Goal: Task Accomplishment & Management: Manage account settings

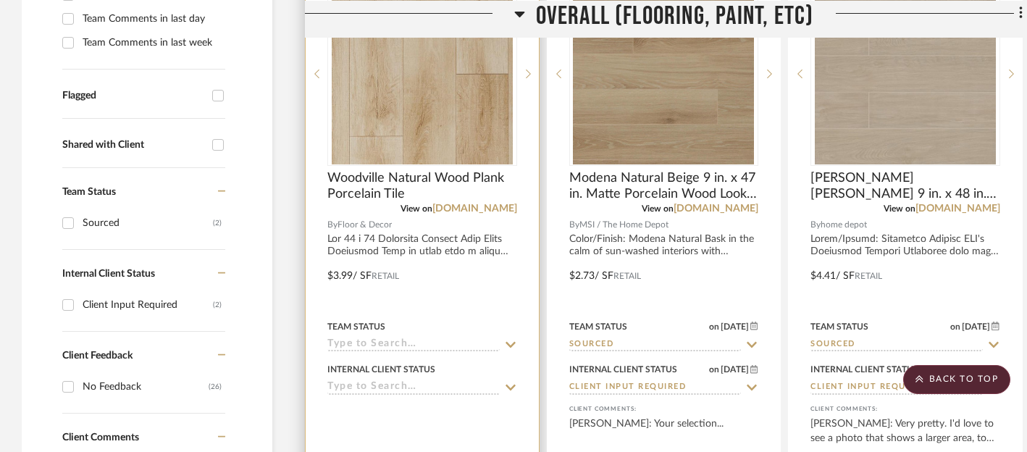
scroll to position [449, 0]
click at [510, 342] on icon at bounding box center [510, 343] width 13 height 12
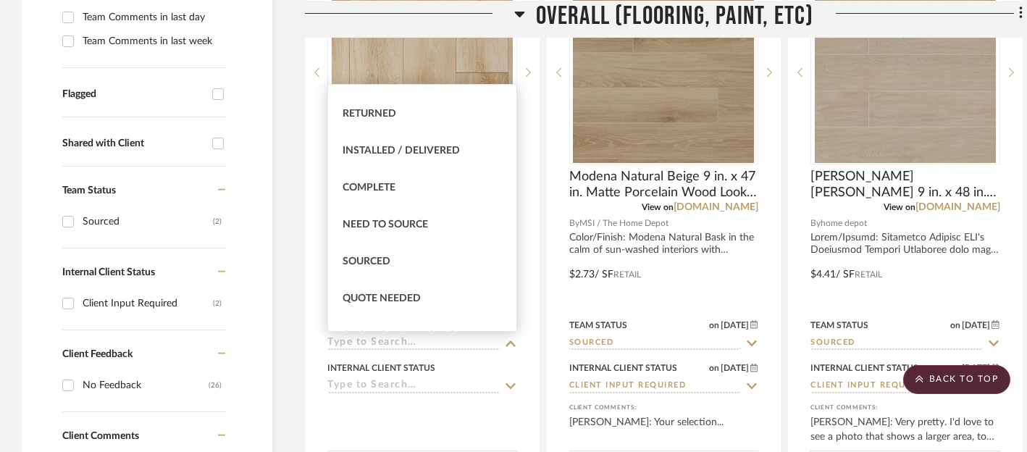
scroll to position [323, 0]
click at [372, 256] on span "Sourced" at bounding box center [366, 260] width 48 height 10
type input "[DATE]"
type input "Sourced"
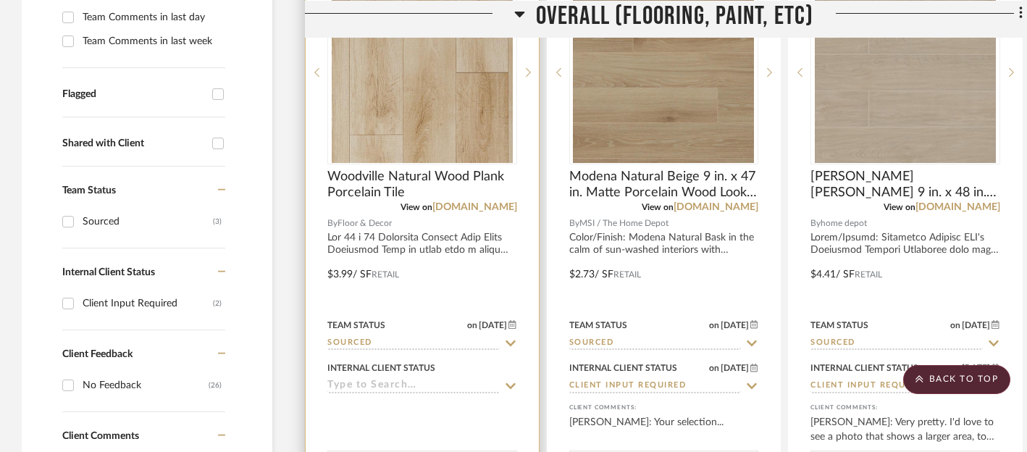
click at [508, 384] on icon at bounding box center [510, 386] width 13 height 12
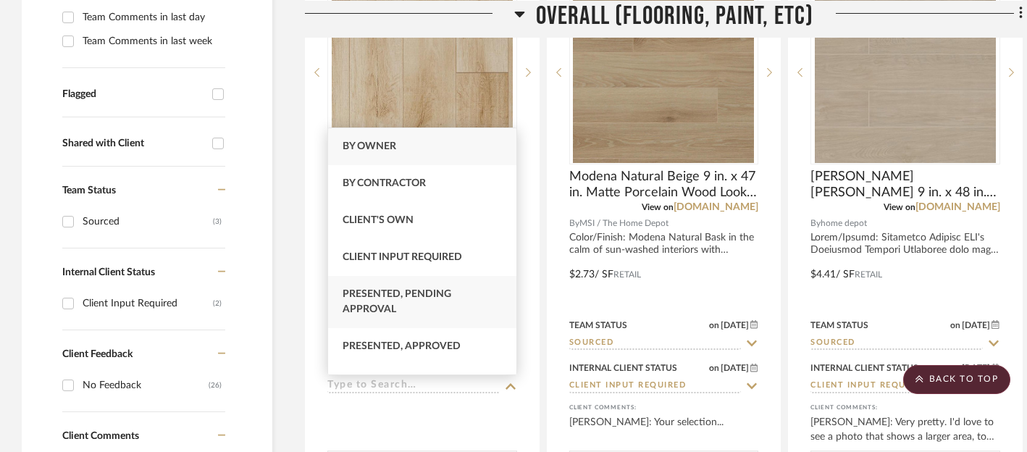
click at [397, 295] on span "Presented, Pending Approval" at bounding box center [396, 301] width 109 height 25
type input "[DATE]"
type input "Presented, Pending Approval"
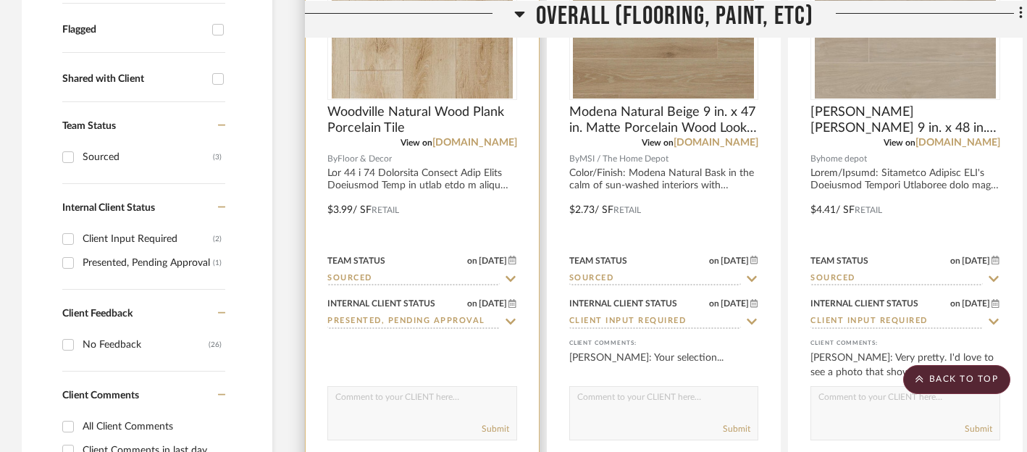
scroll to position [518, 0]
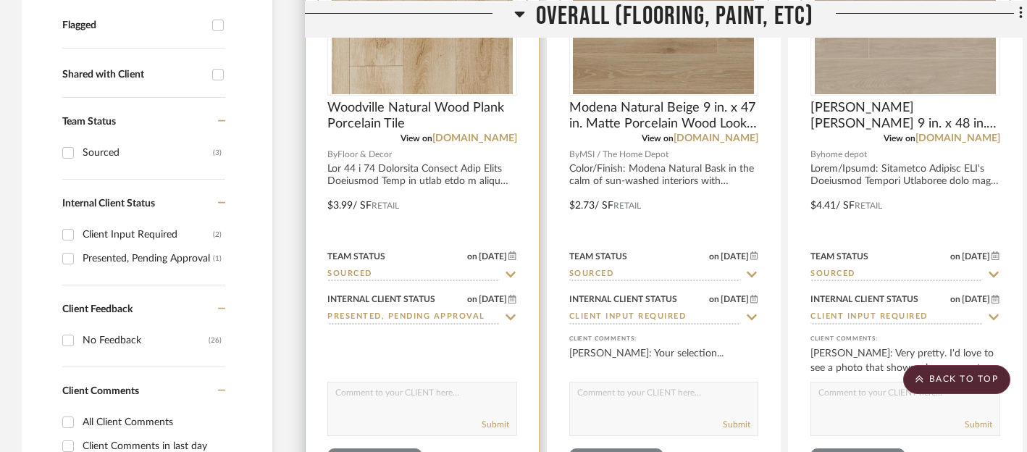
click at [443, 390] on textarea at bounding box center [422, 396] width 188 height 28
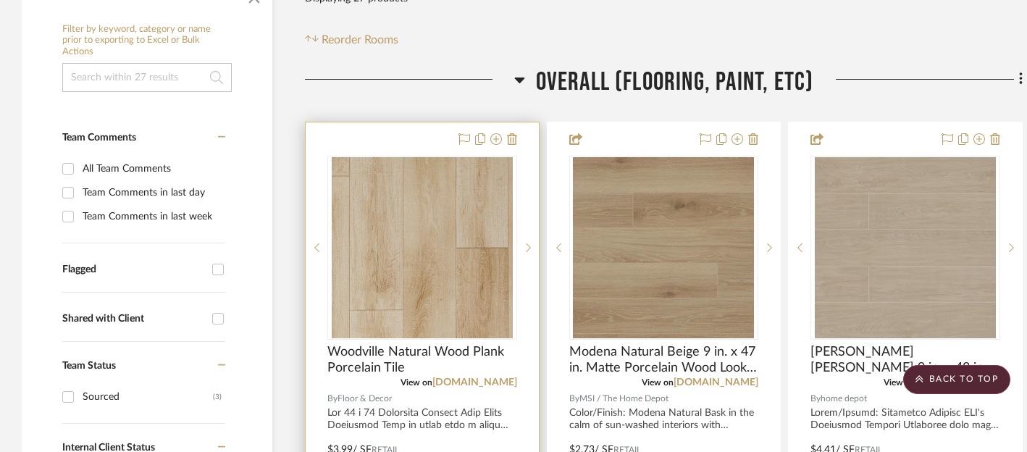
scroll to position [264, 0]
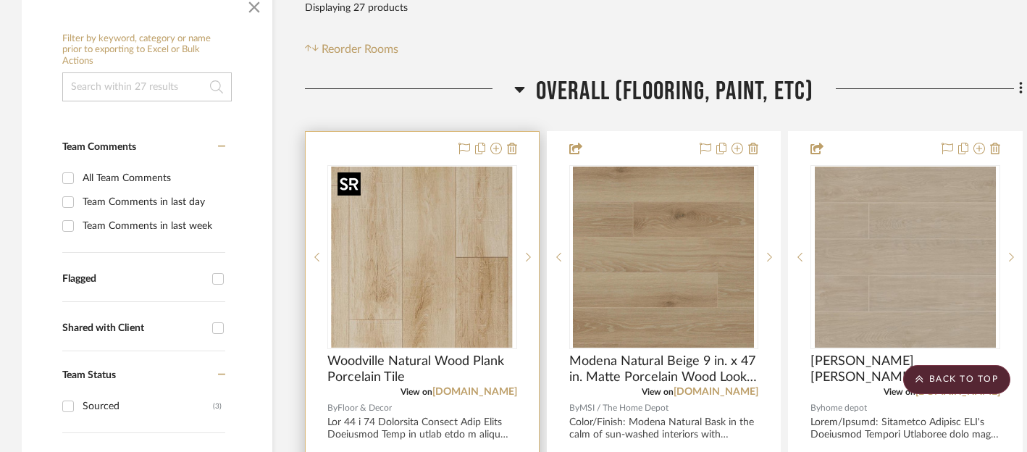
click at [479, 248] on img "0" at bounding box center [422, 256] width 181 height 181
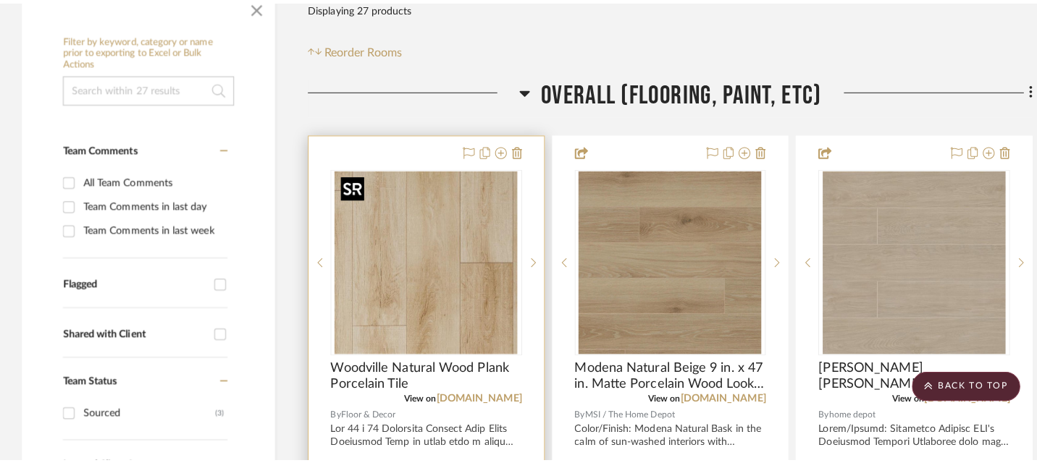
scroll to position [0, 0]
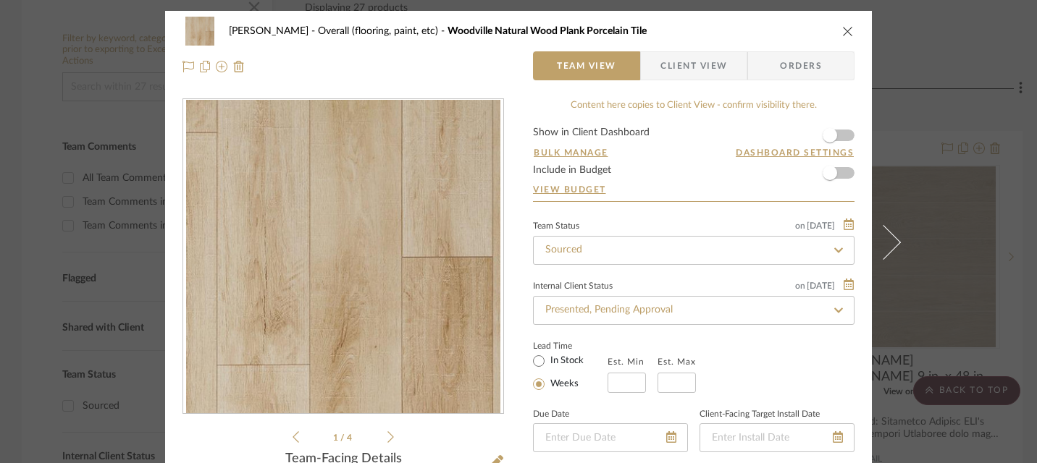
click at [843, 35] on icon "close" at bounding box center [848, 31] width 12 height 12
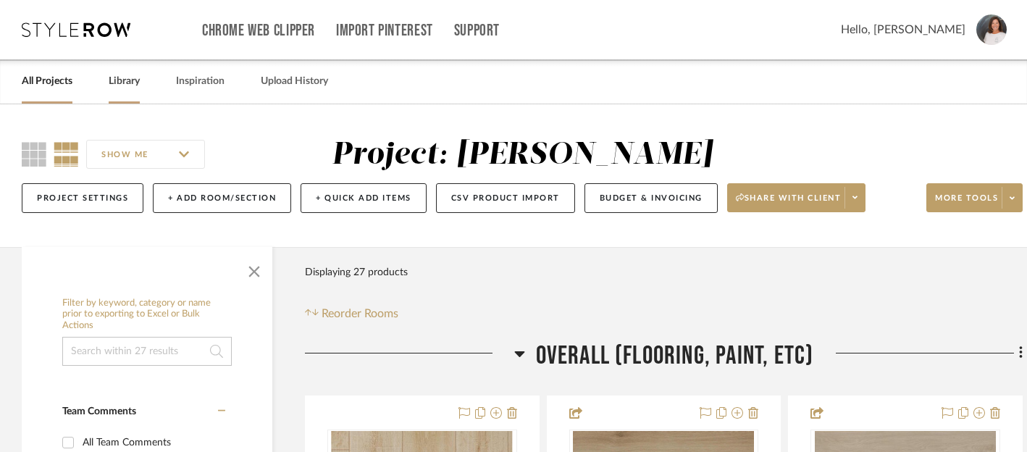
click at [119, 84] on link "Library" at bounding box center [124, 82] width 31 height 20
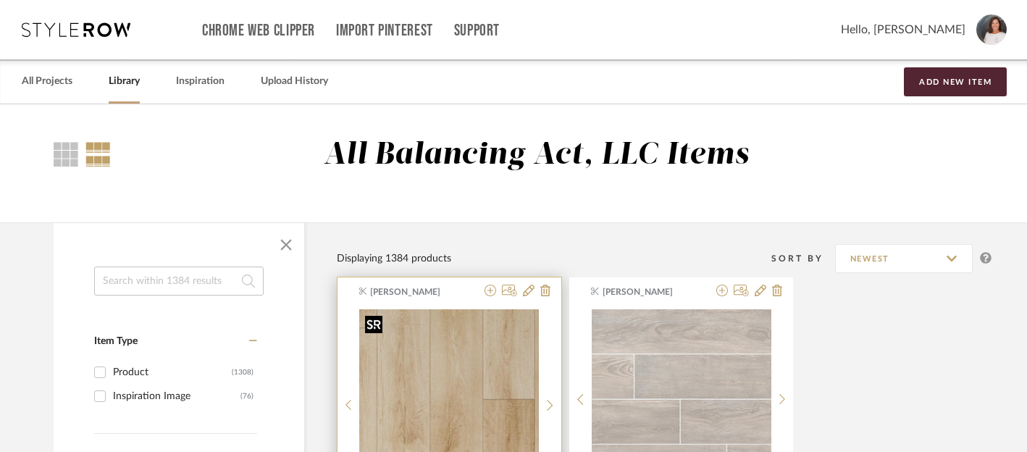
click at [479, 358] on img "0" at bounding box center [449, 399] width 180 height 180
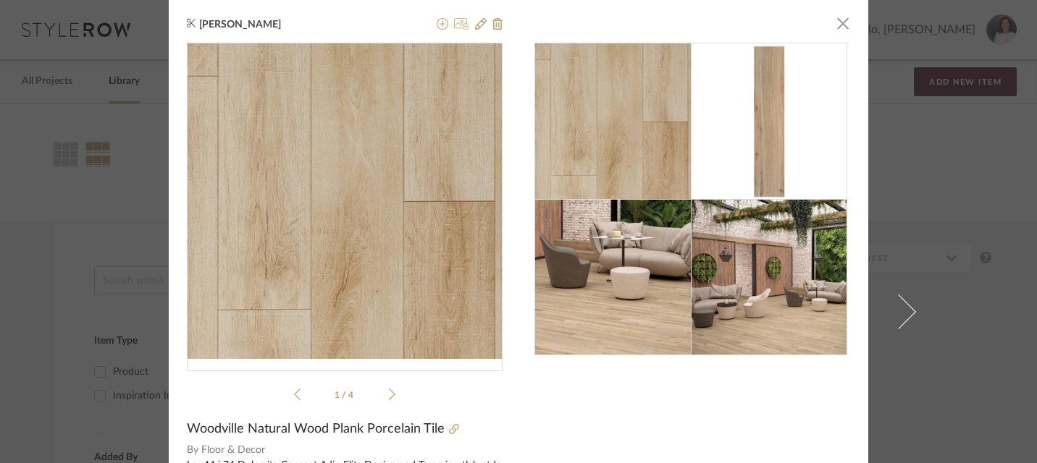
click at [458, 24] on icon at bounding box center [461, 24] width 15 height 12
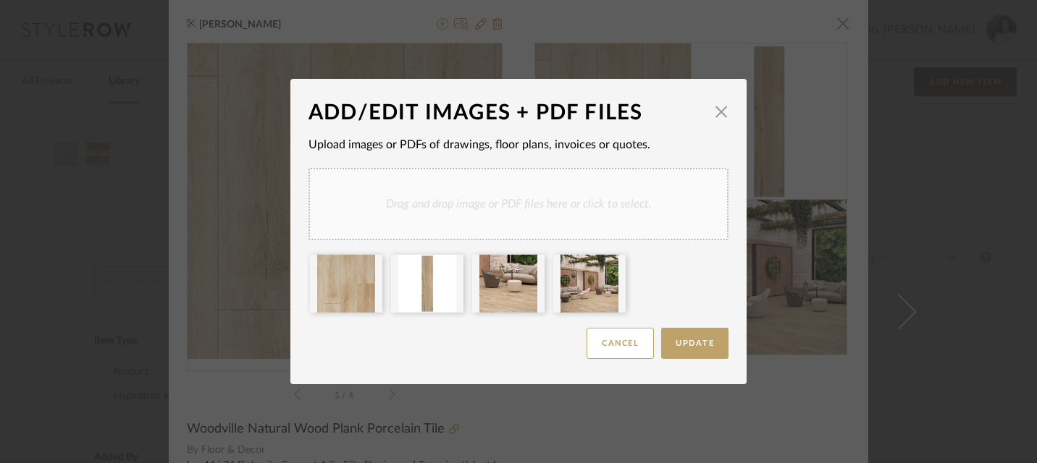
click at [503, 201] on div "Drag and drop image or PDF files here or click to select." at bounding box center [518, 204] width 420 height 72
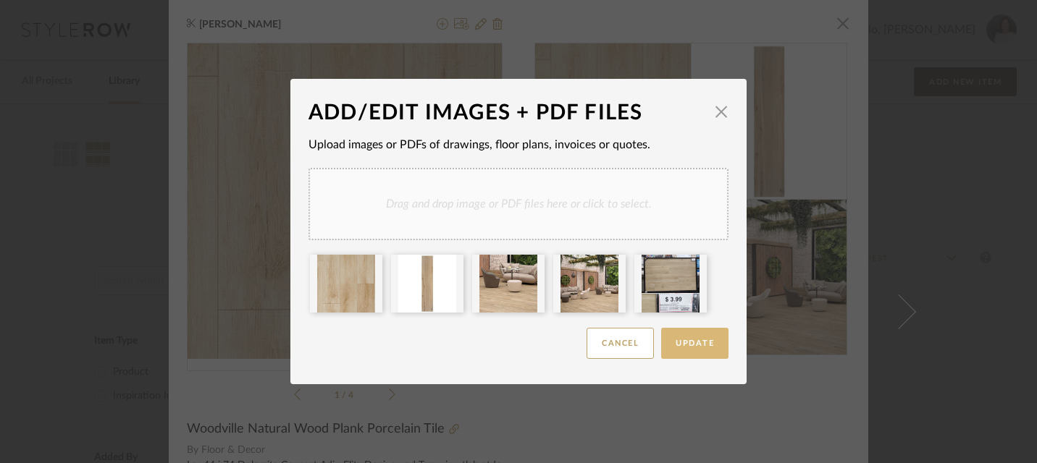
click at [697, 354] on button "Update" at bounding box center [694, 343] width 67 height 31
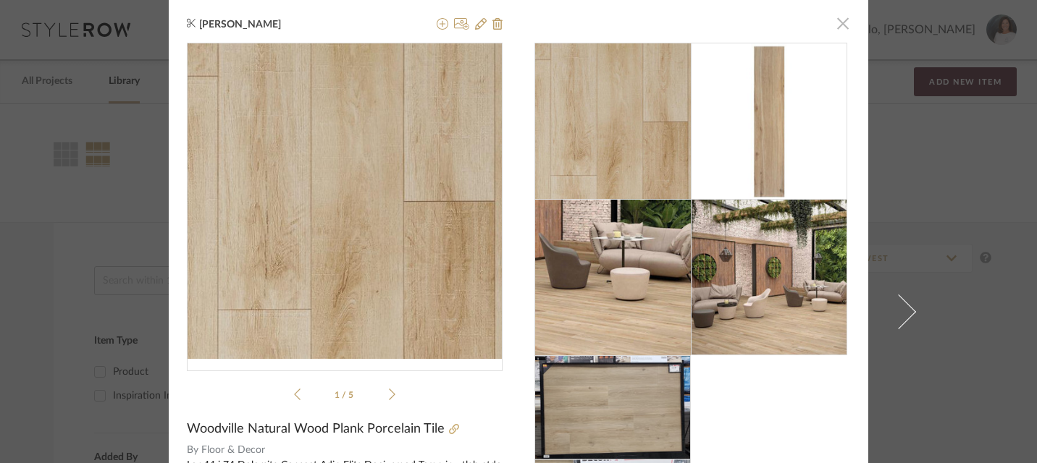
click at [835, 20] on span "button" at bounding box center [842, 23] width 29 height 29
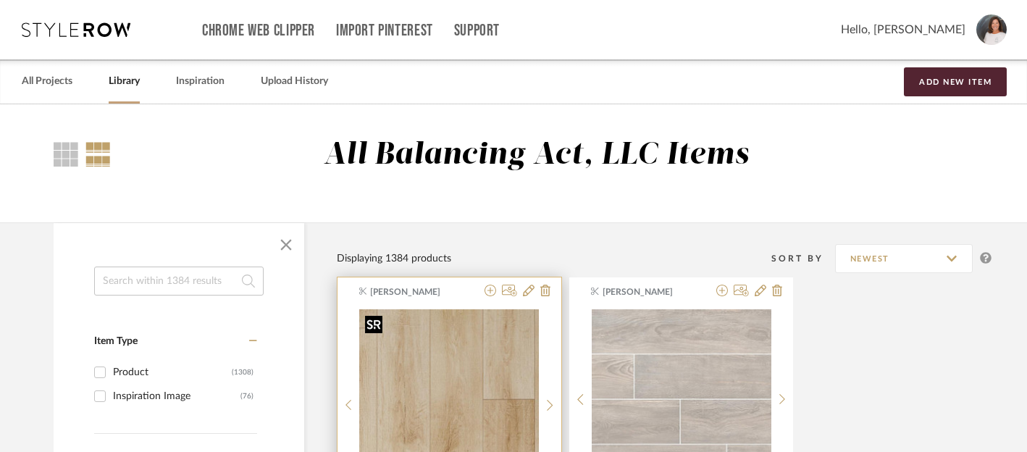
click at [439, 378] on img "0" at bounding box center [449, 399] width 180 height 180
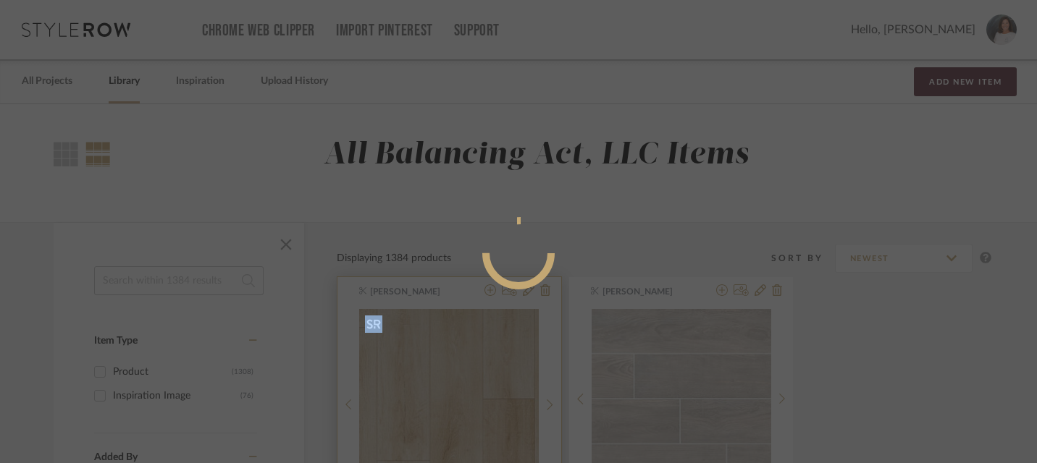
click at [439, 378] on mat-dialog-content at bounding box center [518, 311] width 353 height 623
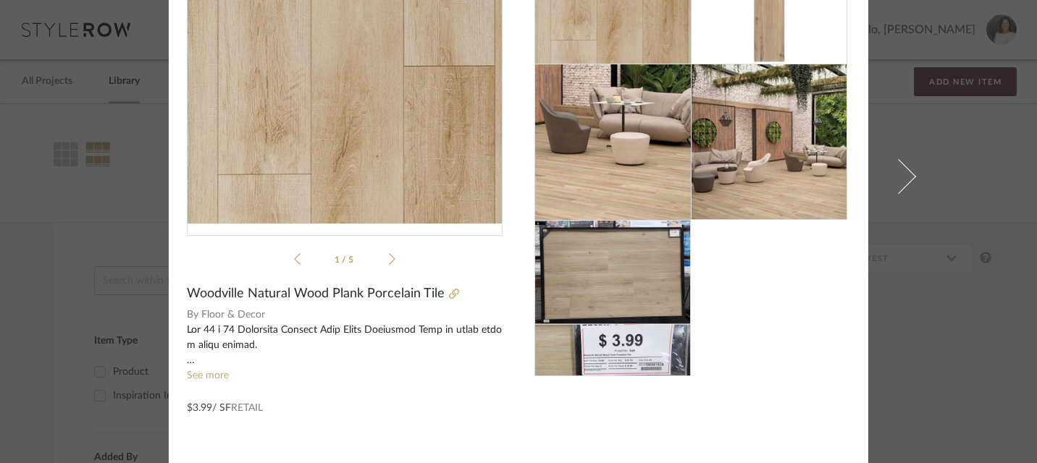
scroll to position [160, 0]
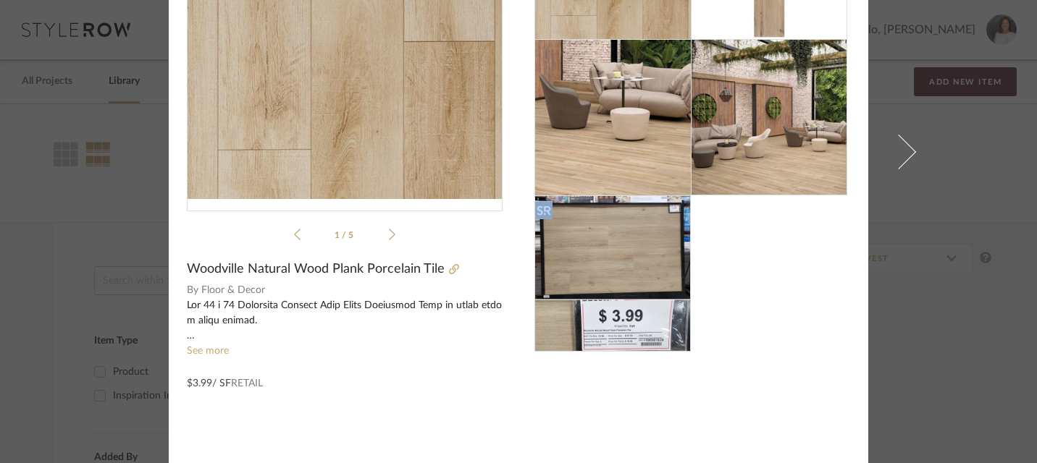
click at [607, 292] on img at bounding box center [612, 273] width 156 height 156
click at [607, 288] on img at bounding box center [612, 273] width 156 height 156
click at [607, 240] on img at bounding box center [612, 273] width 156 height 156
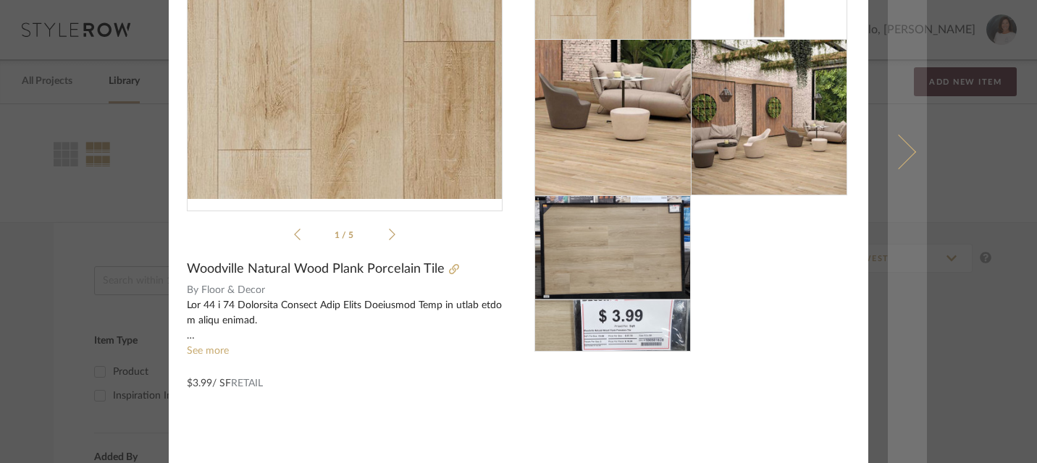
click at [913, 146] on link at bounding box center [907, 151] width 39 height 623
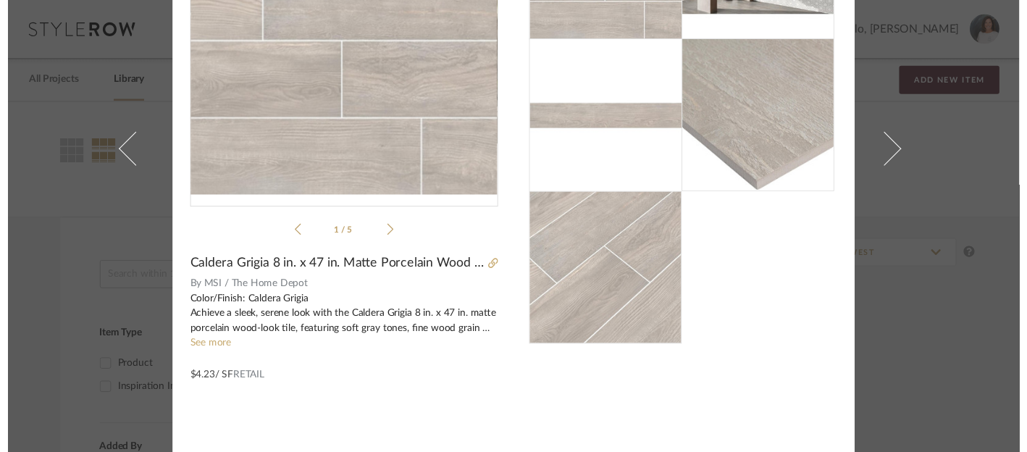
scroll to position [0, 0]
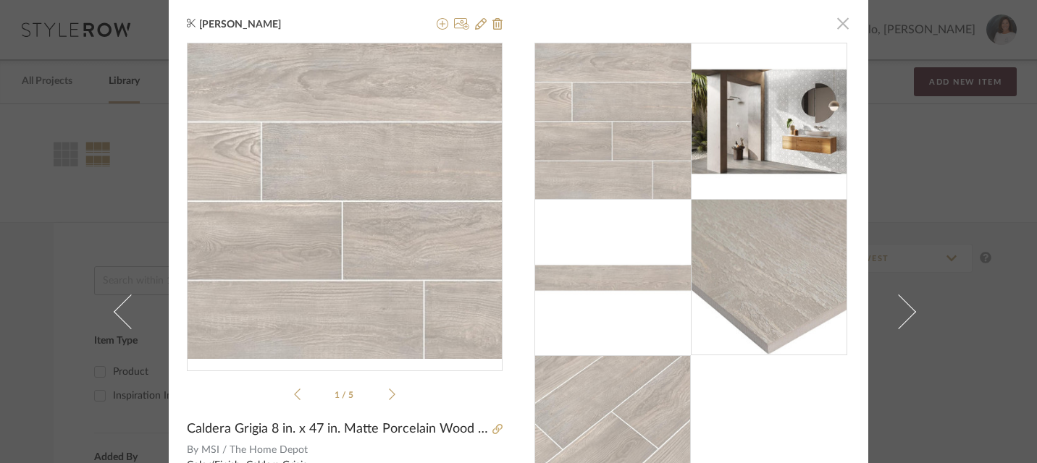
click at [843, 25] on span "button" at bounding box center [842, 23] width 29 height 29
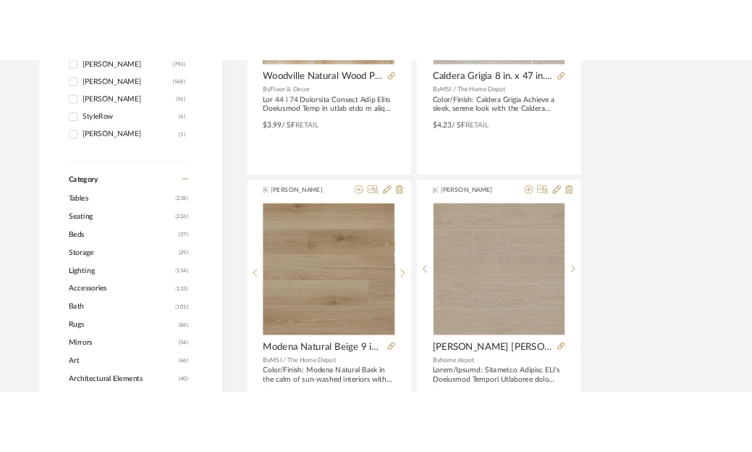
scroll to position [493, 0]
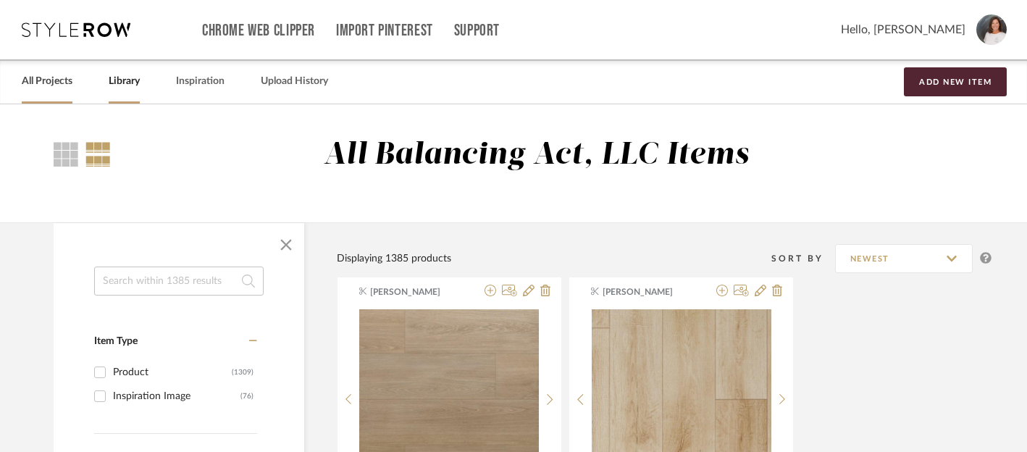
click at [41, 82] on link "All Projects" at bounding box center [47, 82] width 51 height 20
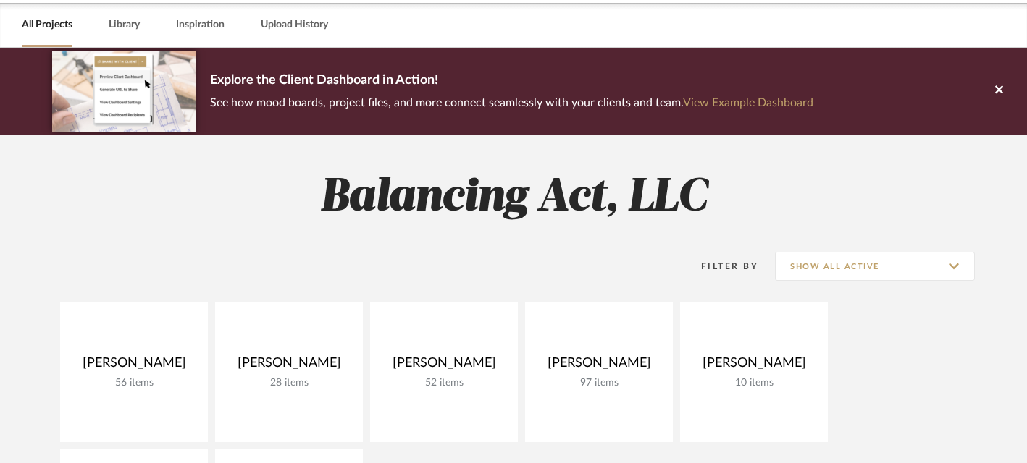
scroll to position [62, 0]
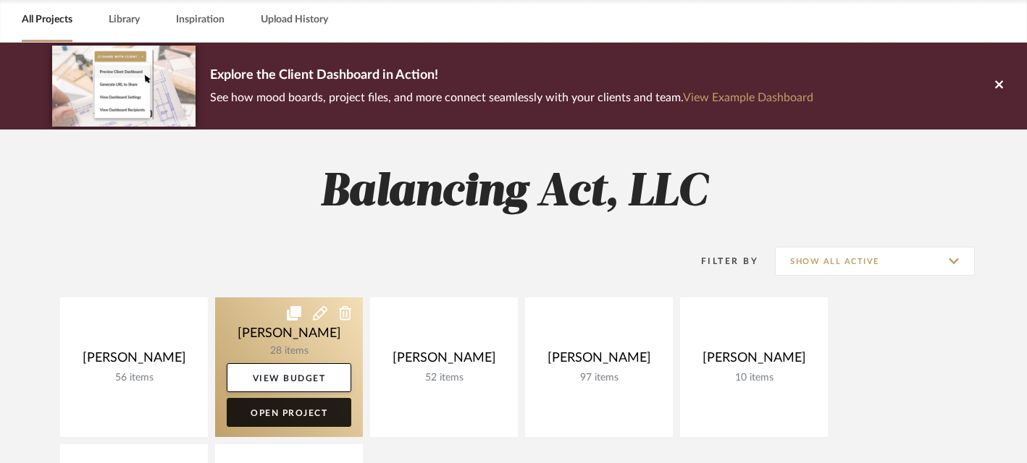
click at [282, 408] on link "Open Project" at bounding box center [289, 412] width 125 height 29
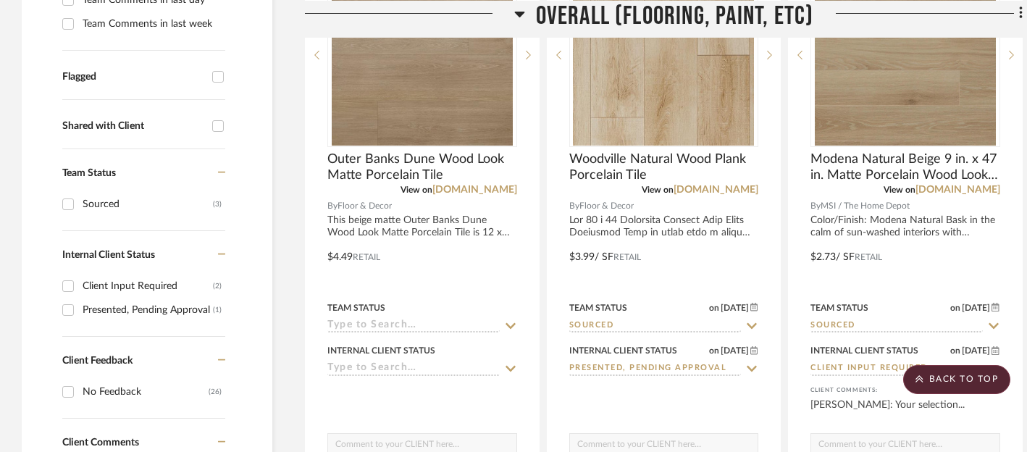
scroll to position [468, 0]
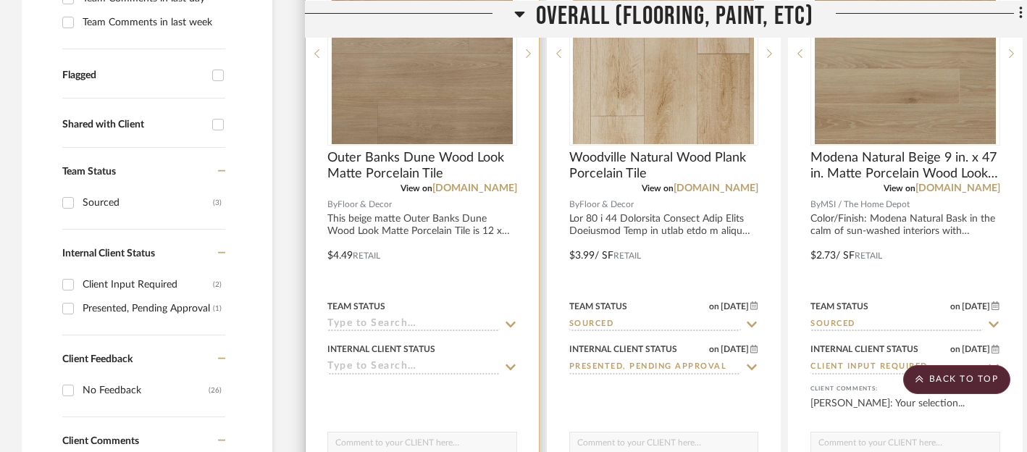
click at [510, 324] on icon at bounding box center [510, 325] width 13 height 12
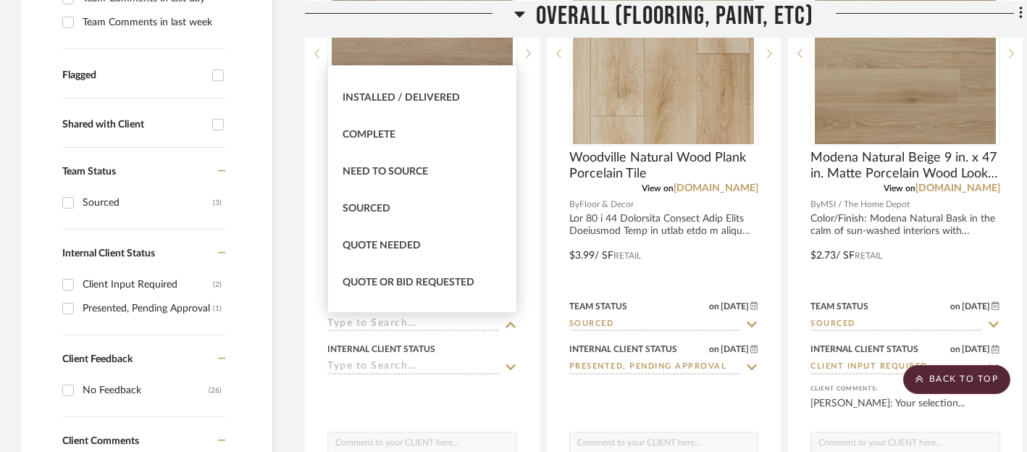
scroll to position [357, 0]
click at [361, 203] on span "Sourced" at bounding box center [366, 207] width 48 height 10
type input "[DATE]"
type input "Sourced"
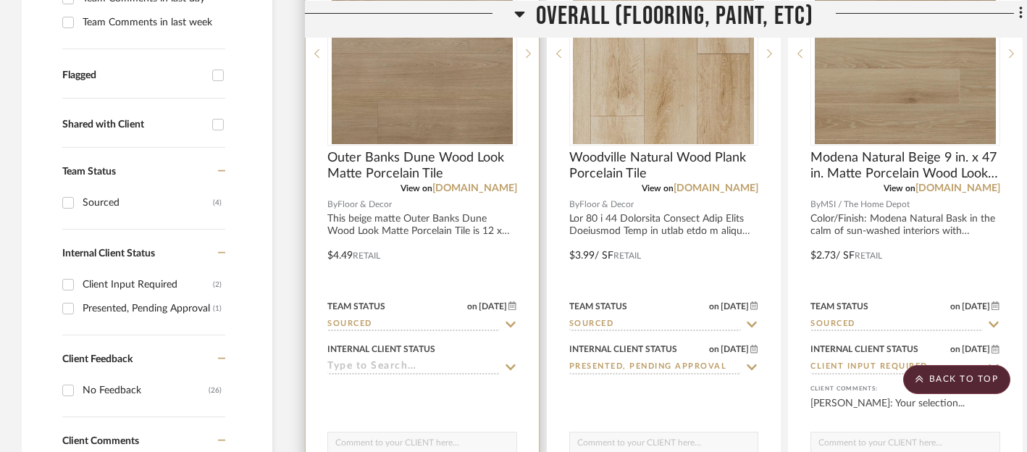
click at [509, 366] on icon at bounding box center [510, 367] width 13 height 12
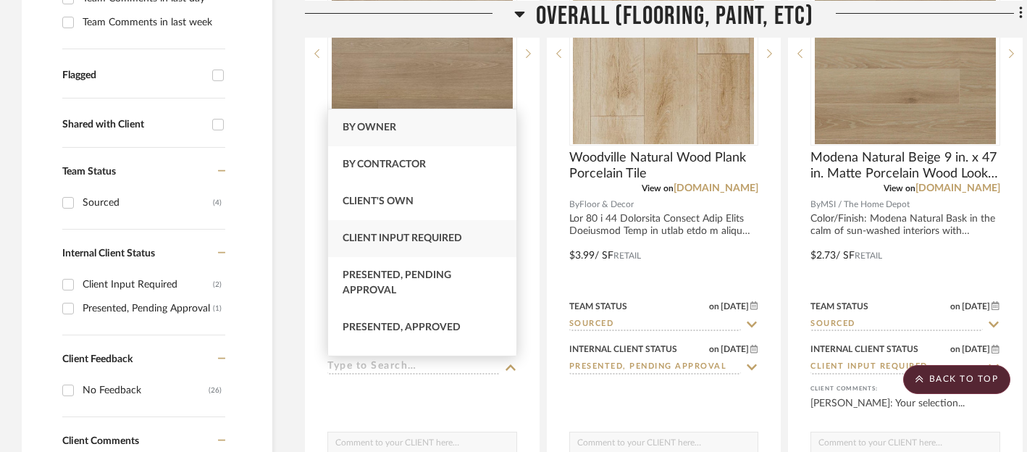
click at [447, 241] on span "Client Input Required" at bounding box center [401, 238] width 119 height 10
type input "[DATE]"
type input "Client Input Required"
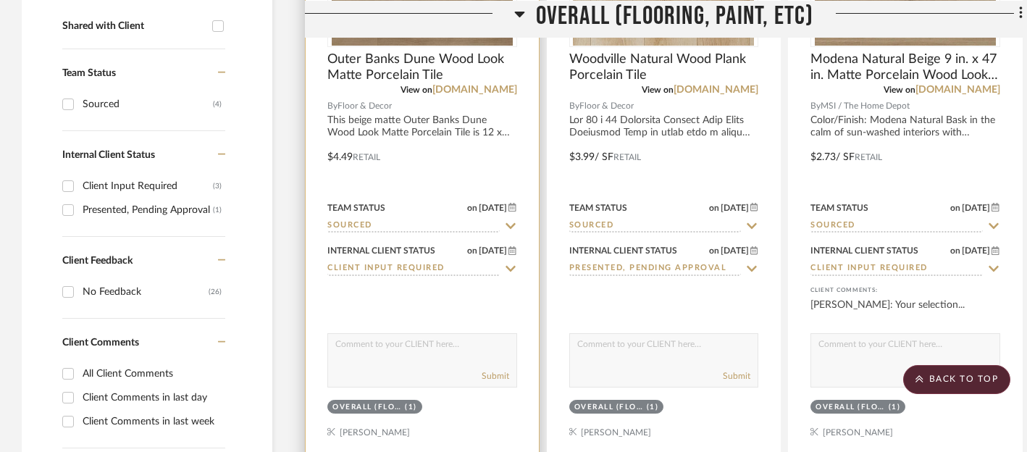
scroll to position [568, 0]
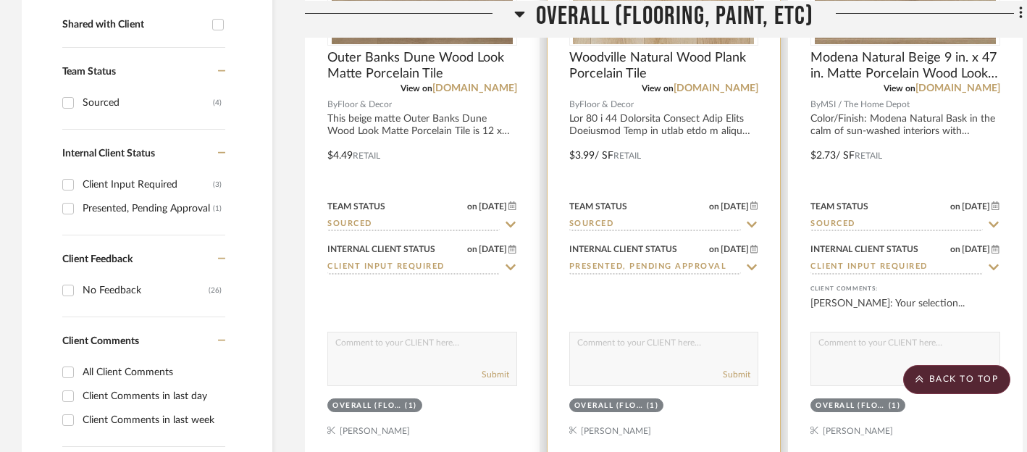
click at [607, 361] on div "Submit" at bounding box center [664, 359] width 190 height 54
click at [607, 343] on textarea at bounding box center [664, 346] width 188 height 28
type textarea "T"
drag, startPoint x: 576, startPoint y: 340, endPoint x: 691, endPoint y: 356, distance: 116.2
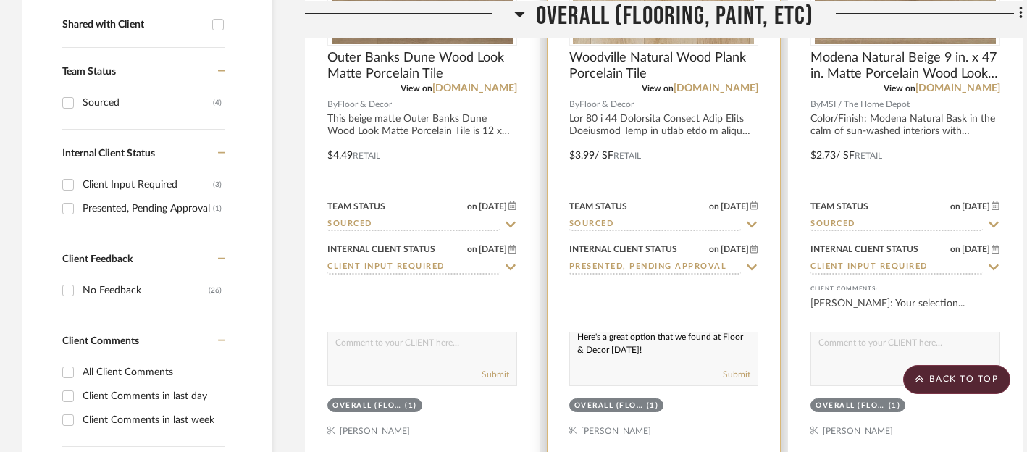
click at [691, 356] on textarea "Here's a great option that we found at Floor & Decor [DATE]!" at bounding box center [664, 346] width 188 height 28
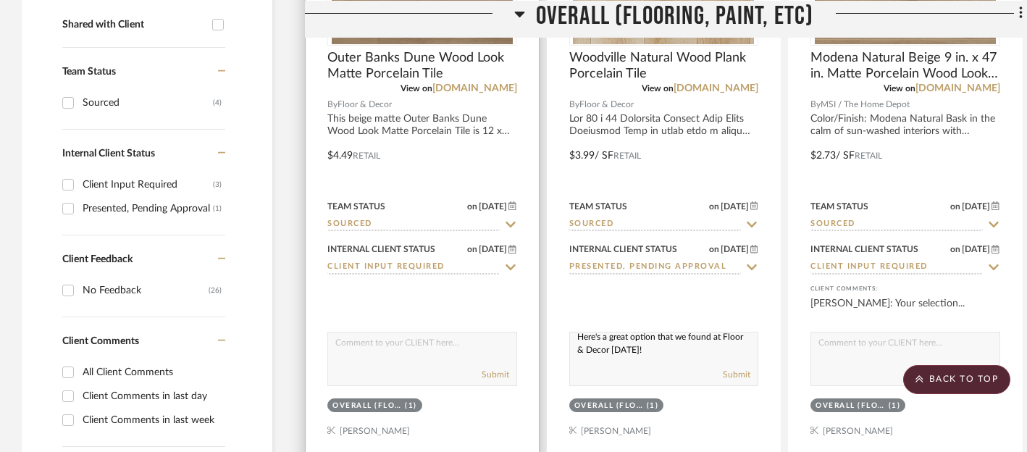
type textarea "Here's a great option that we found at Floor & Decor [DATE]!"
click at [407, 348] on textarea at bounding box center [422, 346] width 188 height 28
paste textarea "Here's a great option that we found at Floor & Decor [DATE]!"
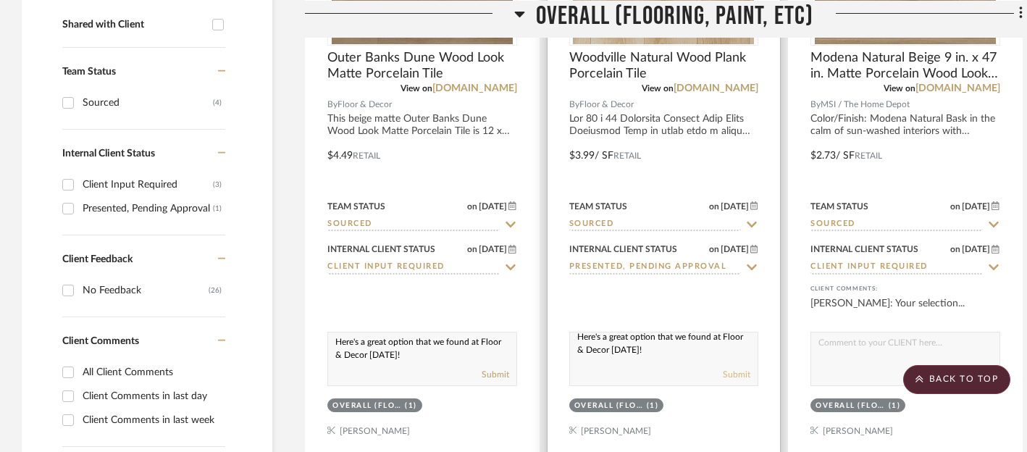
type textarea "Here's a great option that we found at Floor & Decor [DATE]!"
click at [740, 375] on button "Submit" at bounding box center [736, 374] width 28 height 13
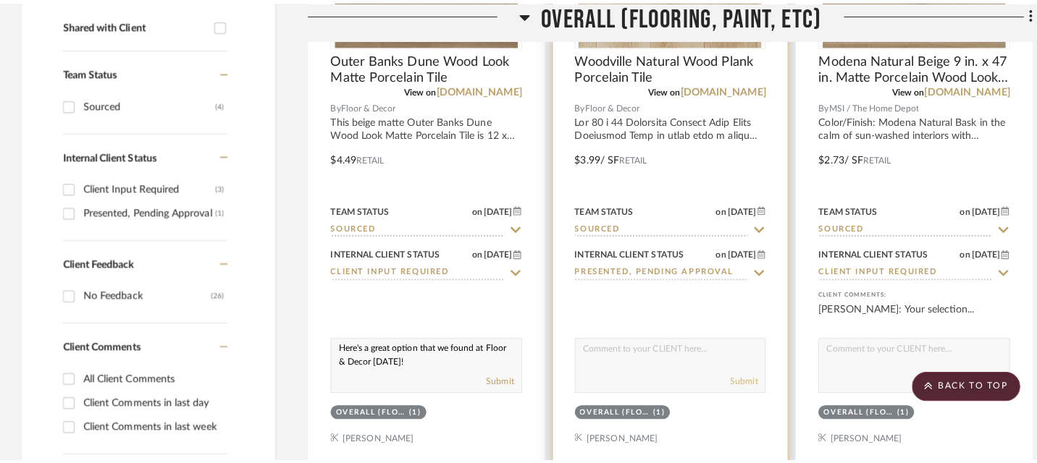
scroll to position [0, 0]
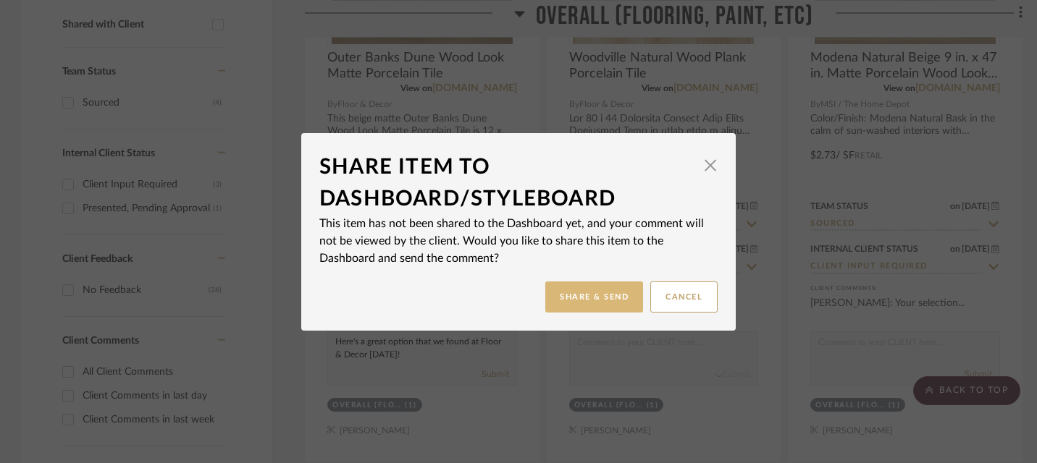
click at [599, 300] on button "Share & Send" at bounding box center [594, 297] width 98 height 31
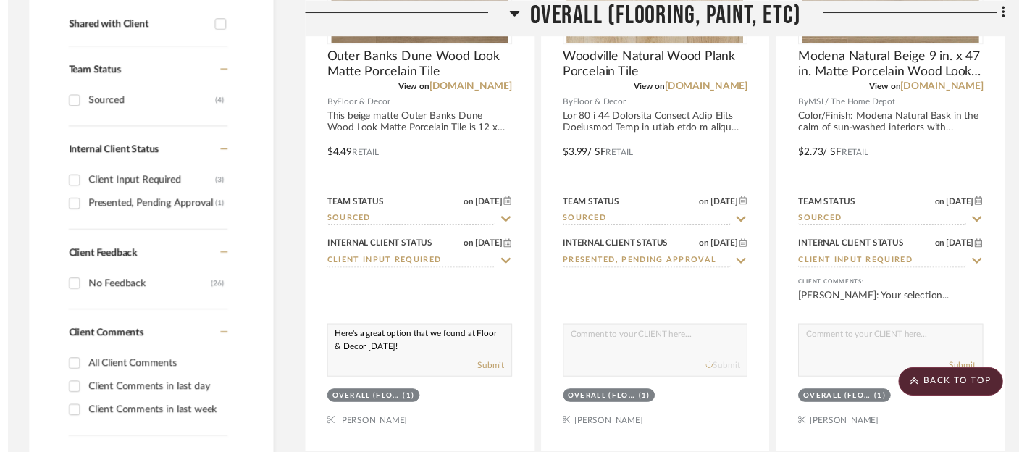
scroll to position [568, 0]
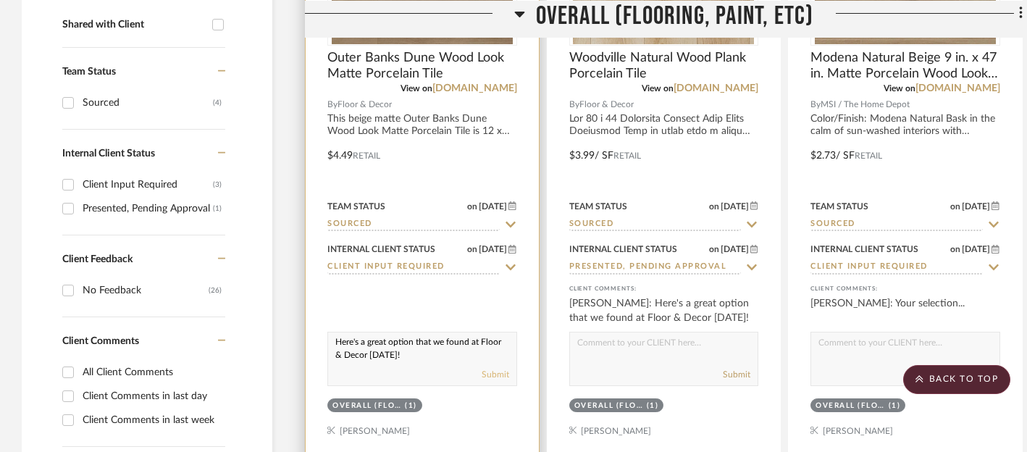
click at [495, 377] on button "Submit" at bounding box center [495, 374] width 28 height 13
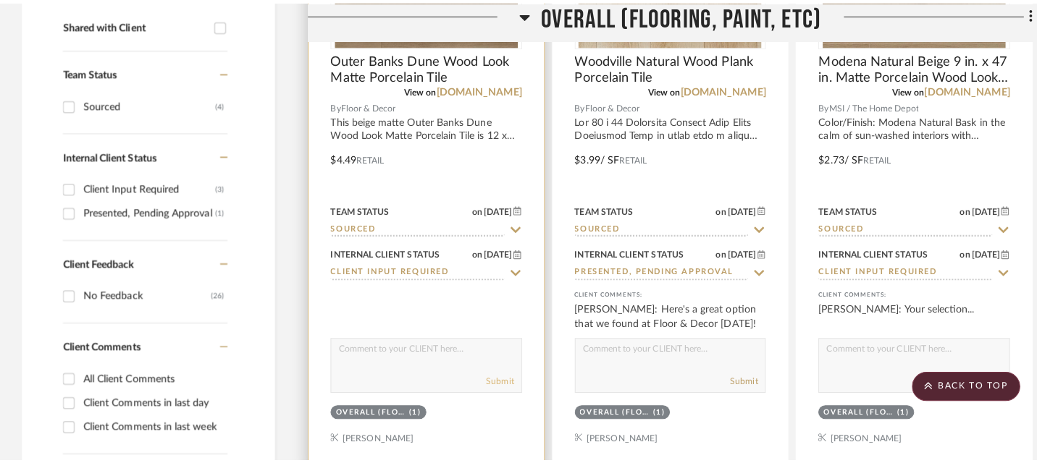
scroll to position [0, 0]
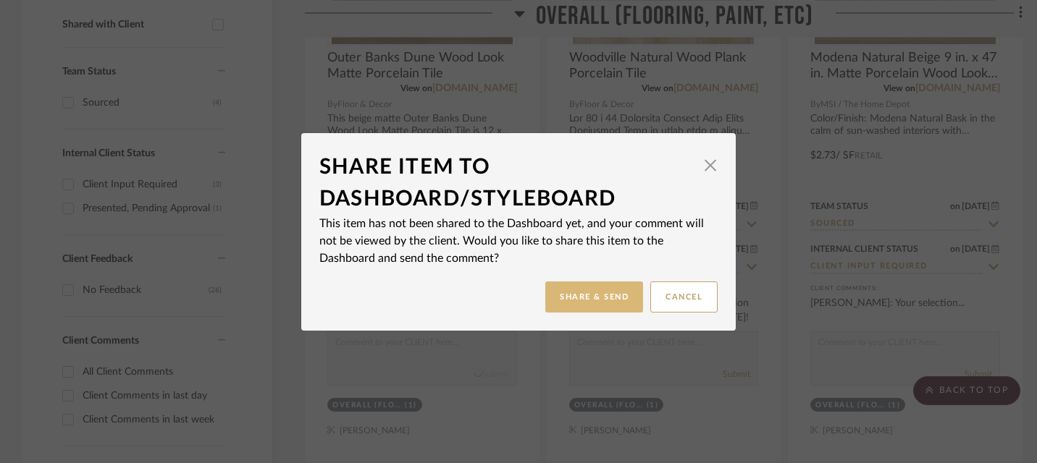
click at [574, 292] on button "Share & Send" at bounding box center [594, 297] width 98 height 31
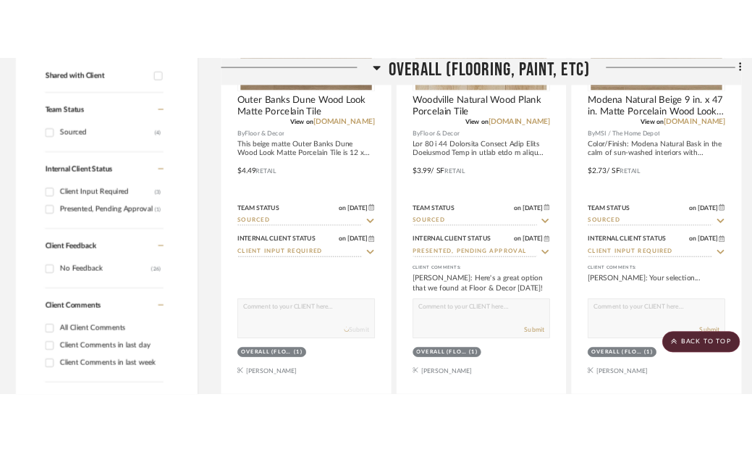
scroll to position [568, 0]
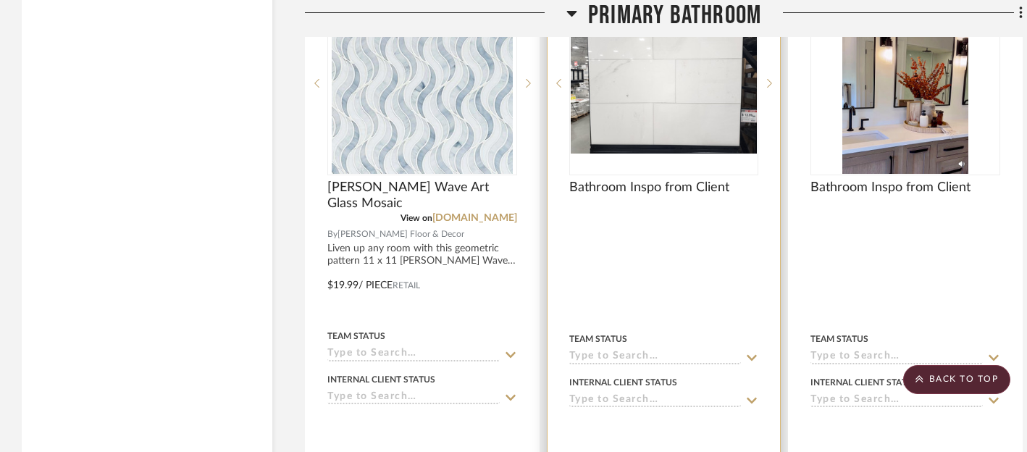
scroll to position [5279, 0]
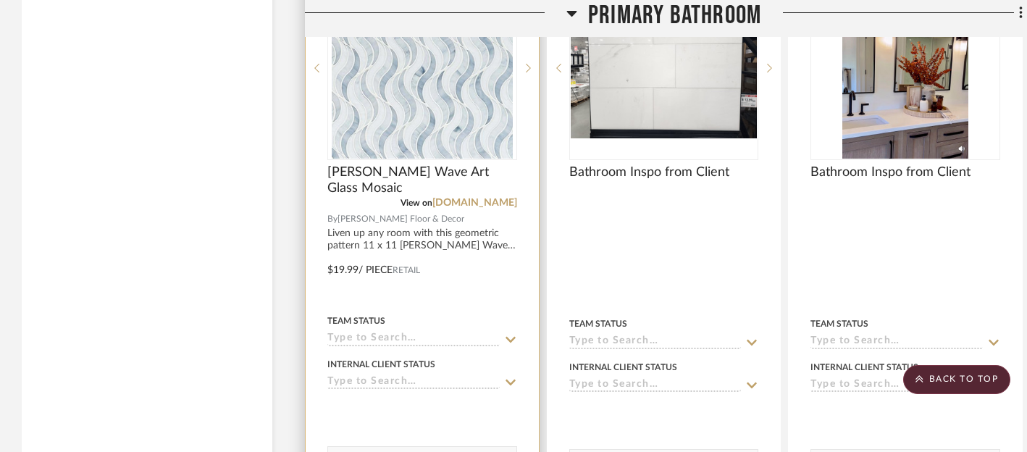
click at [509, 336] on icon at bounding box center [510, 339] width 10 height 6
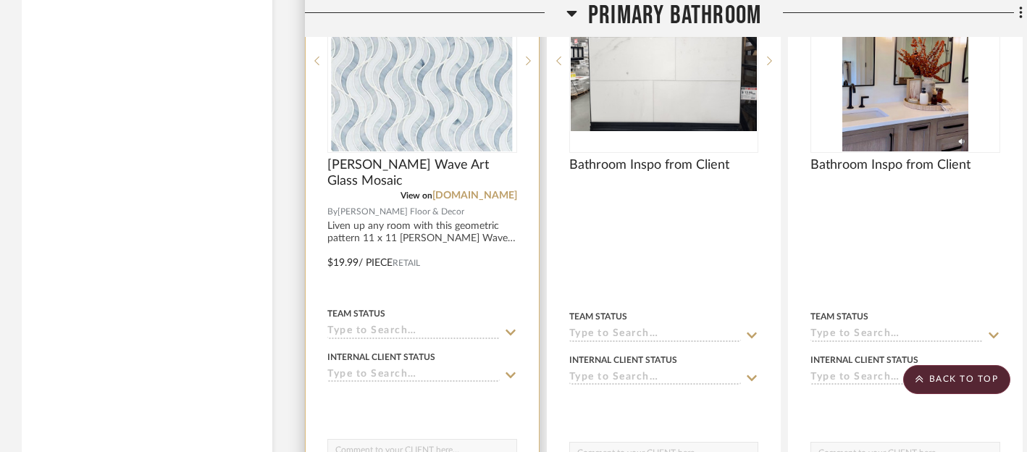
scroll to position [5301, 0]
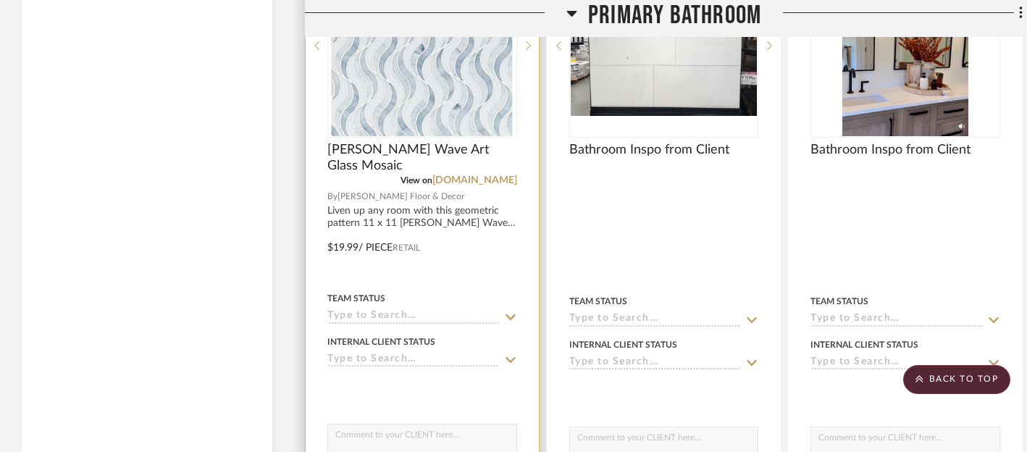
click at [508, 313] on icon at bounding box center [510, 316] width 10 height 6
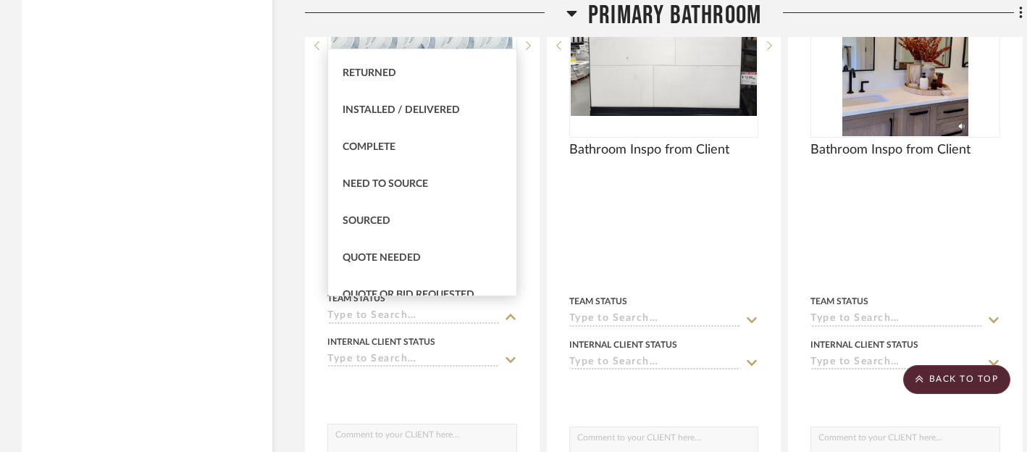
scroll to position [335, 0]
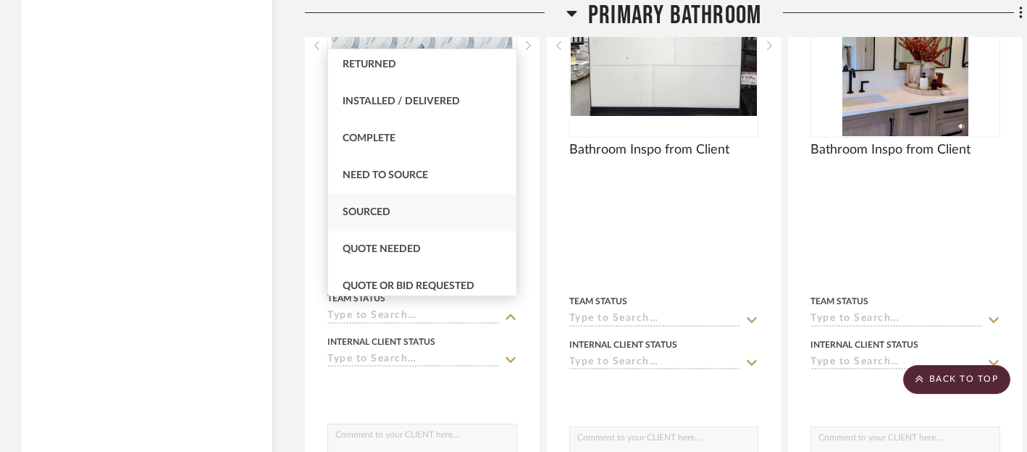
click at [376, 214] on span "Sourced" at bounding box center [366, 212] width 48 height 10
type input "[DATE]"
type input "Sourced"
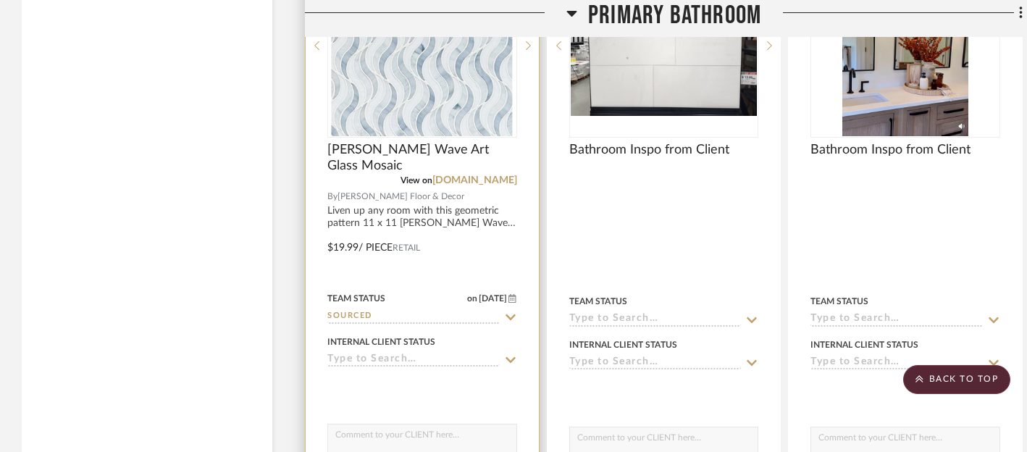
click at [511, 354] on icon at bounding box center [510, 360] width 13 height 12
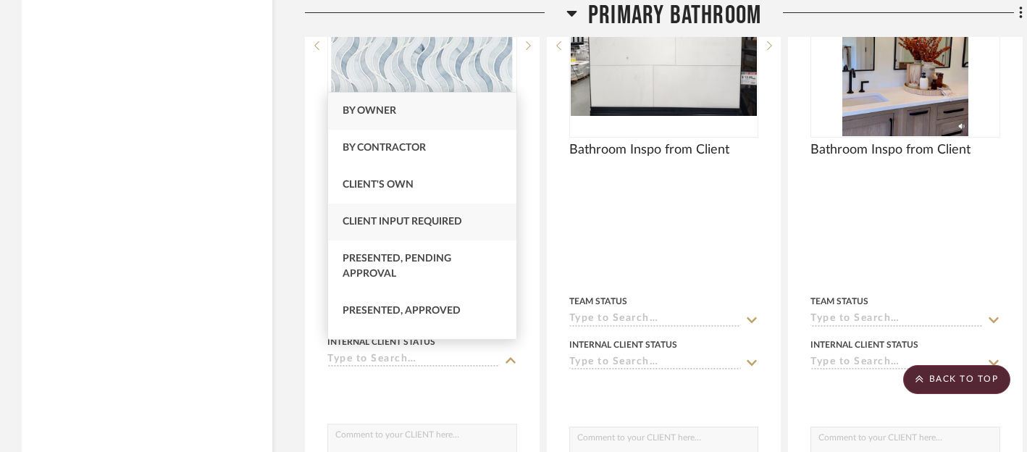
click at [433, 222] on span "Client Input Required" at bounding box center [401, 221] width 119 height 10
type input "[DATE]"
type input "Client Input Required"
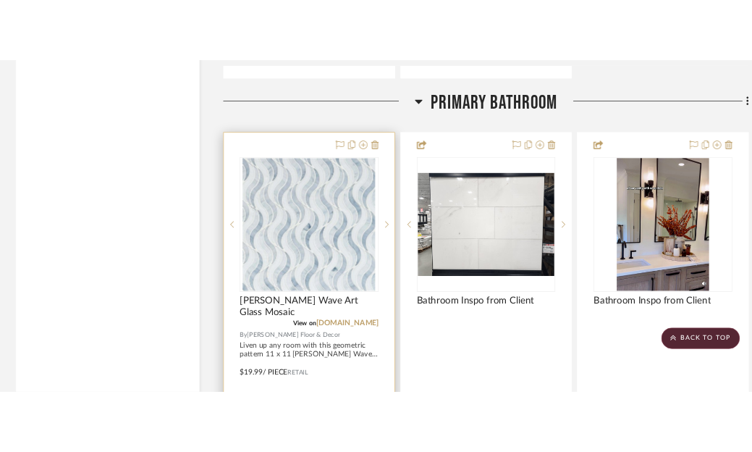
scroll to position [5124, 0]
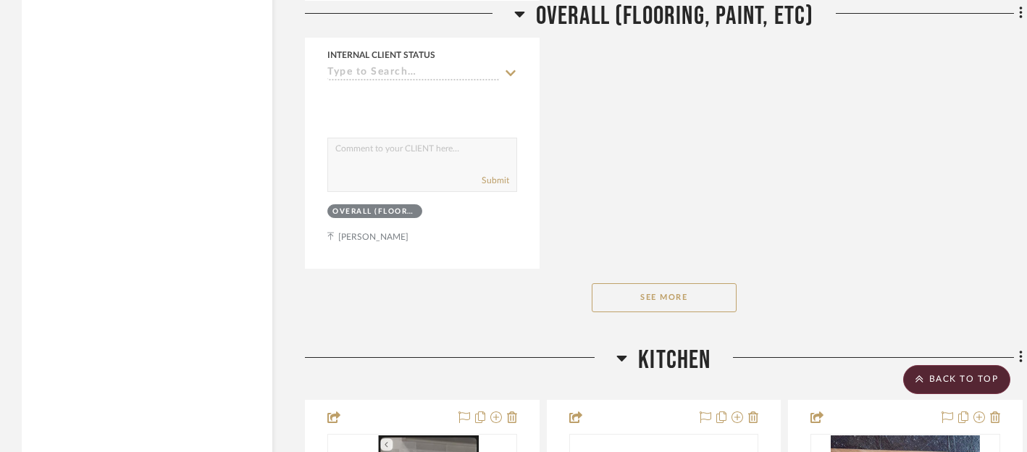
scroll to position [2048, 0]
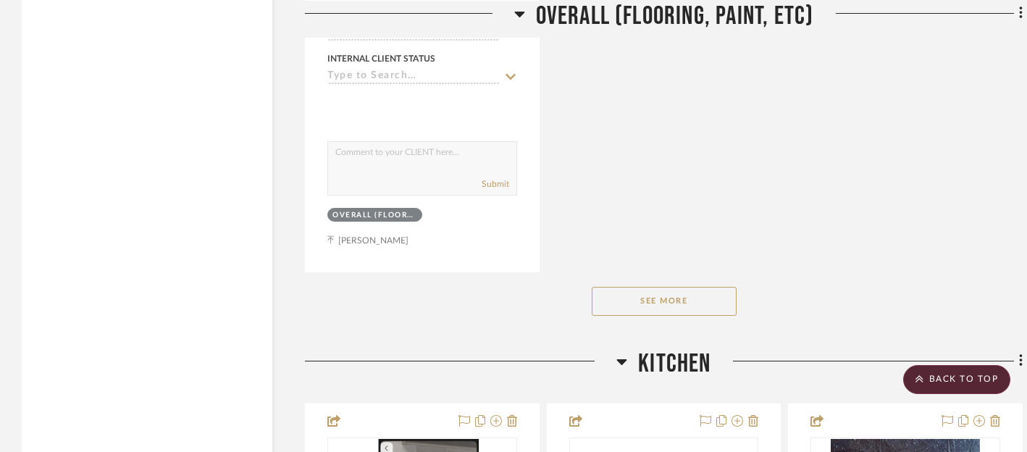
click at [663, 299] on button "See More" at bounding box center [663, 301] width 145 height 29
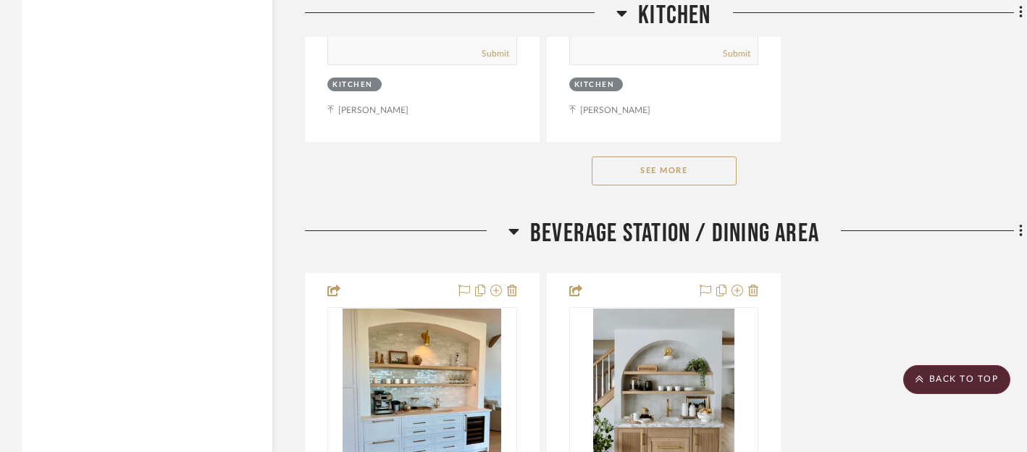
scroll to position [4238, 0]
click at [659, 164] on button "See More" at bounding box center [663, 170] width 145 height 29
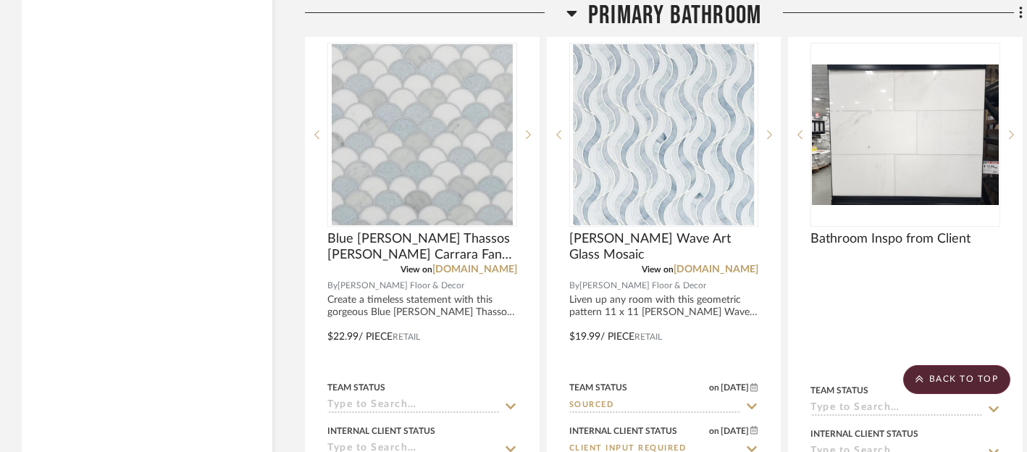
scroll to position [5214, 0]
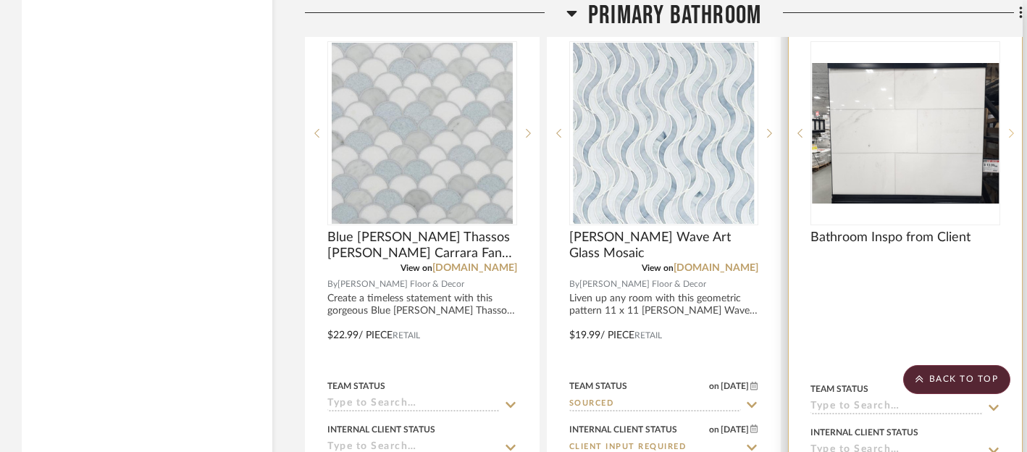
click at [762, 128] on icon at bounding box center [1010, 133] width 5 height 10
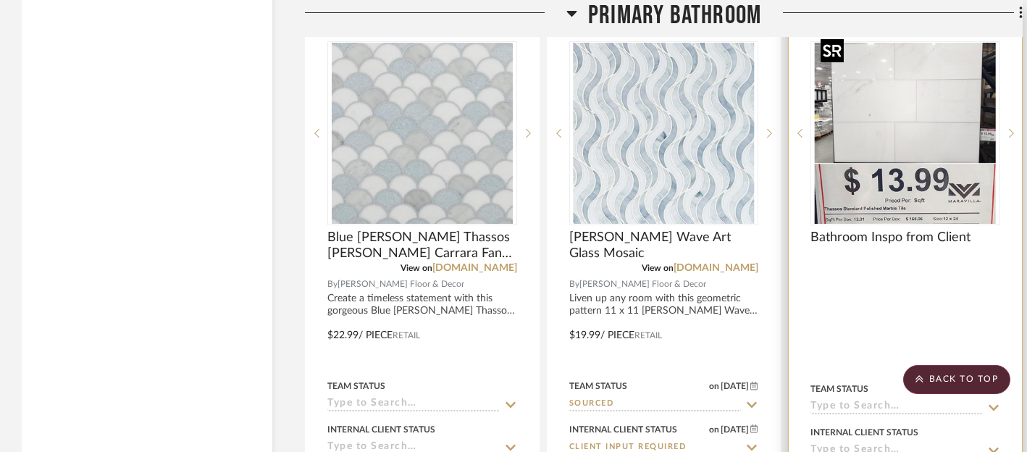
click at [762, 179] on img "1" at bounding box center [904, 133] width 181 height 181
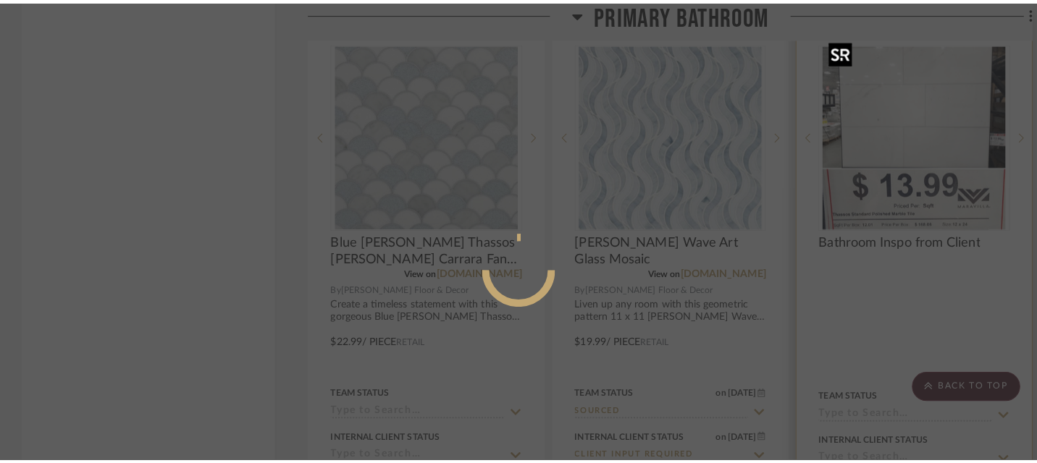
scroll to position [0, 0]
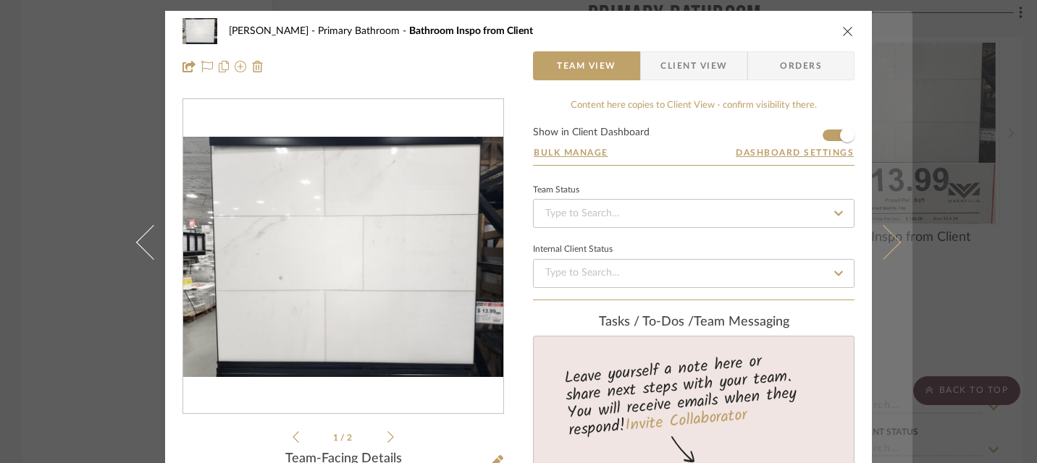
click at [762, 240] on icon at bounding box center [883, 242] width 35 height 35
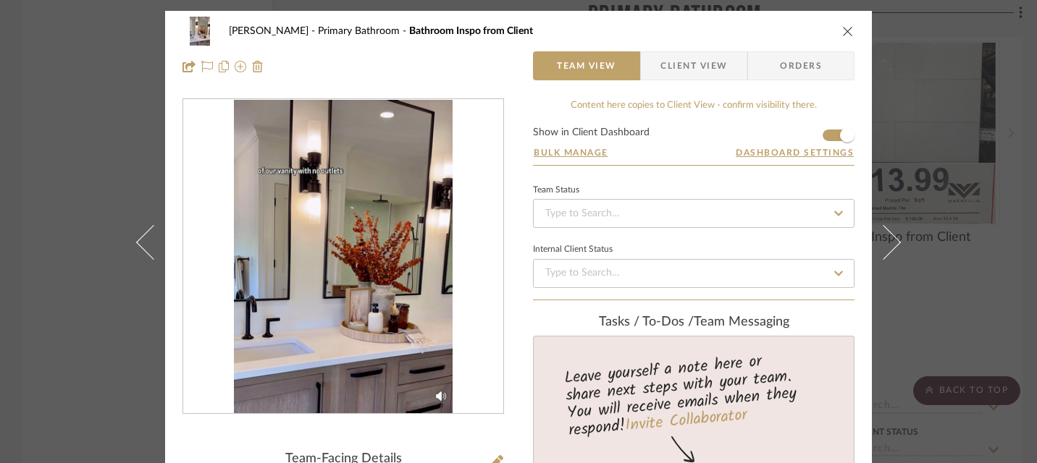
click at [762, 37] on button "close" at bounding box center [847, 31] width 13 height 13
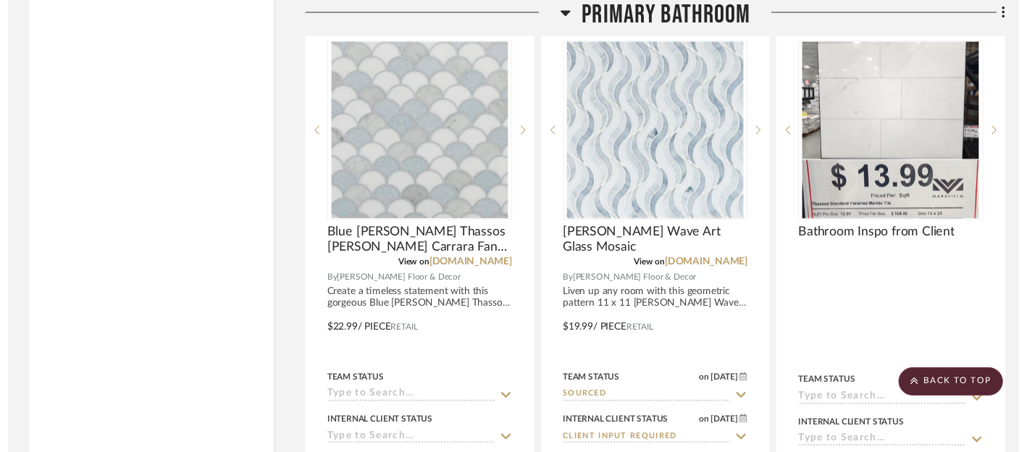
scroll to position [5214, 0]
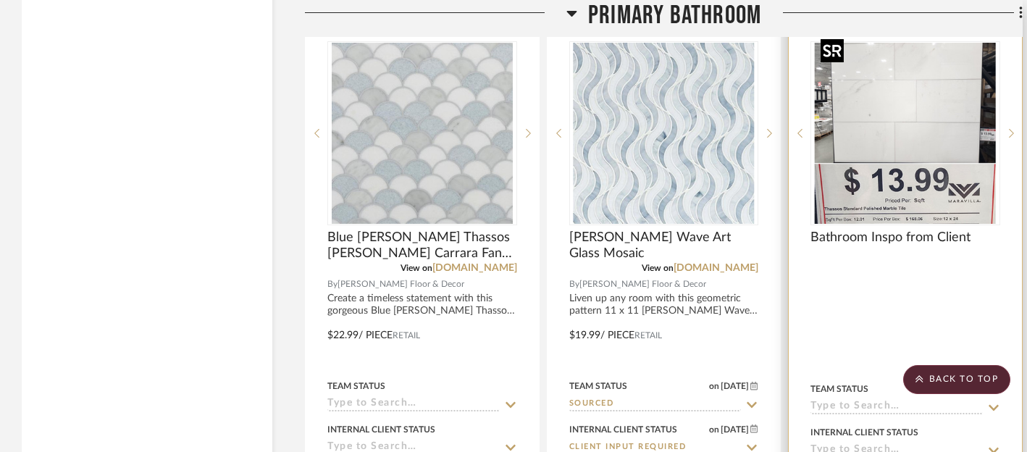
click at [762, 180] on img "1" at bounding box center [904, 133] width 181 height 181
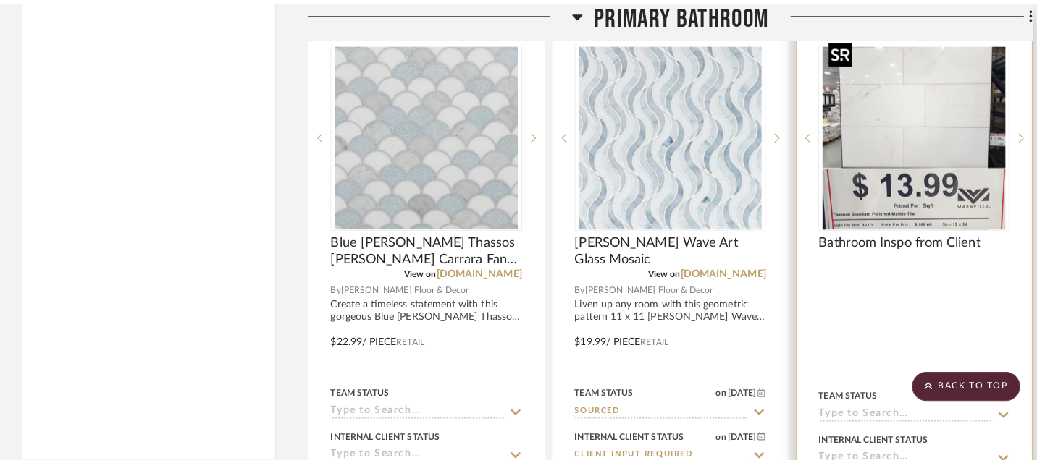
scroll to position [0, 0]
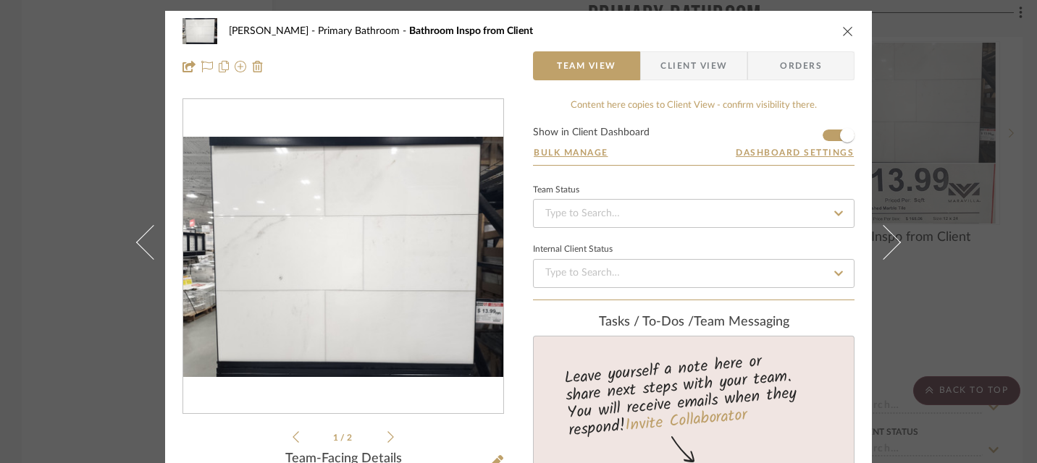
click at [387, 437] on icon at bounding box center [390, 437] width 7 height 13
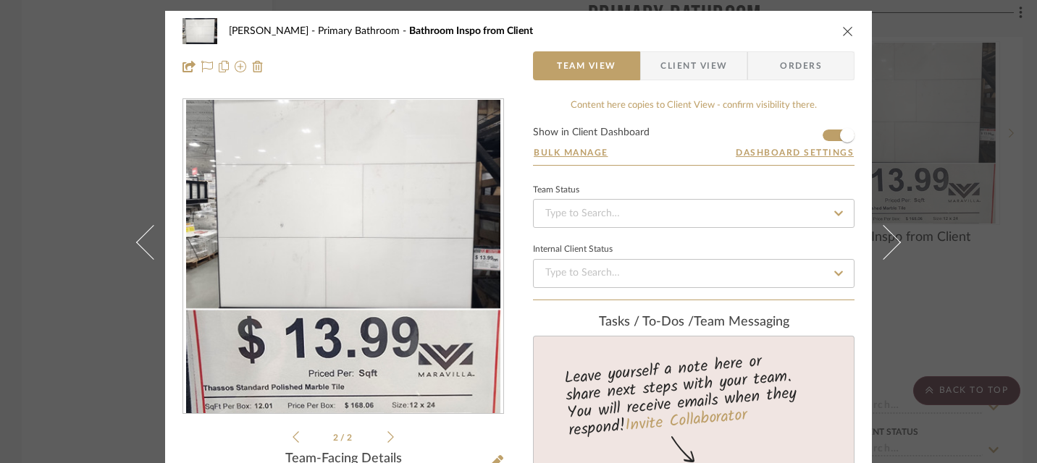
click at [762, 30] on icon "close" at bounding box center [848, 31] width 12 height 12
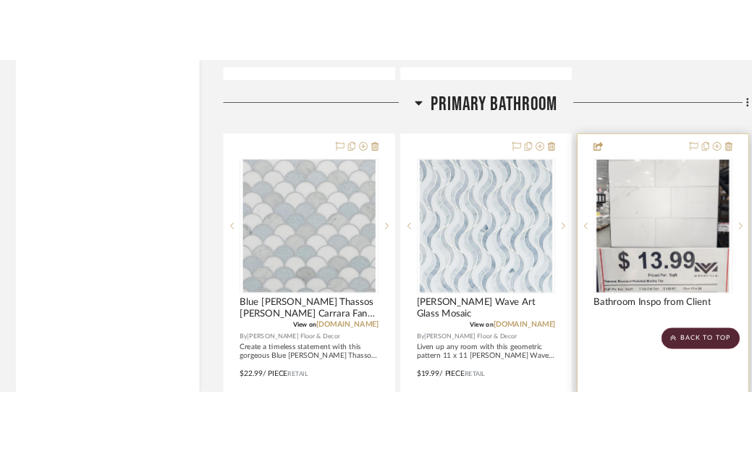
scroll to position [5117, 0]
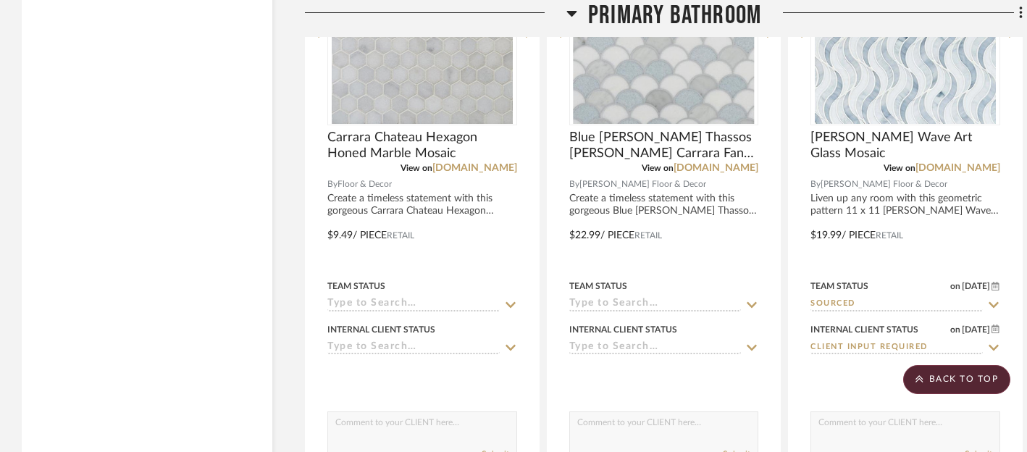
scroll to position [5313, 0]
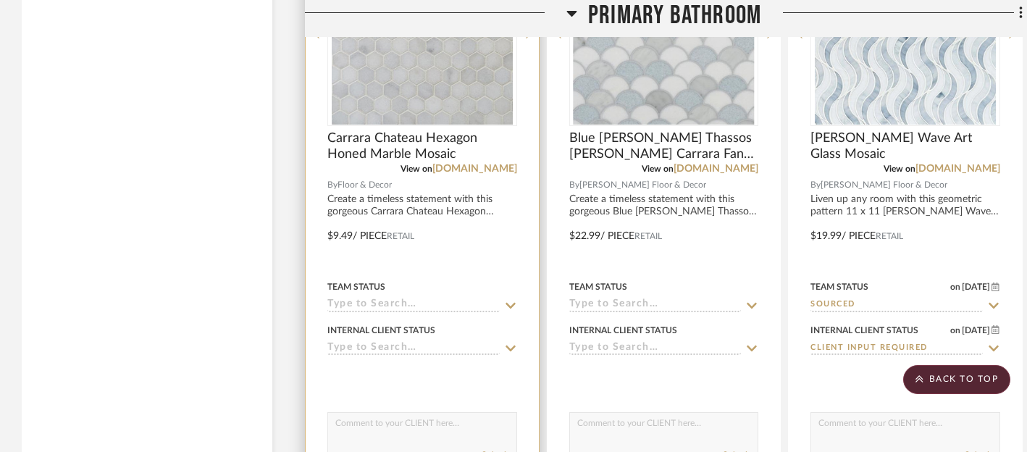
click at [511, 302] on icon at bounding box center [510, 305] width 10 height 6
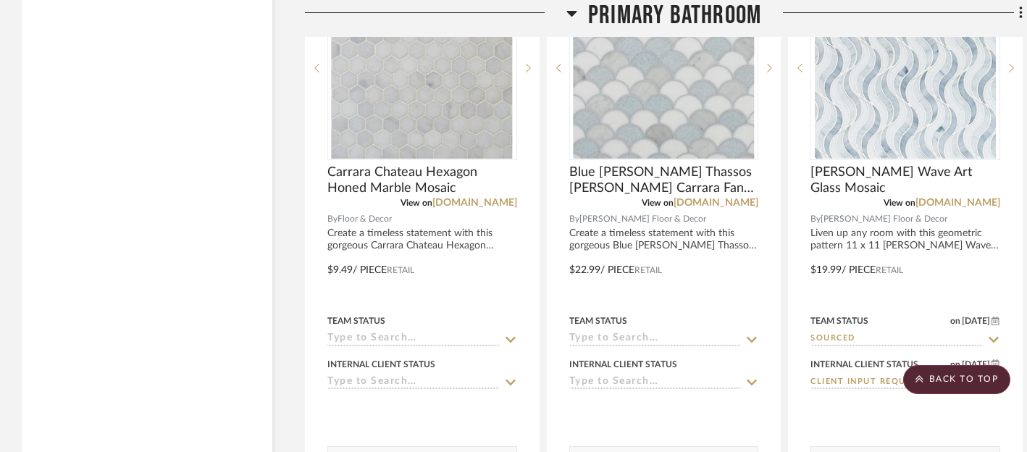
scroll to position [5277, 0]
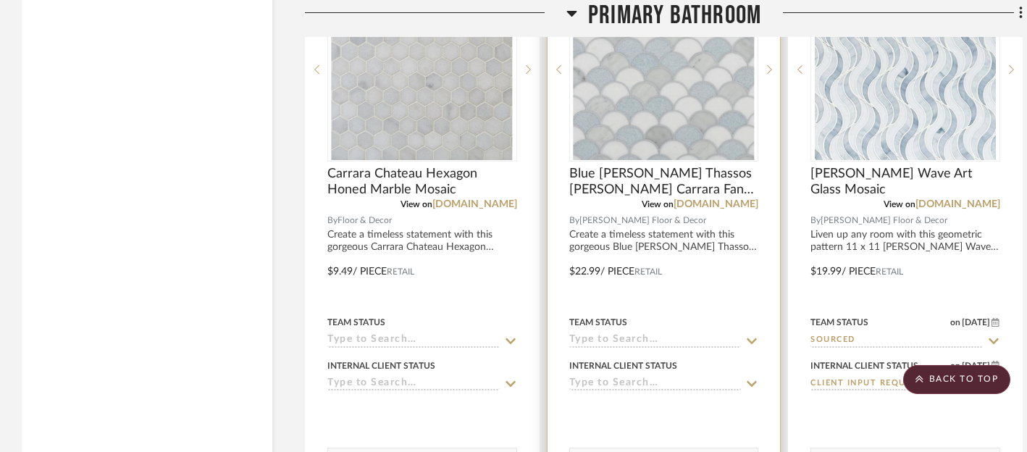
click at [751, 335] on icon at bounding box center [751, 341] width 13 height 12
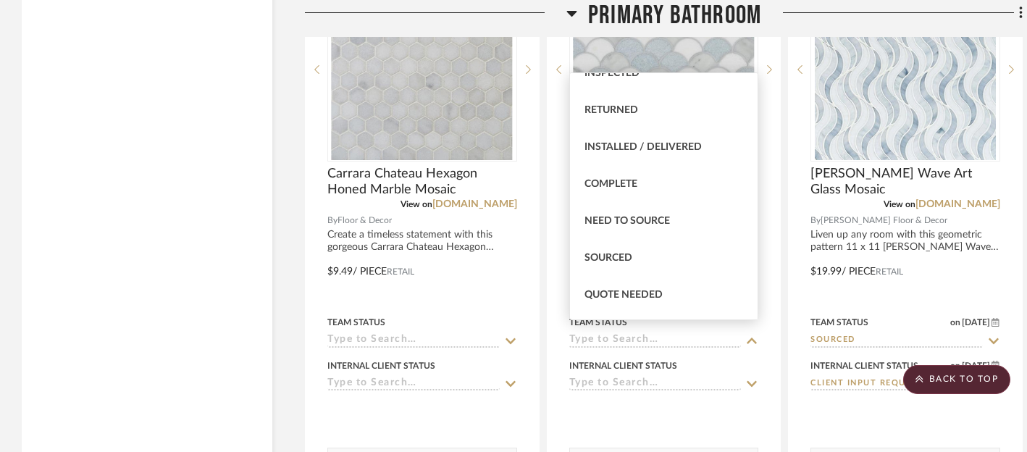
scroll to position [314, 0]
click at [623, 253] on span "Sourced" at bounding box center [608, 257] width 48 height 10
type input "[DATE]"
type input "Sourced"
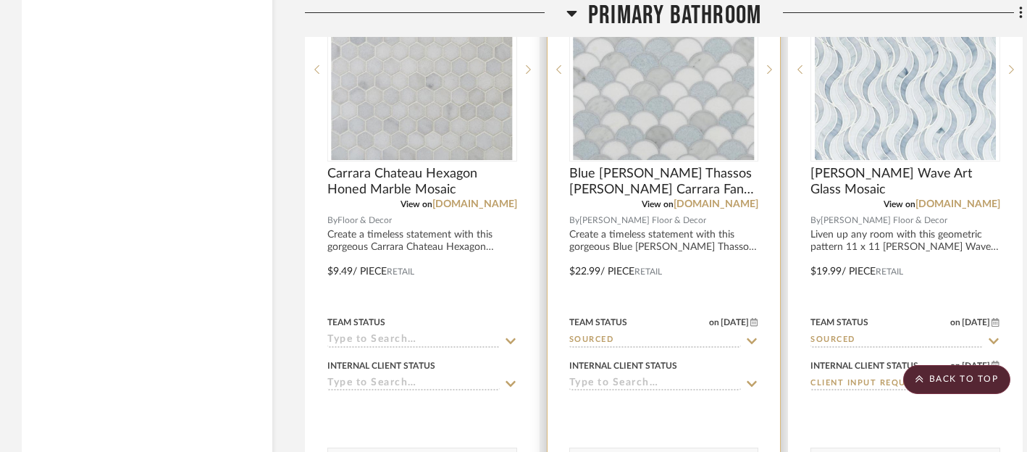
click at [752, 378] on icon at bounding box center [751, 384] width 13 height 12
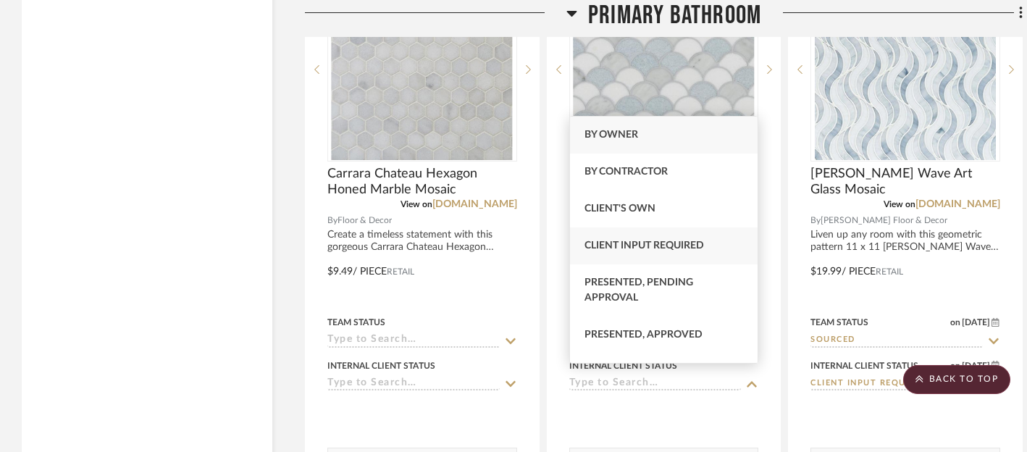
click at [681, 250] on span "Client Input Required" at bounding box center [643, 245] width 119 height 10
type input "[DATE]"
type input "Client Input Required"
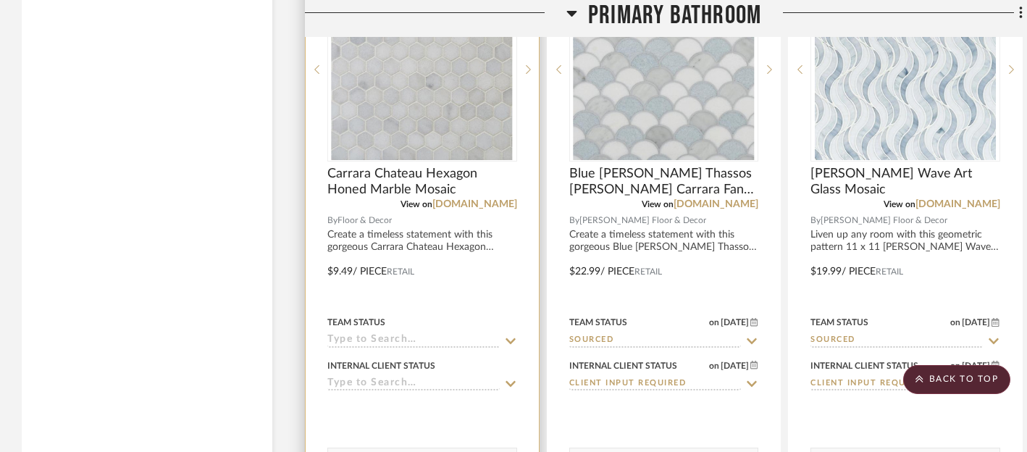
click at [508, 378] on icon at bounding box center [510, 384] width 13 height 12
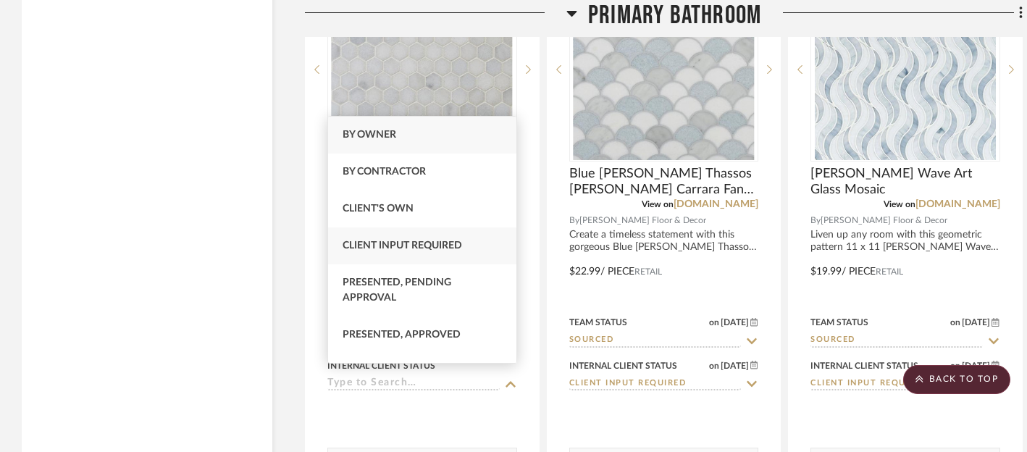
click at [426, 250] on span "Client Input Required" at bounding box center [401, 245] width 119 height 10
type input "[DATE]"
type input "Client Input Required"
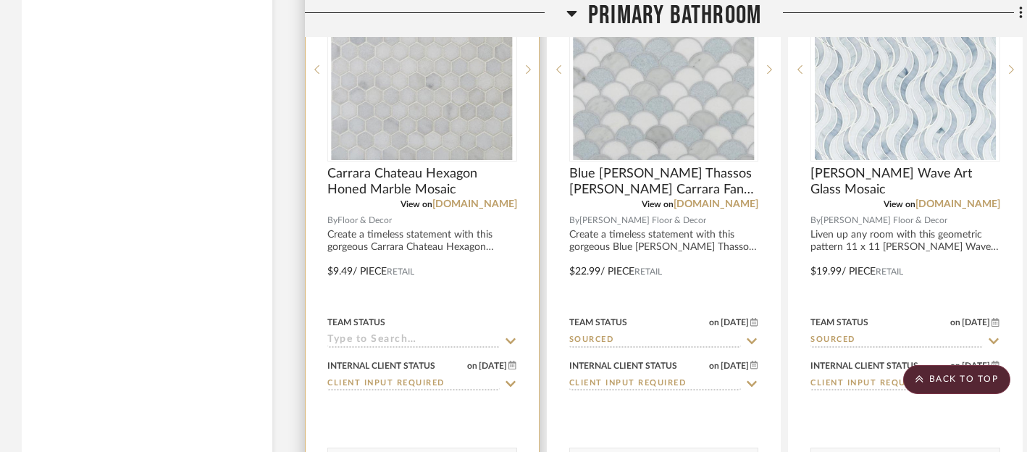
click at [508, 335] on icon at bounding box center [510, 341] width 13 height 12
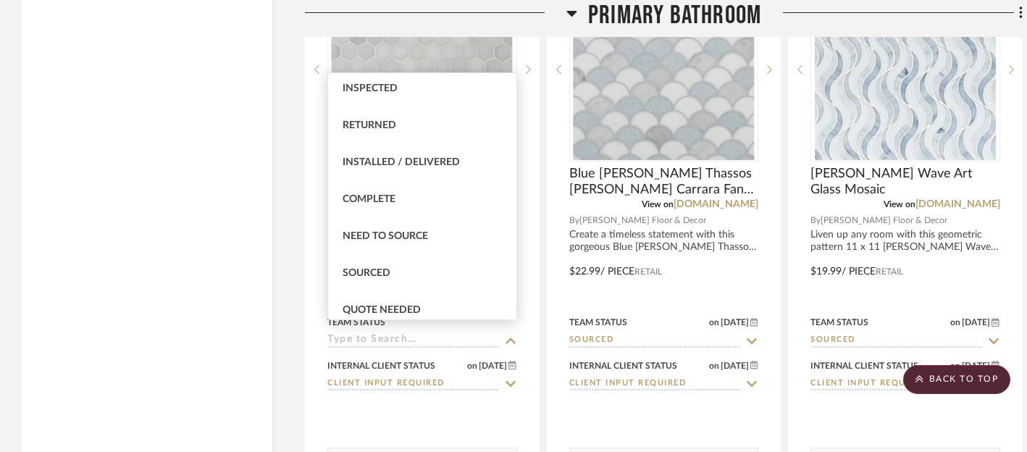
scroll to position [303, 0]
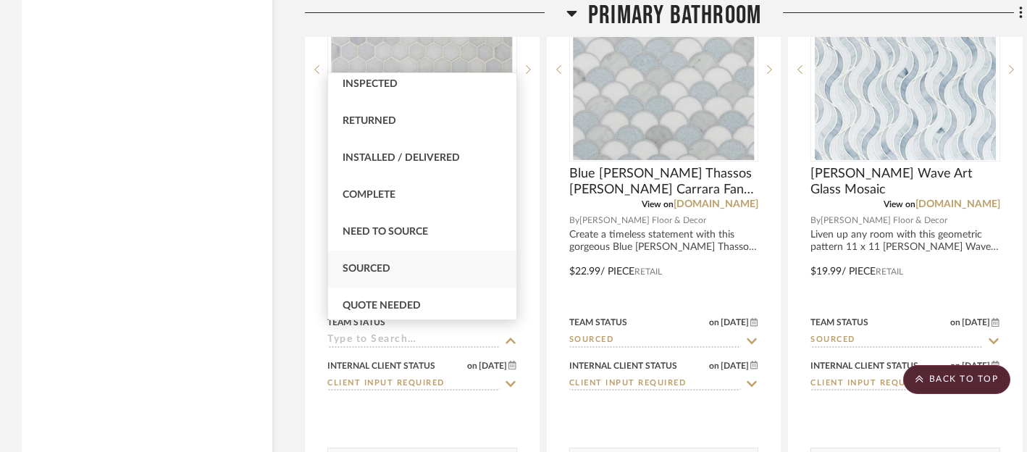
click at [374, 265] on span "Sourced" at bounding box center [366, 269] width 48 height 10
type input "[DATE]"
type input "Sourced"
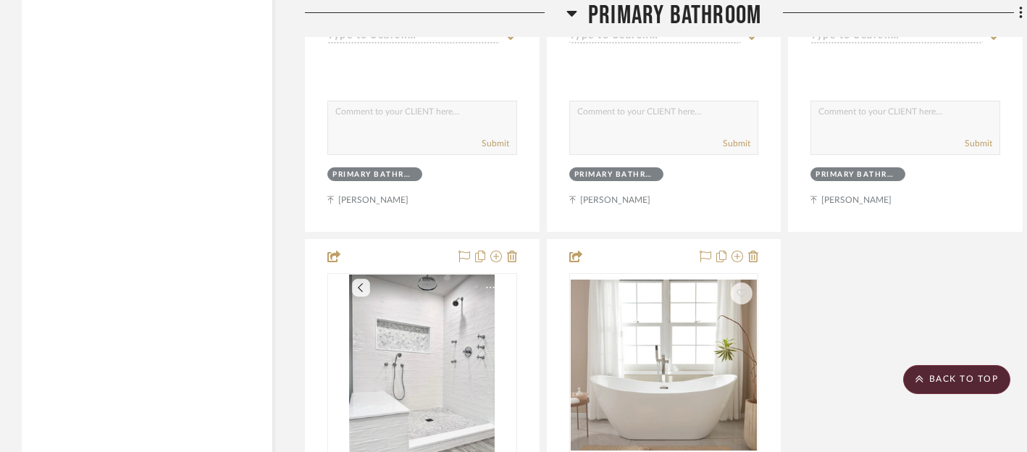
scroll to position [6260, 0]
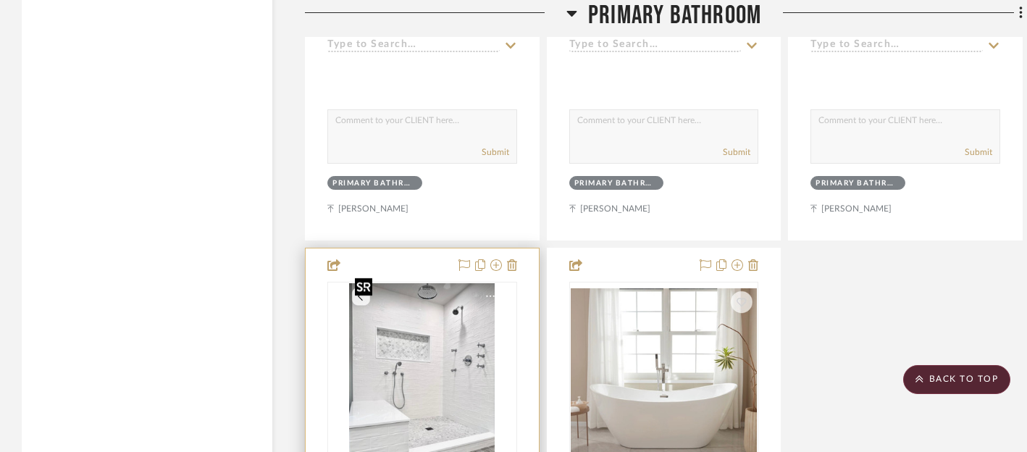
click at [439, 367] on img "0" at bounding box center [422, 373] width 146 height 181
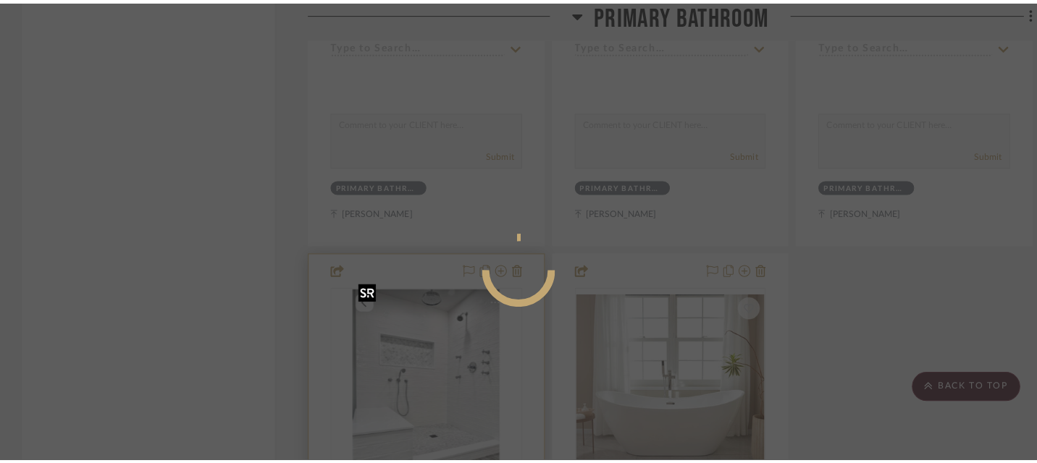
scroll to position [0, 0]
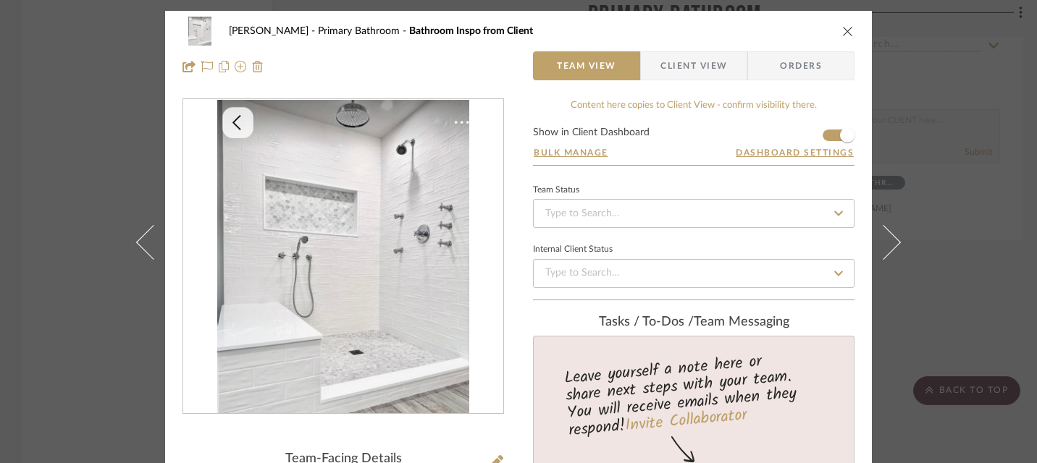
click at [337, 218] on img "0" at bounding box center [343, 257] width 252 height 314
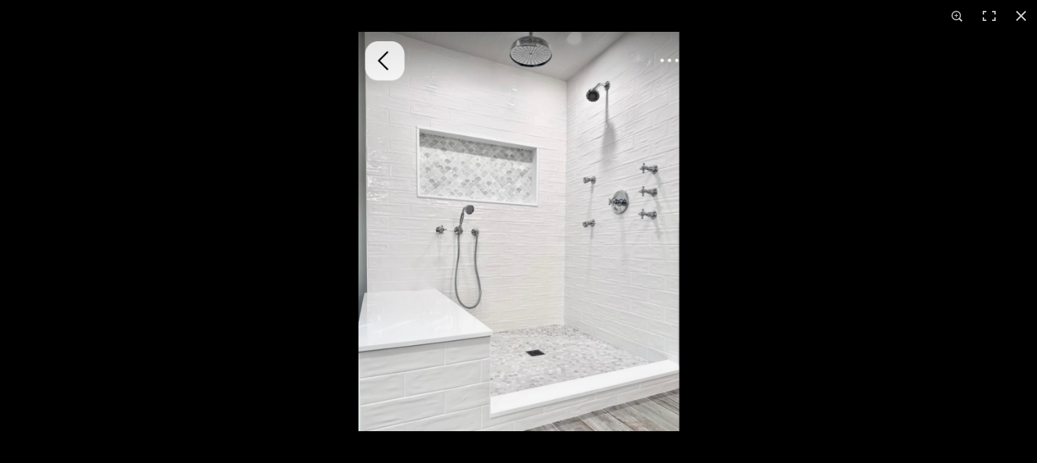
click at [440, 221] on img at bounding box center [518, 232] width 321 height 400
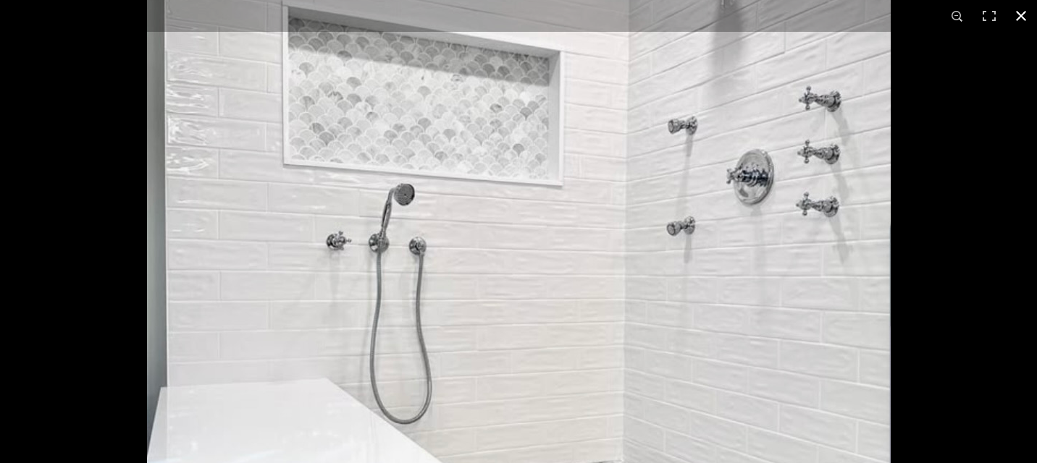
click at [762, 19] on button at bounding box center [1021, 16] width 32 height 32
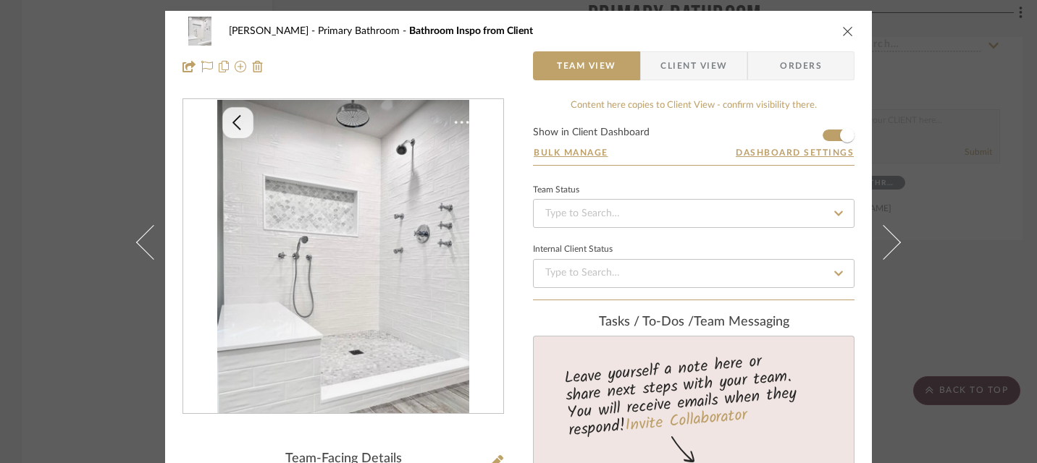
click at [762, 33] on icon "close" at bounding box center [848, 31] width 12 height 12
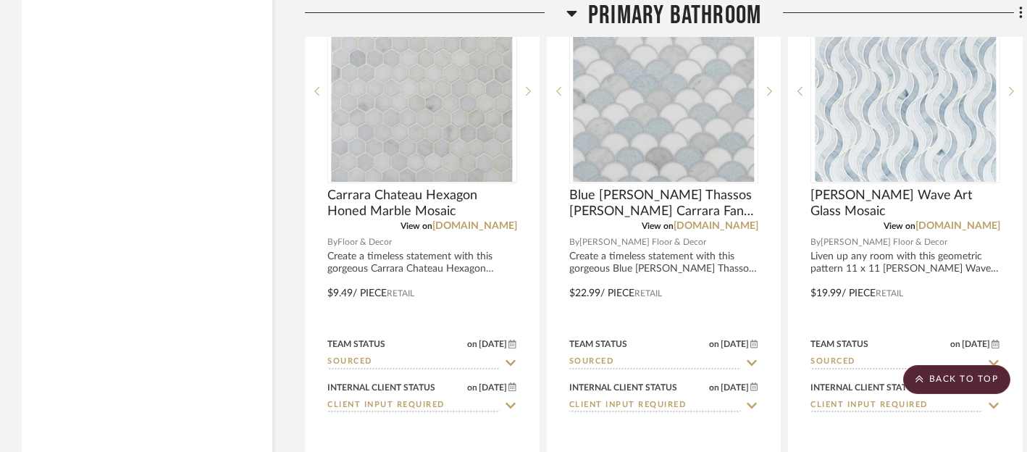
scroll to position [5154, 0]
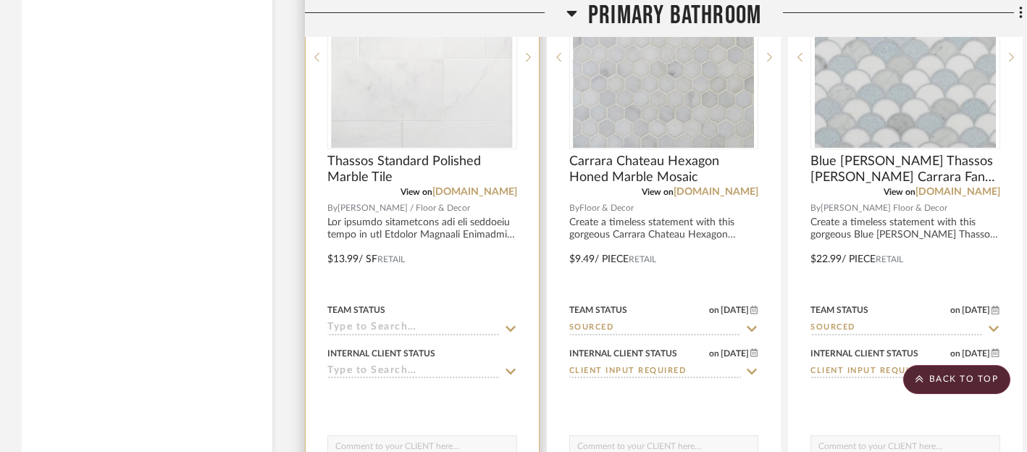
scroll to position [5290, 0]
click at [510, 322] on icon at bounding box center [510, 328] width 13 height 12
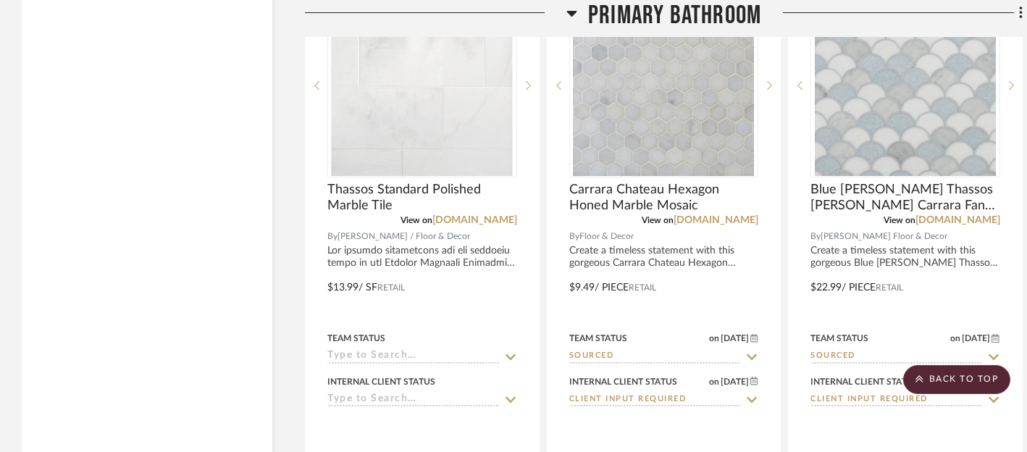
scroll to position [5262, 0]
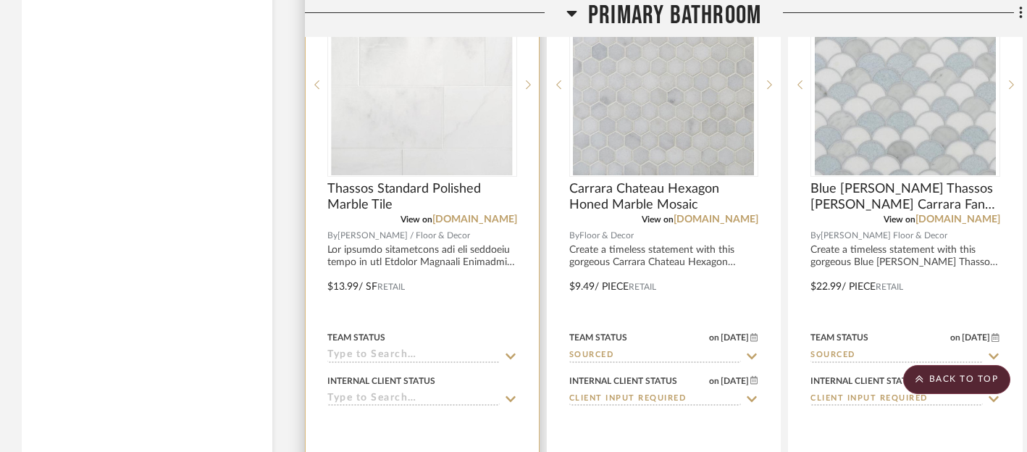
click at [510, 350] on icon at bounding box center [510, 356] width 13 height 12
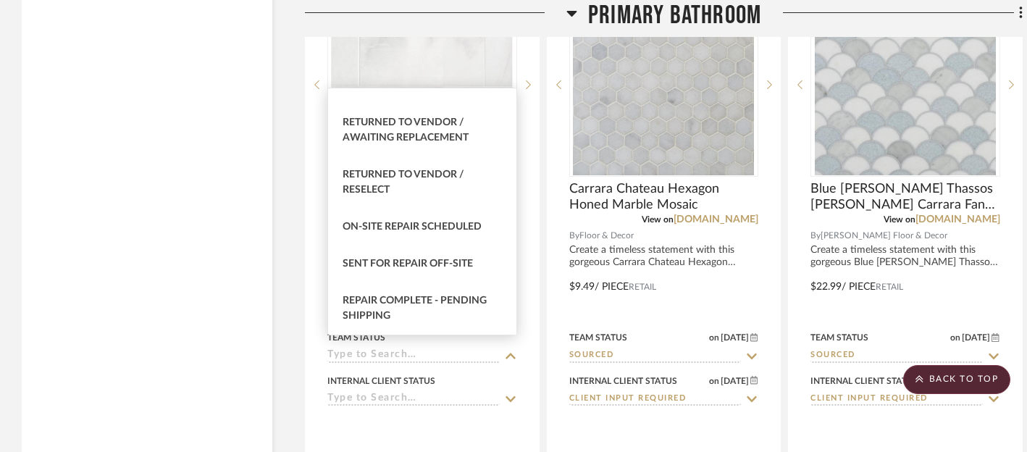
scroll to position [2783, 0]
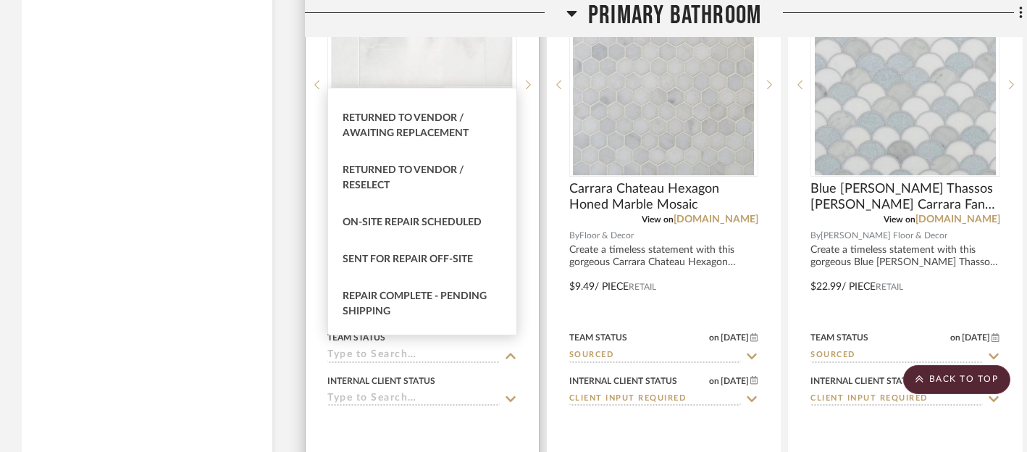
click at [504, 393] on icon at bounding box center [510, 399] width 13 height 12
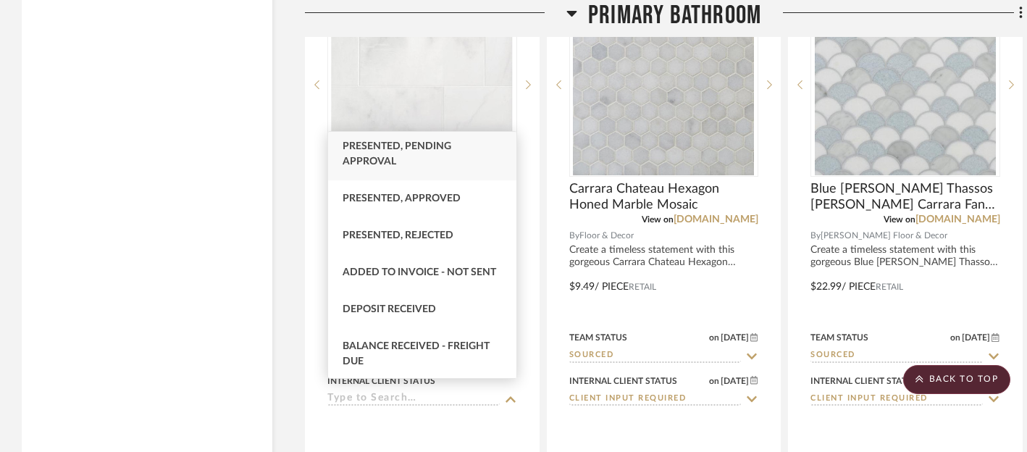
scroll to position [177, 0]
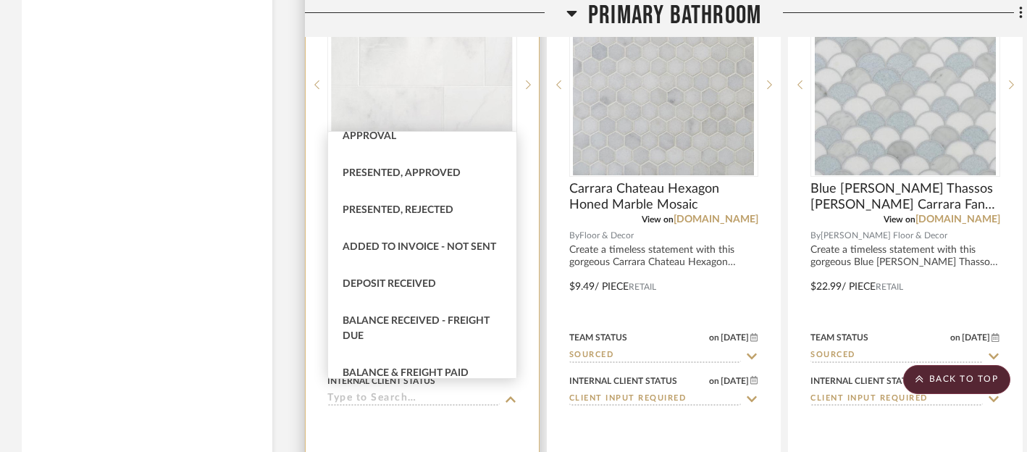
click at [317, 408] on div at bounding box center [421, 275] width 233 height 633
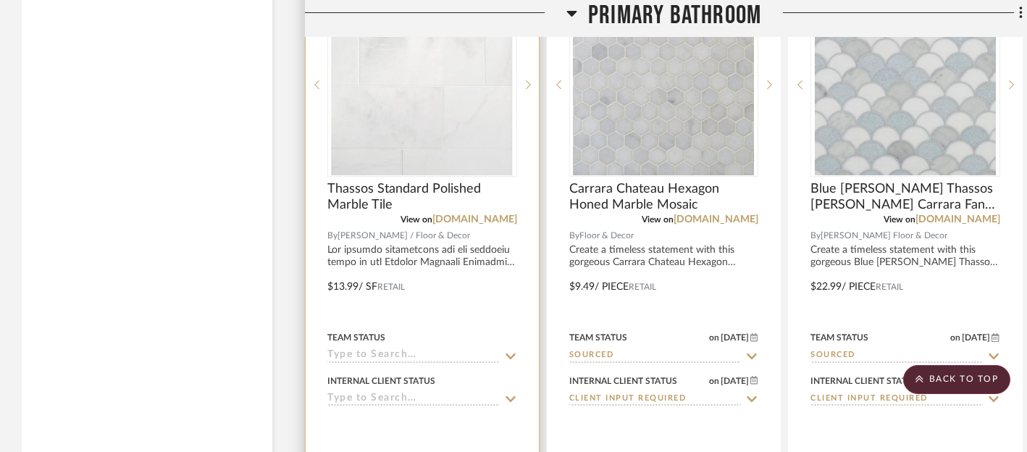
click at [507, 339] on div "Team Status" at bounding box center [422, 345] width 190 height 35
click at [509, 353] on icon at bounding box center [510, 356] width 10 height 6
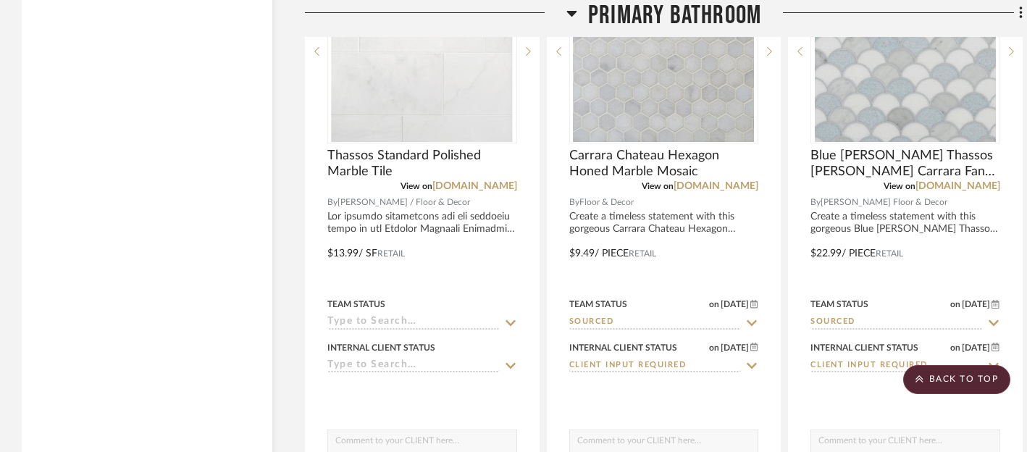
scroll to position [5300, 0]
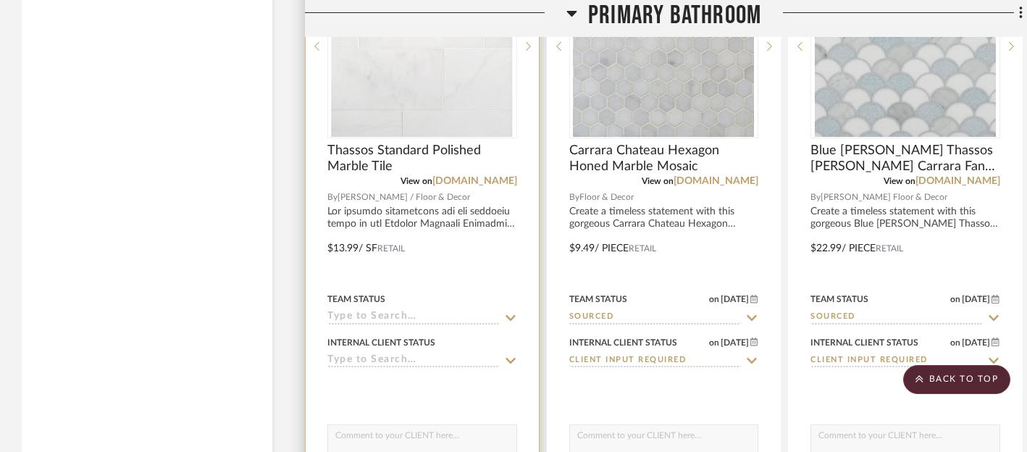
click at [510, 312] on icon at bounding box center [510, 318] width 13 height 12
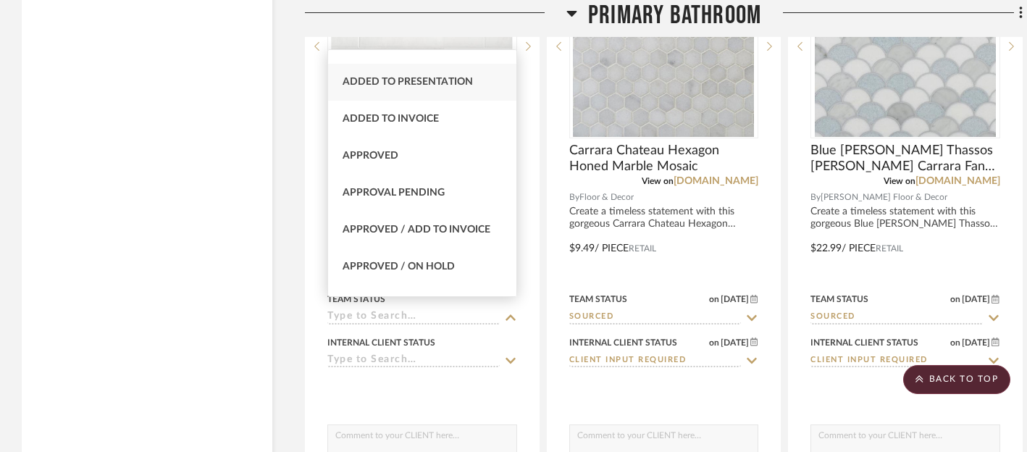
scroll to position [667, 0]
click at [382, 151] on span "Approved" at bounding box center [370, 155] width 56 height 10
type input "[DATE]"
type input "Approved"
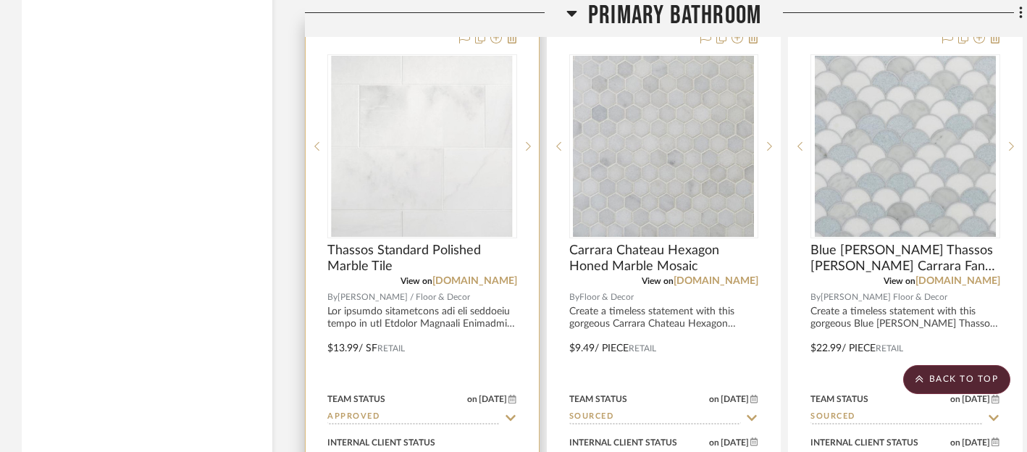
scroll to position [5200, 0]
click at [438, 180] on img "0" at bounding box center [422, 146] width 181 height 181
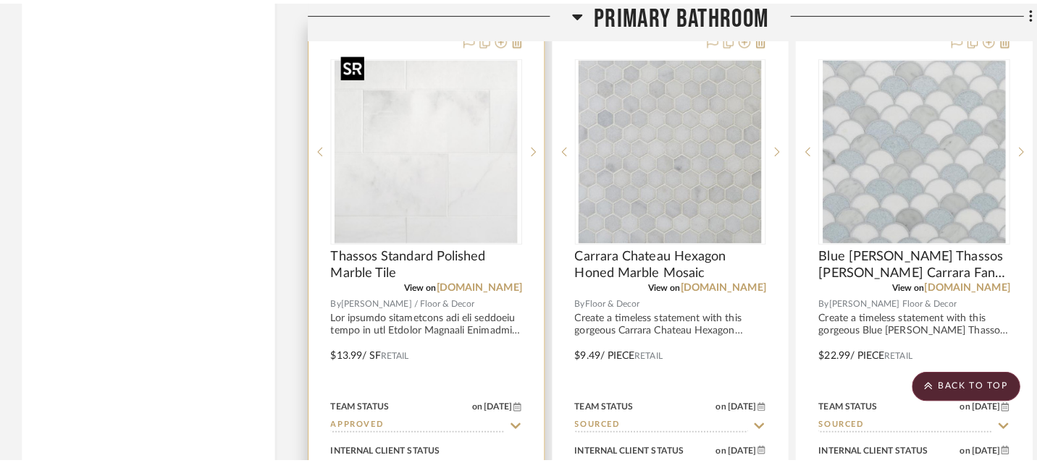
scroll to position [0, 0]
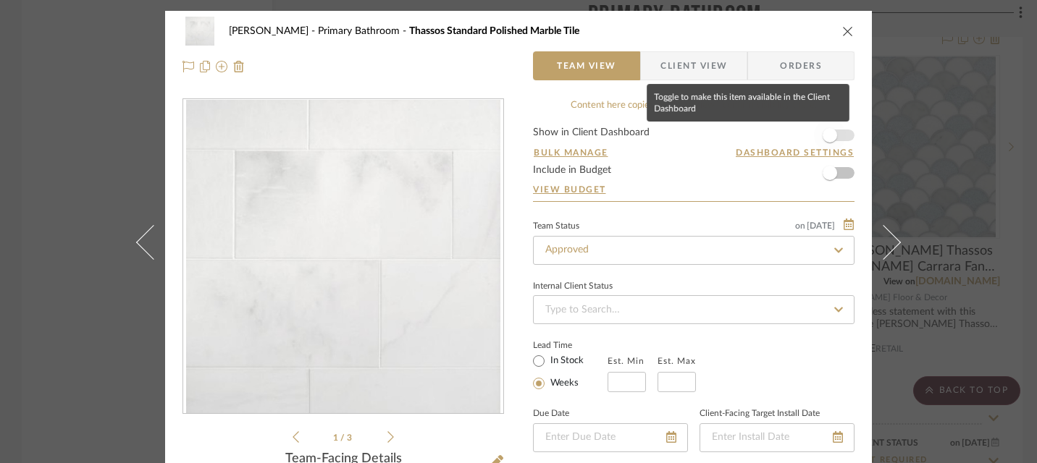
click at [831, 133] on span "button" at bounding box center [830, 135] width 32 height 32
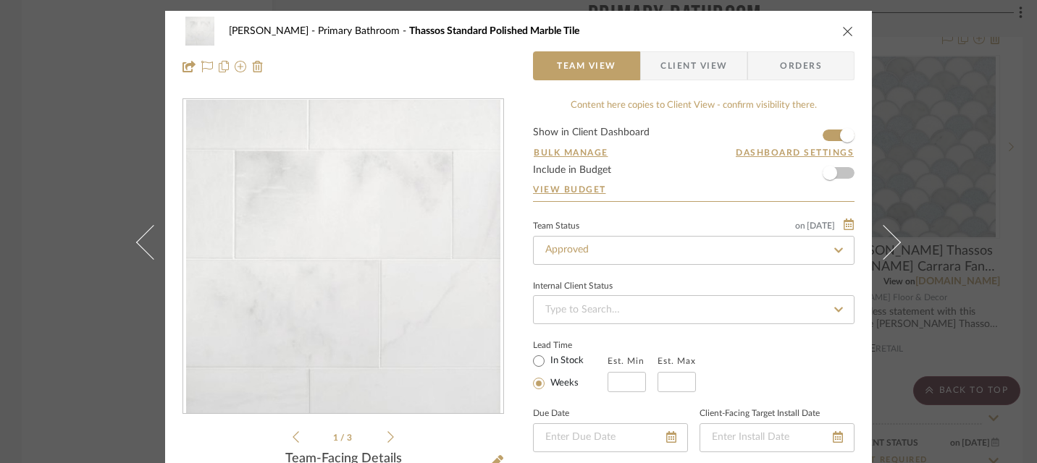
click at [843, 30] on icon "close" at bounding box center [848, 31] width 12 height 12
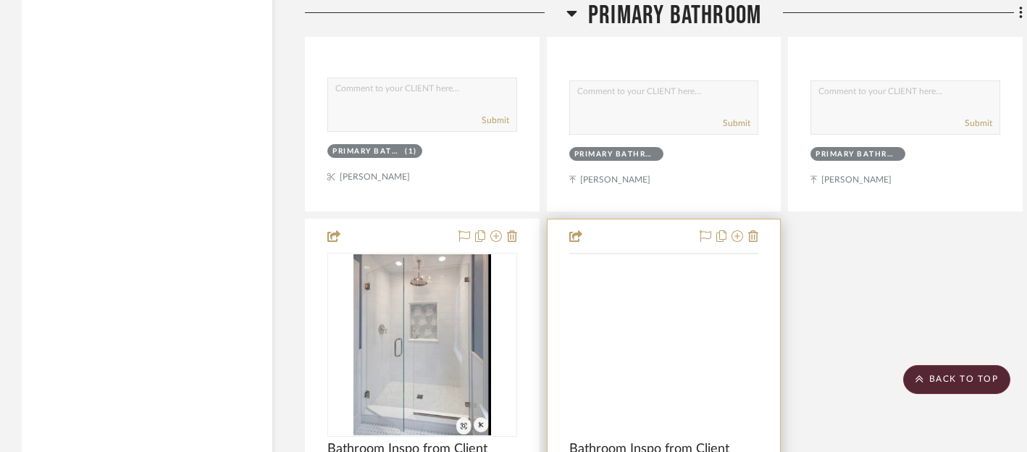
scroll to position [6288, 0]
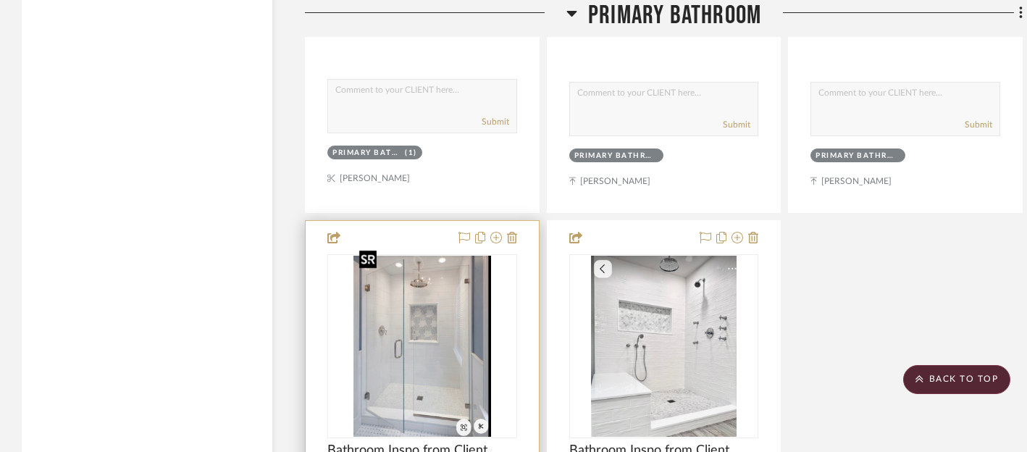
click at [439, 308] on div at bounding box center [422, 346] width 190 height 184
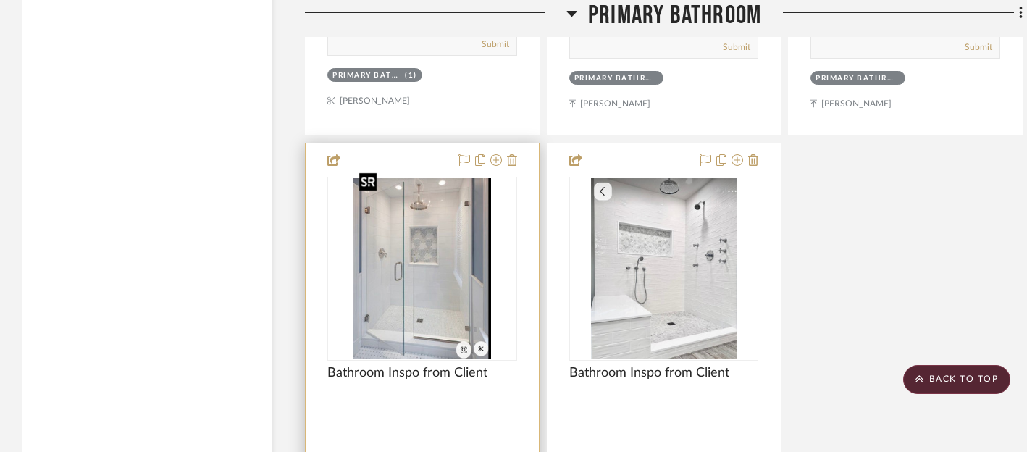
scroll to position [6370, 0]
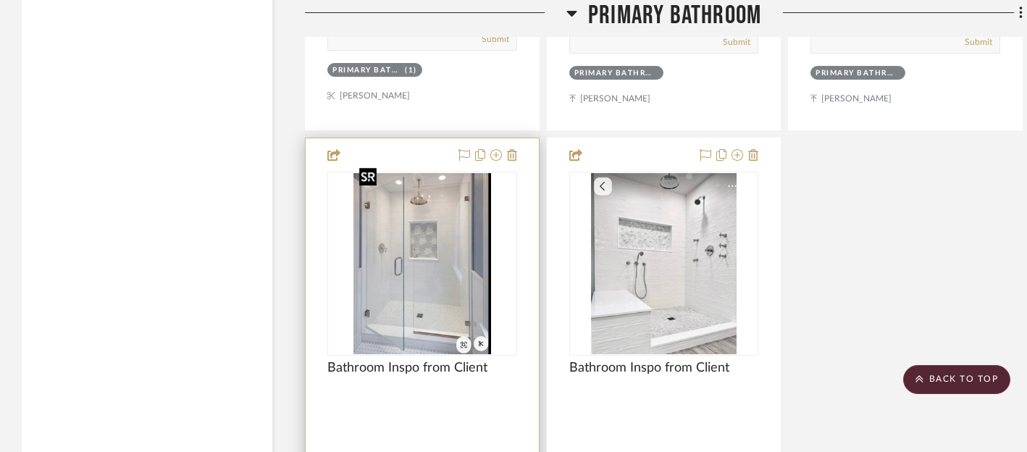
click at [429, 269] on img "0" at bounding box center [422, 263] width 138 height 181
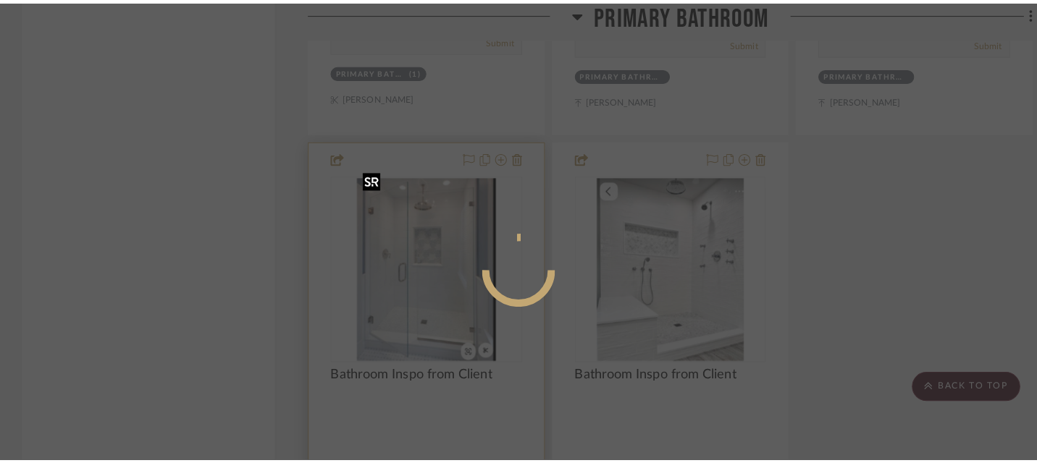
scroll to position [0, 0]
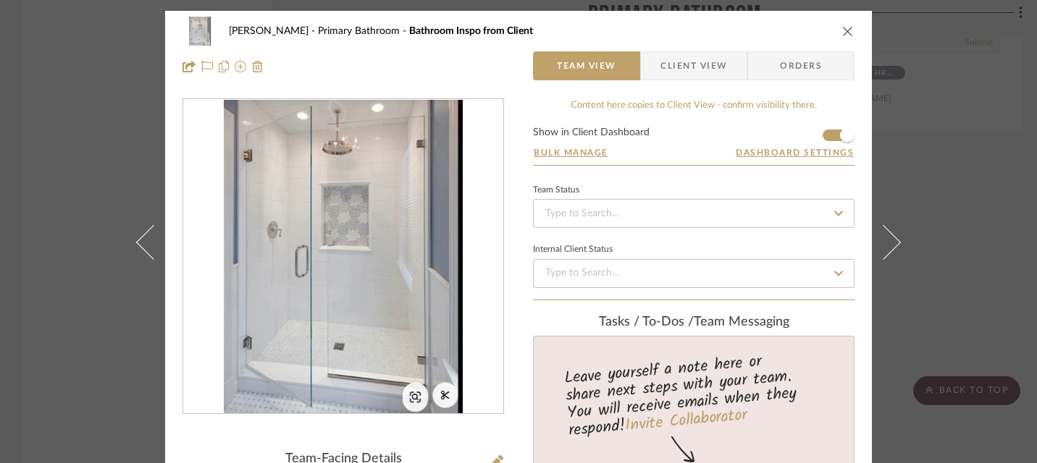
click at [845, 31] on icon "close" at bounding box center [848, 31] width 12 height 12
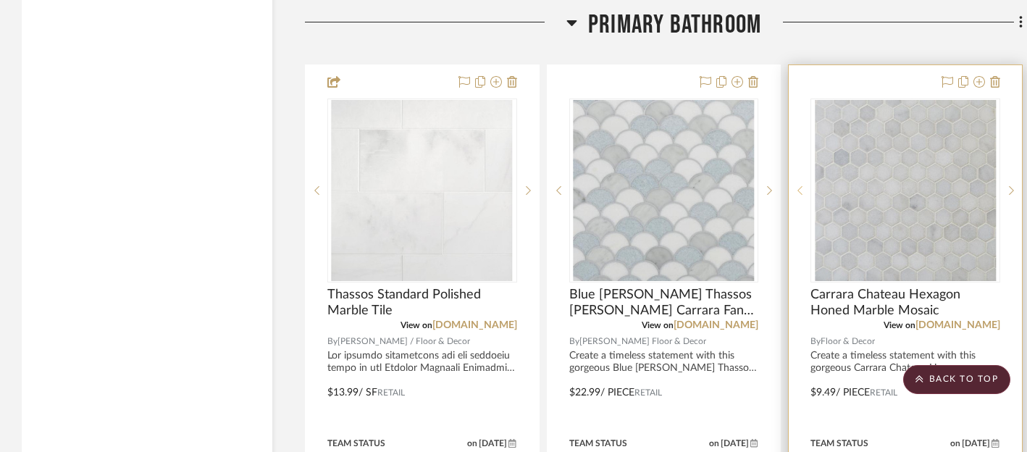
scroll to position [5145, 0]
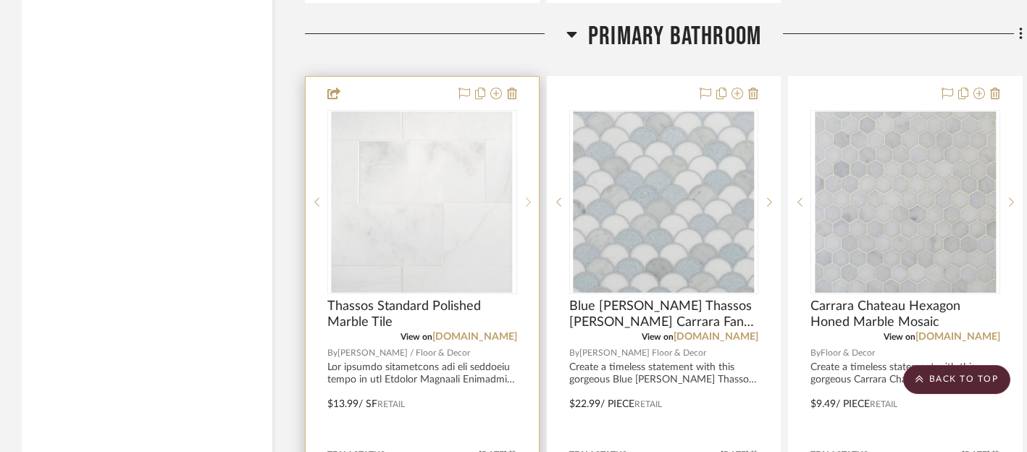
click at [526, 197] on icon at bounding box center [528, 202] width 5 height 10
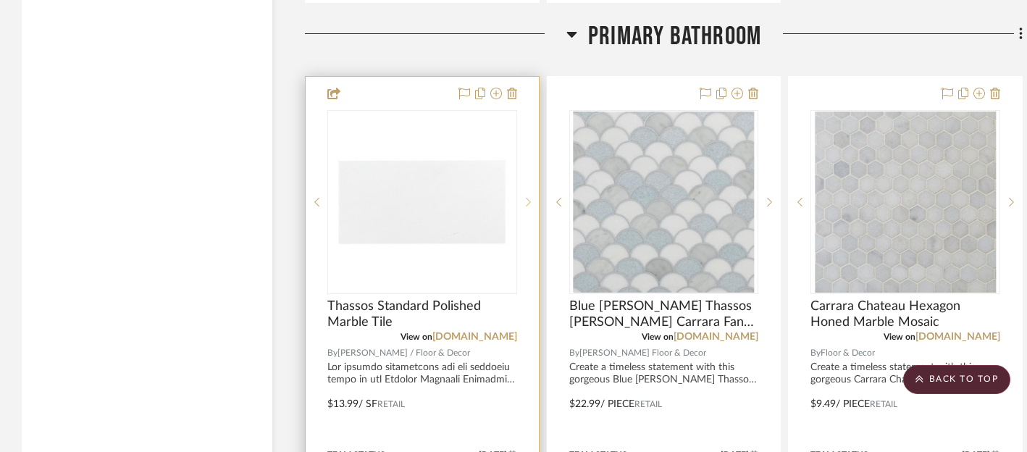
click at [526, 197] on icon at bounding box center [528, 202] width 5 height 10
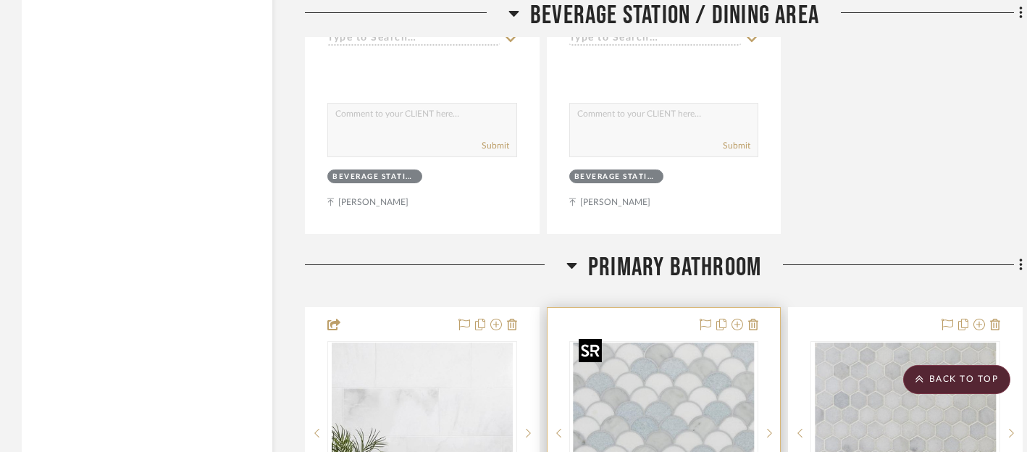
scroll to position [4896, 0]
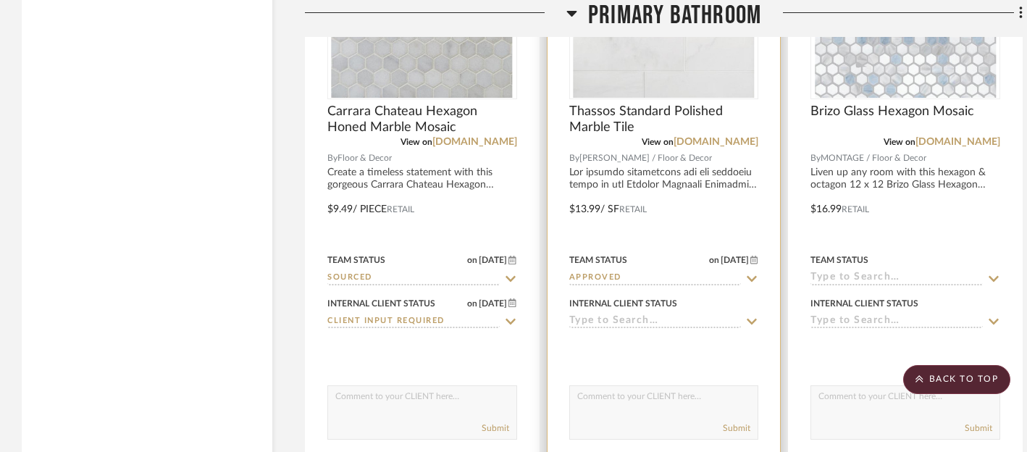
scroll to position [5358, 0]
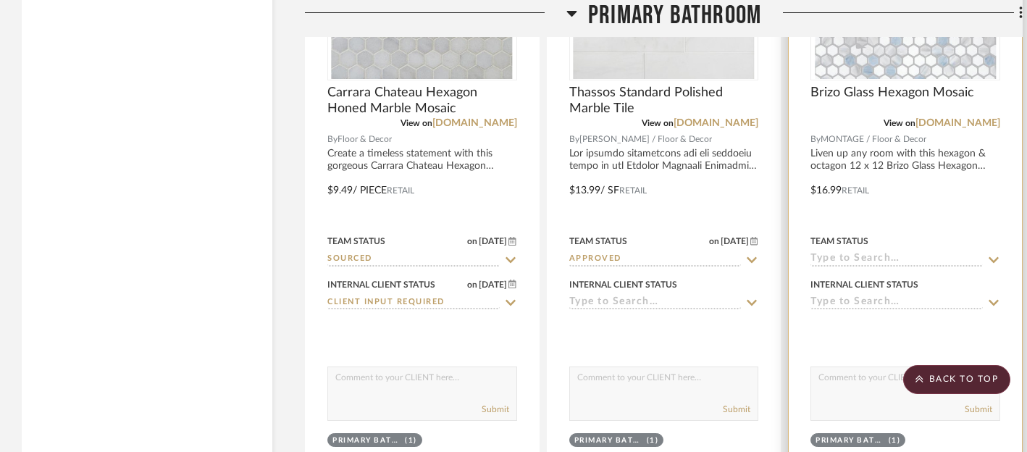
click at [992, 254] on icon at bounding box center [993, 260] width 13 height 12
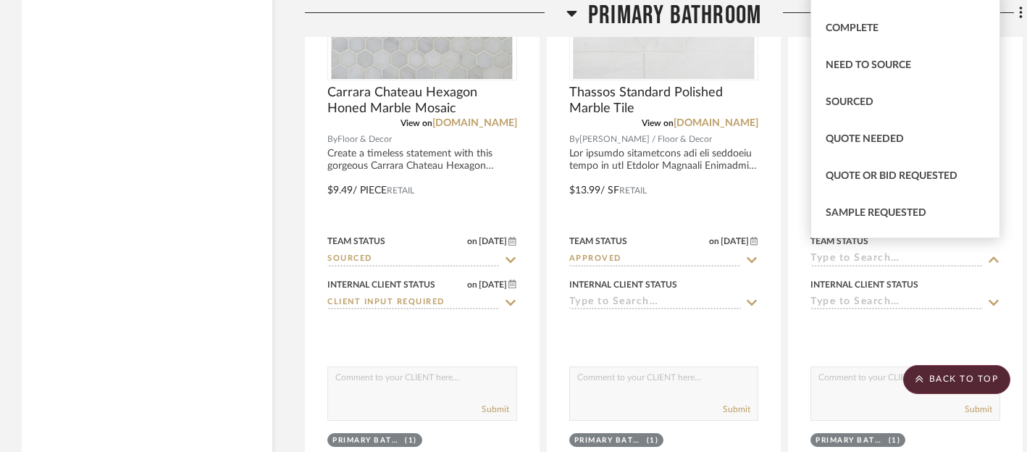
scroll to position [389, 0]
click at [860, 103] on span "Sourced" at bounding box center [849, 100] width 48 height 10
type input "[DATE]"
type input "Sourced"
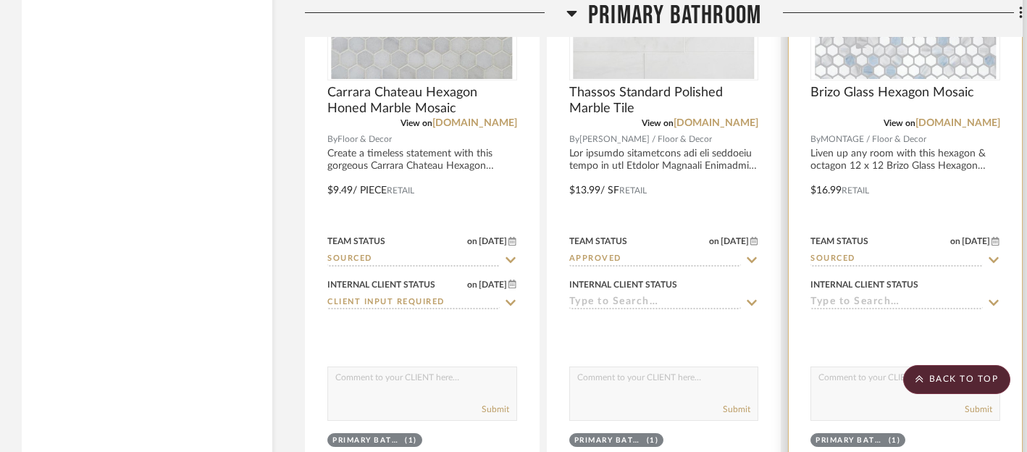
click at [992, 297] on icon at bounding box center [993, 303] width 13 height 12
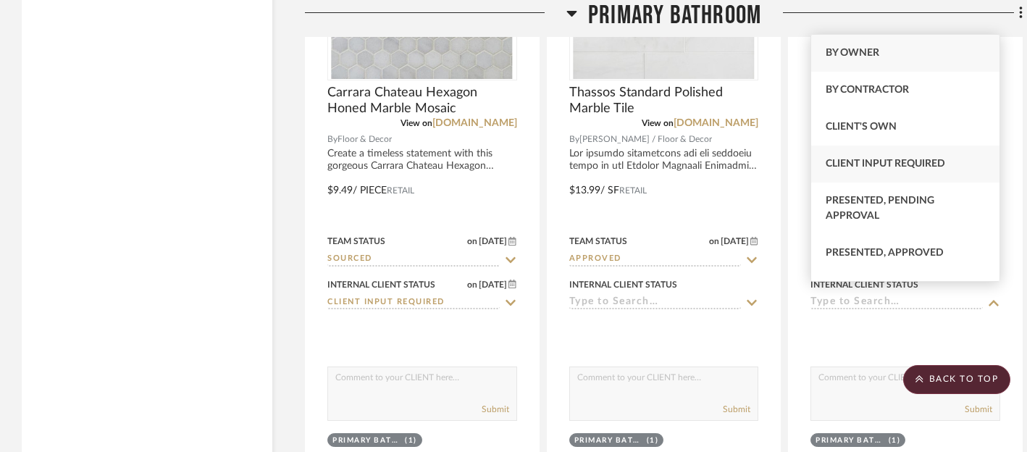
click at [911, 167] on span "Client Input Required" at bounding box center [884, 164] width 119 height 10
type input "[DATE]"
type input "Client Input Required"
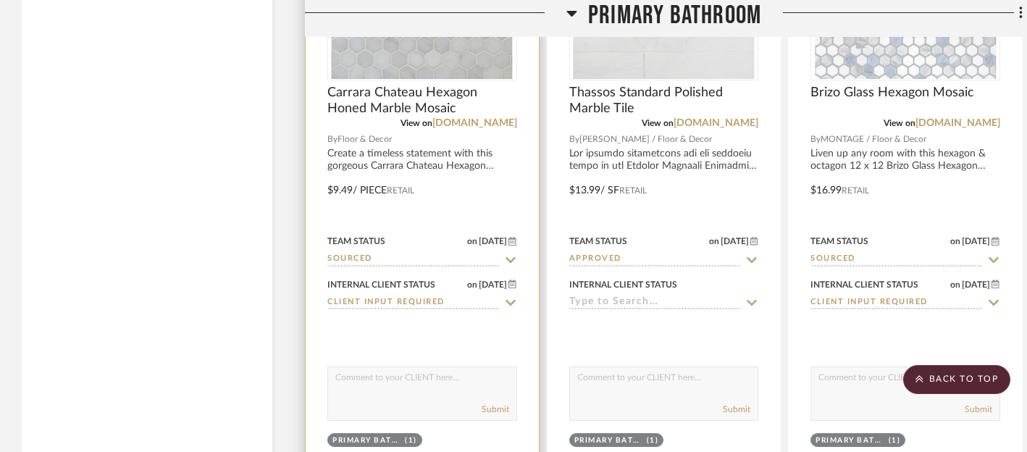
click at [451, 371] on textarea at bounding box center [422, 381] width 188 height 28
drag, startPoint x: 335, startPoint y: 371, endPoint x: 535, endPoint y: 375, distance: 199.8
click at [535, 375] on project-item-tile "Carrara Chateau Hexagon Honed Marble Mosaic View on [DOMAIN_NAME] By Floor & De…" at bounding box center [422, 179] width 235 height 635
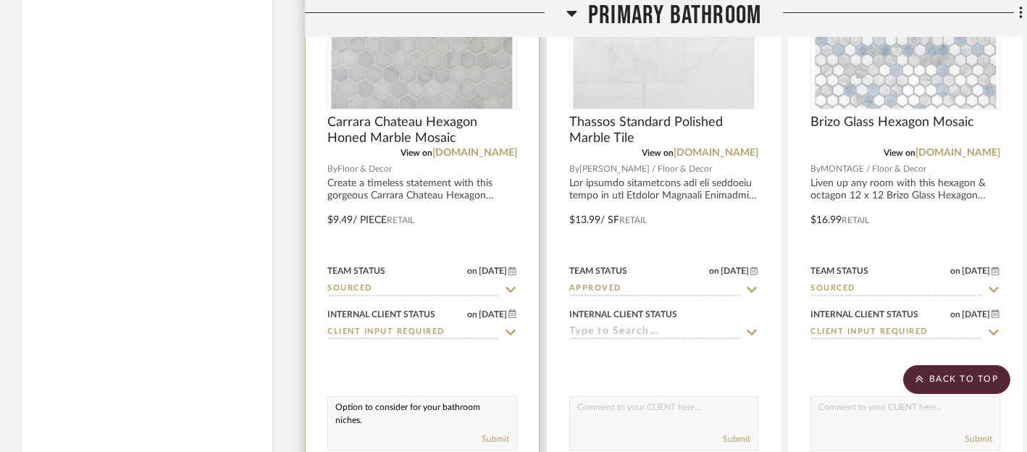
scroll to position [5337, 0]
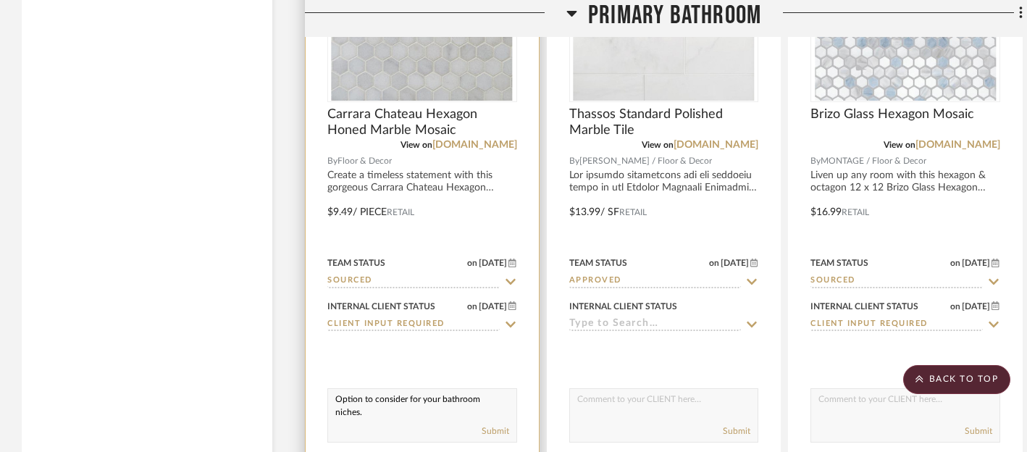
click at [510, 396] on textarea "Option to consider for your bathroom niches." at bounding box center [422, 403] width 188 height 28
drag, startPoint x: 335, startPoint y: 389, endPoint x: 394, endPoint y: 416, distance: 64.5
click at [394, 416] on div "Option to consider for your bathroom niches. I have a sample to show you as wel…" at bounding box center [422, 415] width 190 height 54
type textarea "Option to consider for your bathroom niches. I have a sample to show you as wel…"
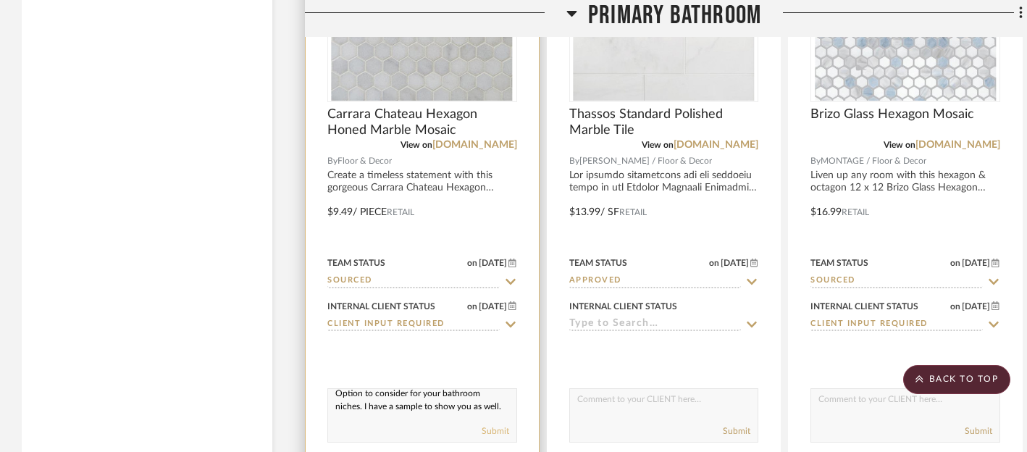
click at [497, 424] on button "Submit" at bounding box center [495, 430] width 28 height 13
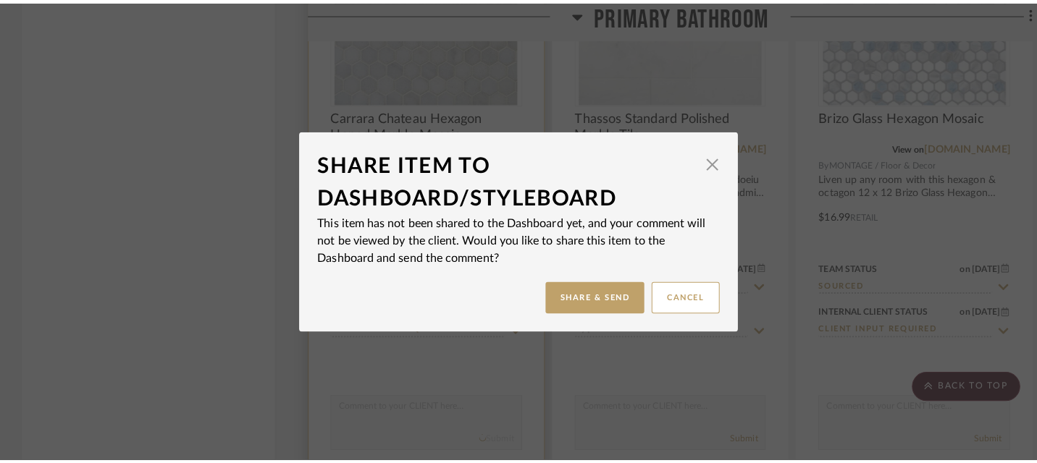
scroll to position [0, 0]
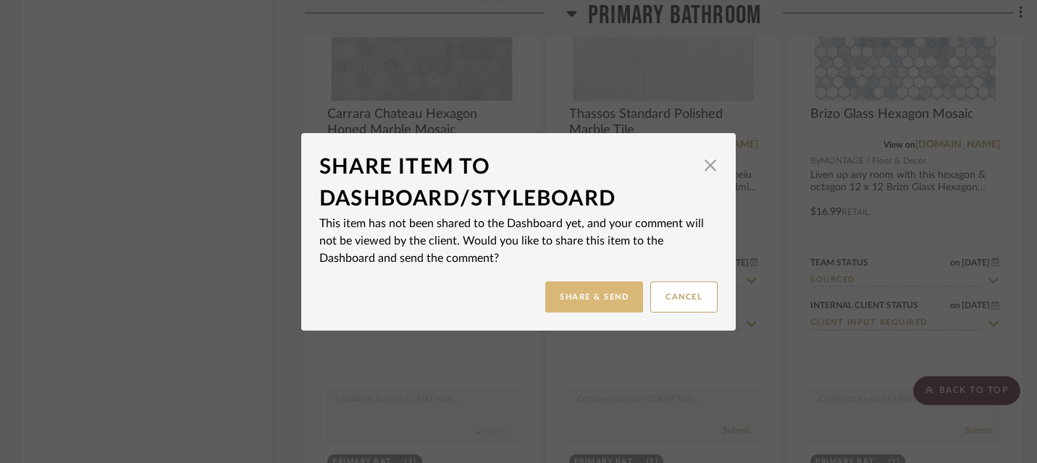
click at [608, 302] on button "Share & Send" at bounding box center [594, 297] width 98 height 31
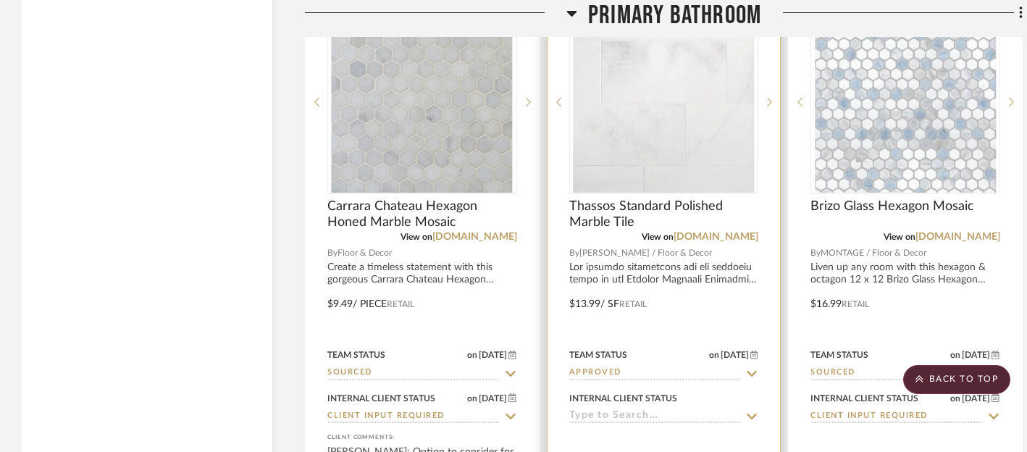
scroll to position [5219, 0]
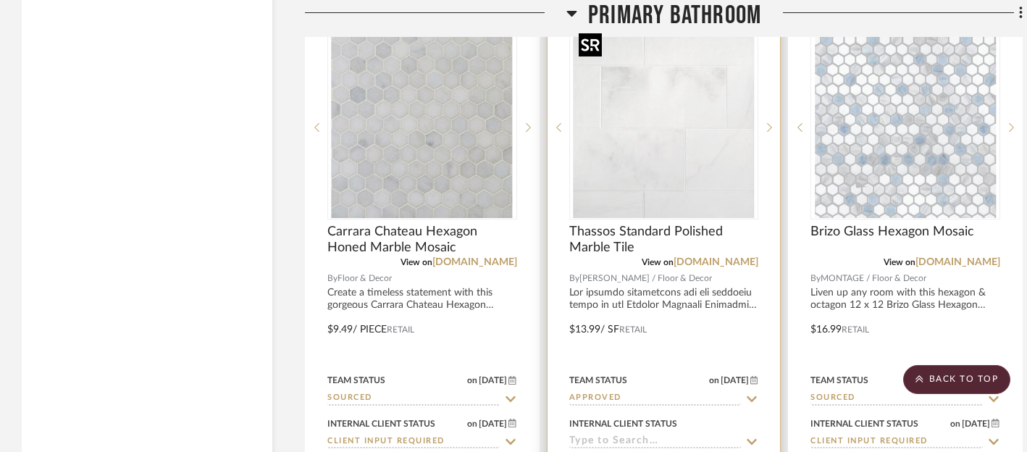
click at [670, 161] on img "0" at bounding box center [663, 127] width 181 height 181
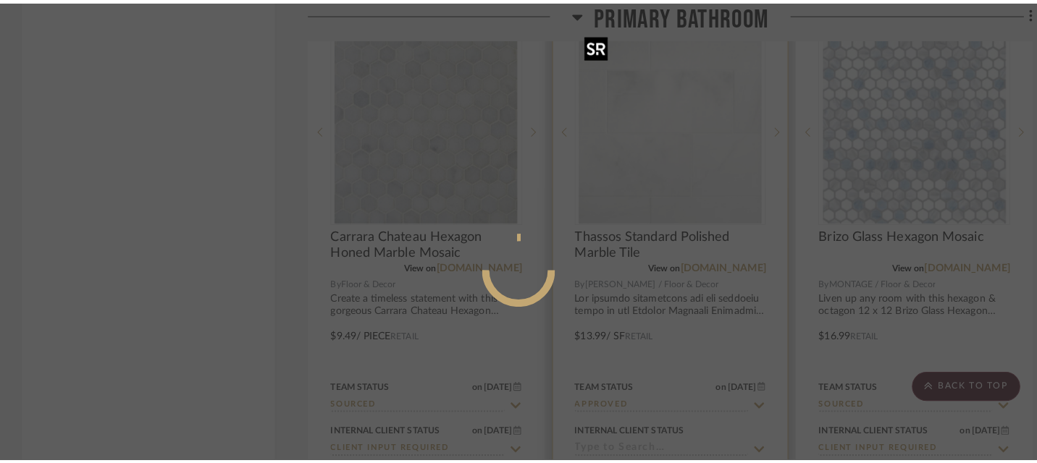
scroll to position [0, 0]
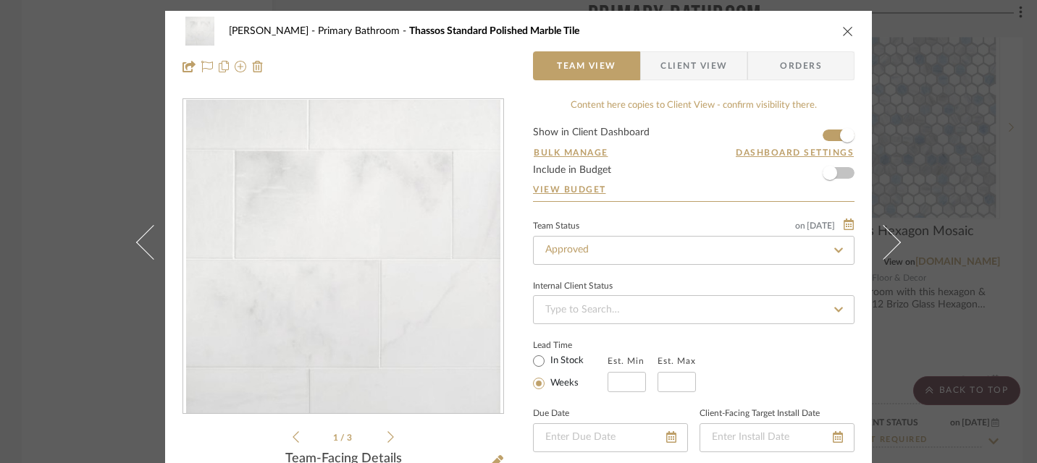
click at [842, 33] on icon "close" at bounding box center [848, 31] width 12 height 12
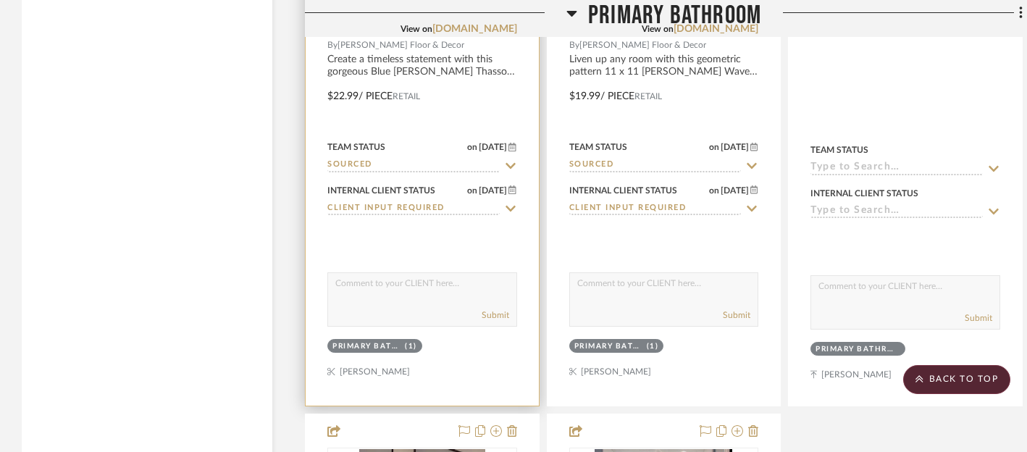
scroll to position [6100, 0]
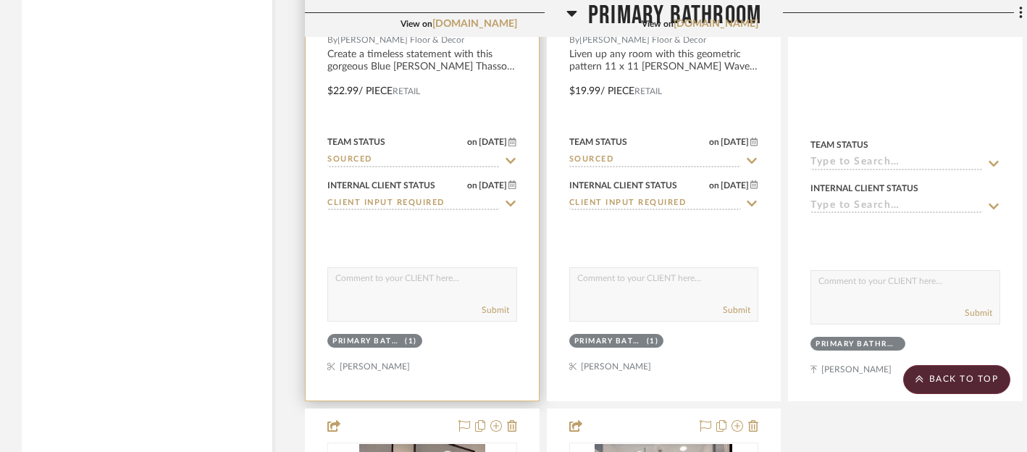
click at [446, 277] on textarea at bounding box center [422, 282] width 188 height 28
paste textarea "Option to consider for your bathroom niches. I have a sample to show you as wel…"
type textarea "Option to consider for your bathroom niches. I have a sample to show you as wel…"
click at [495, 303] on button "Submit" at bounding box center [495, 309] width 28 height 13
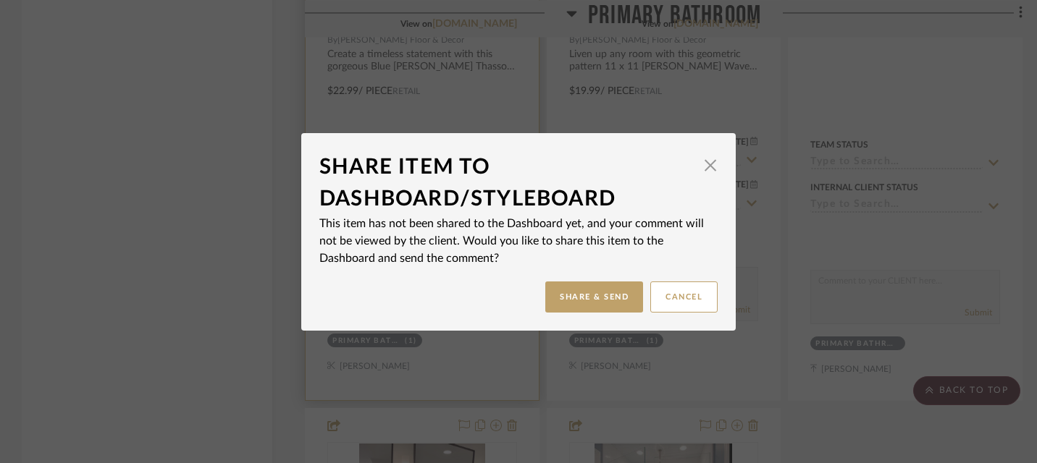
scroll to position [0, 0]
click at [572, 300] on button "Share & Send" at bounding box center [594, 297] width 98 height 31
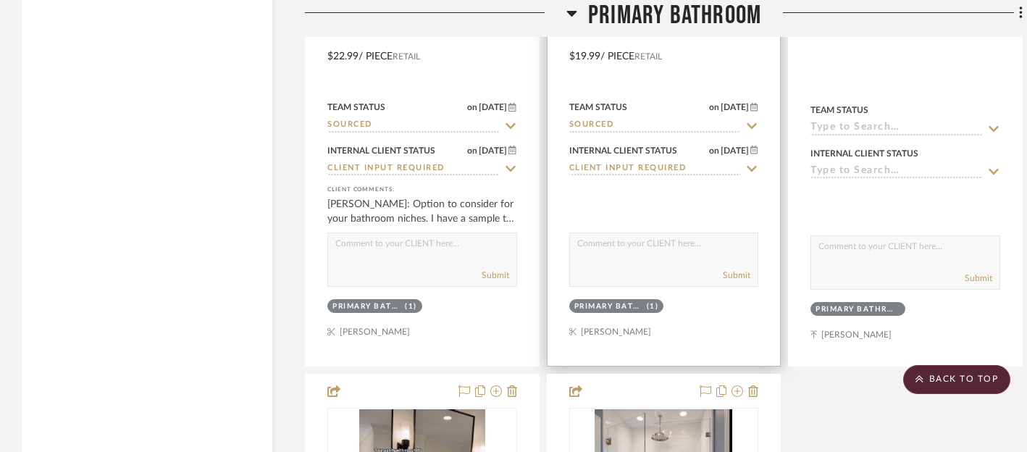
scroll to position [6144, 0]
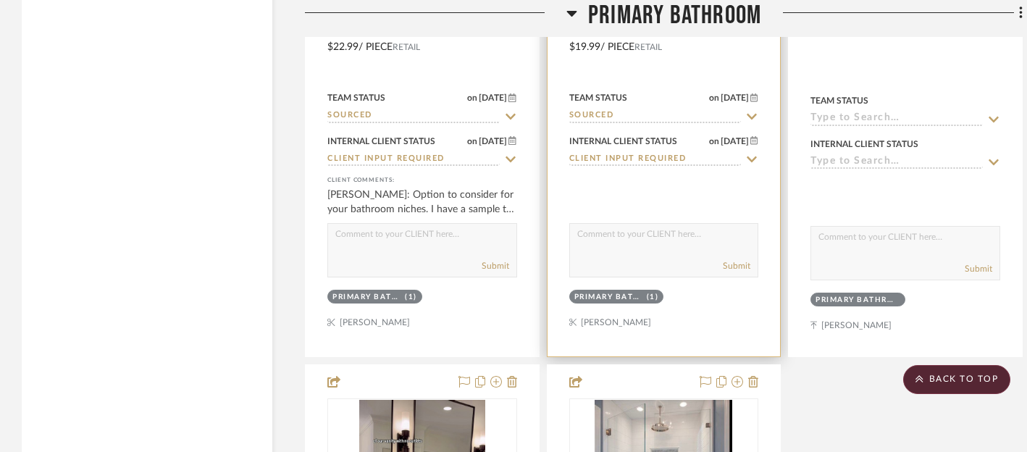
click at [633, 235] on textarea at bounding box center [664, 238] width 188 height 28
paste textarea "Option to consider for your bathroom niches. I have a sample to show you as wel…"
type textarea "Option to consider for your bathroom niches. I have a sample to show you as wel…"
click at [738, 259] on button "Submit" at bounding box center [736, 265] width 28 height 13
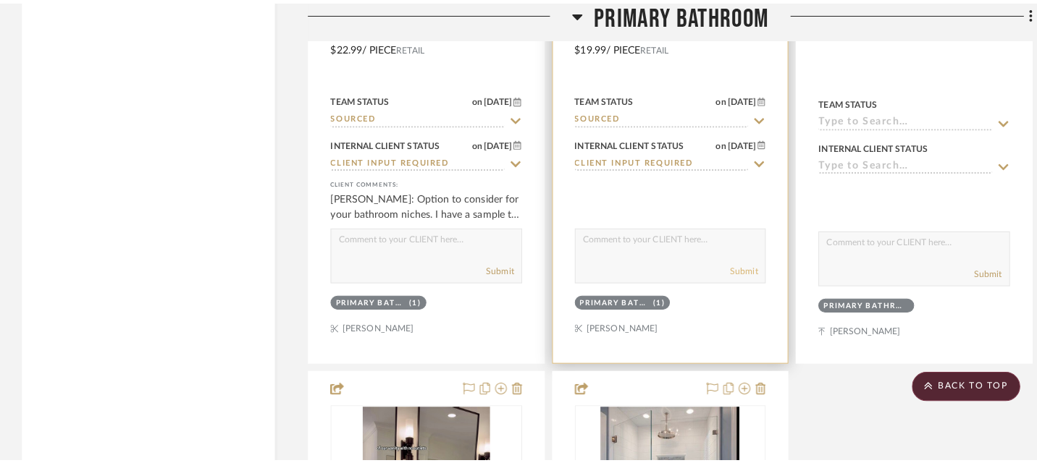
scroll to position [0, 0]
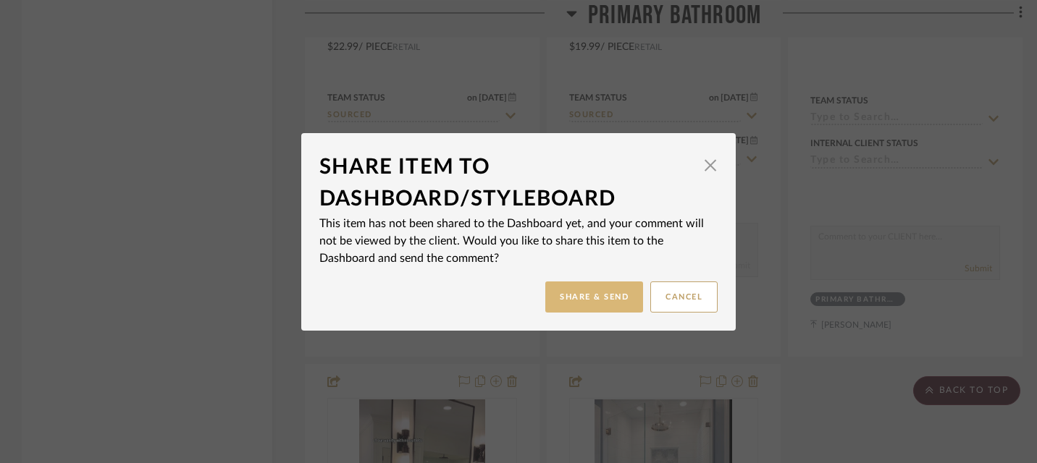
click at [571, 298] on button "Share & Send" at bounding box center [594, 297] width 98 height 31
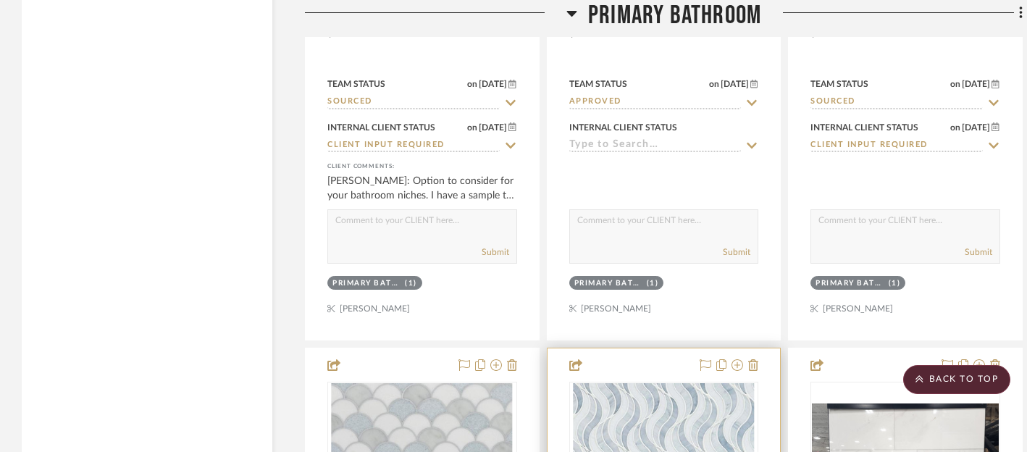
scroll to position [5523, 0]
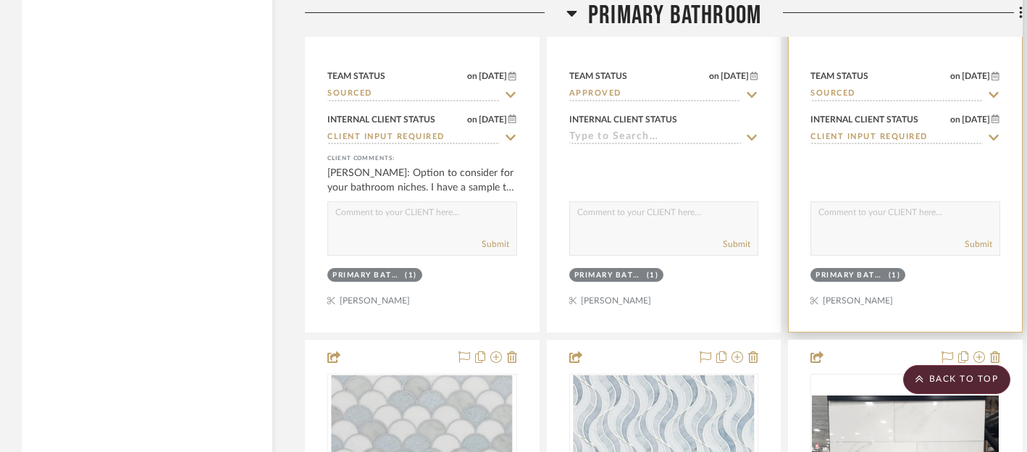
click at [895, 219] on textarea at bounding box center [905, 216] width 188 height 28
paste textarea "Option to consider for your bathroom niches. I have a sample to show you as wel…"
drag, startPoint x: 847, startPoint y: 206, endPoint x: 866, endPoint y: 228, distance: 28.7
click at [866, 228] on div "Option to consider for your bathroom niches. I have a sample to show you as wel…" at bounding box center [905, 228] width 190 height 54
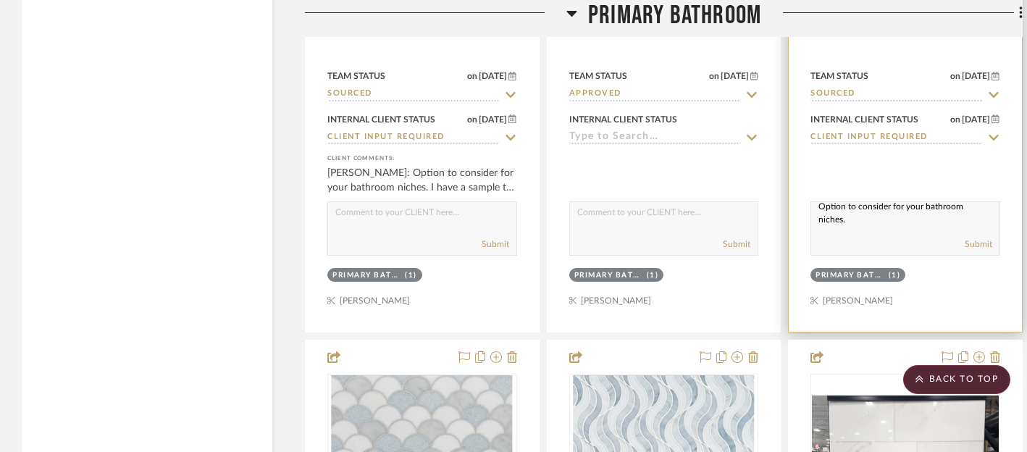
scroll to position [6, 0]
type textarea "Option to consider for your bathroom niches."
click at [977, 237] on button "Submit" at bounding box center [978, 243] width 28 height 13
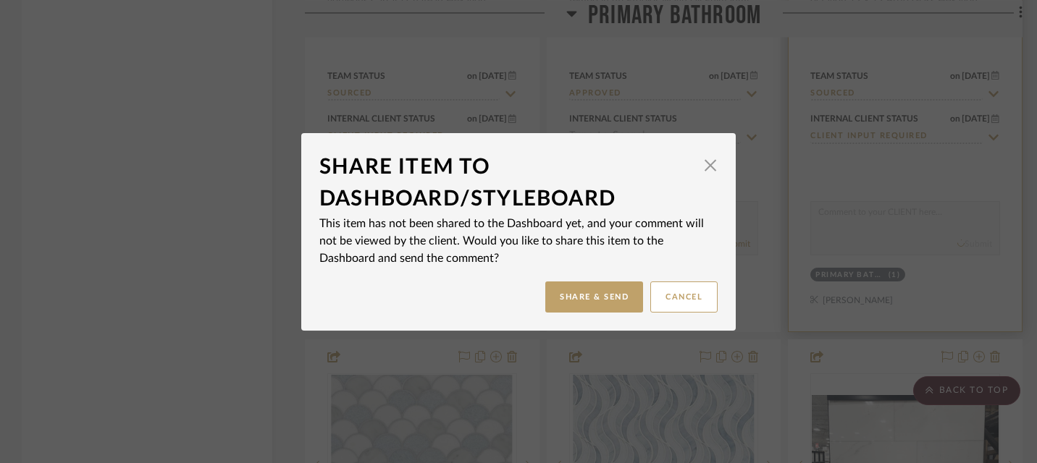
scroll to position [0, 0]
click at [589, 295] on button "Share & Send" at bounding box center [594, 297] width 98 height 31
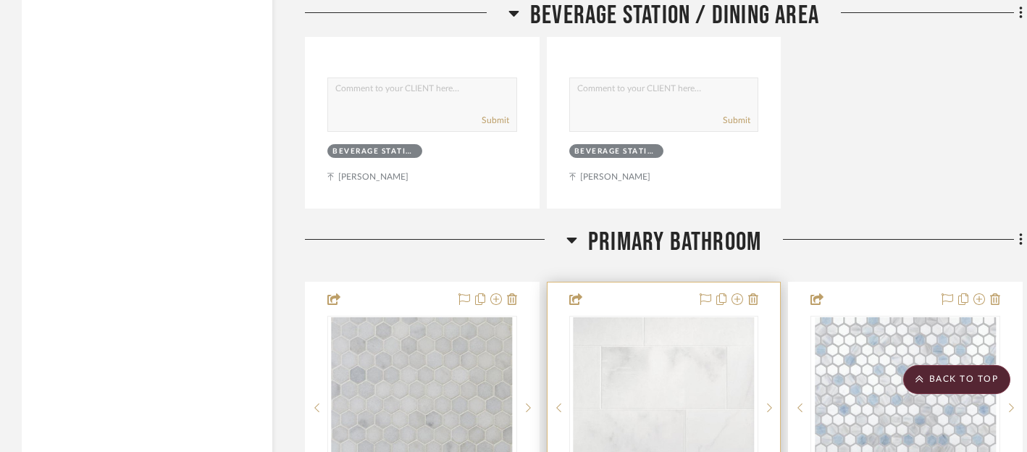
scroll to position [4938, 0]
